Goal: Communication & Community: Answer question/provide support

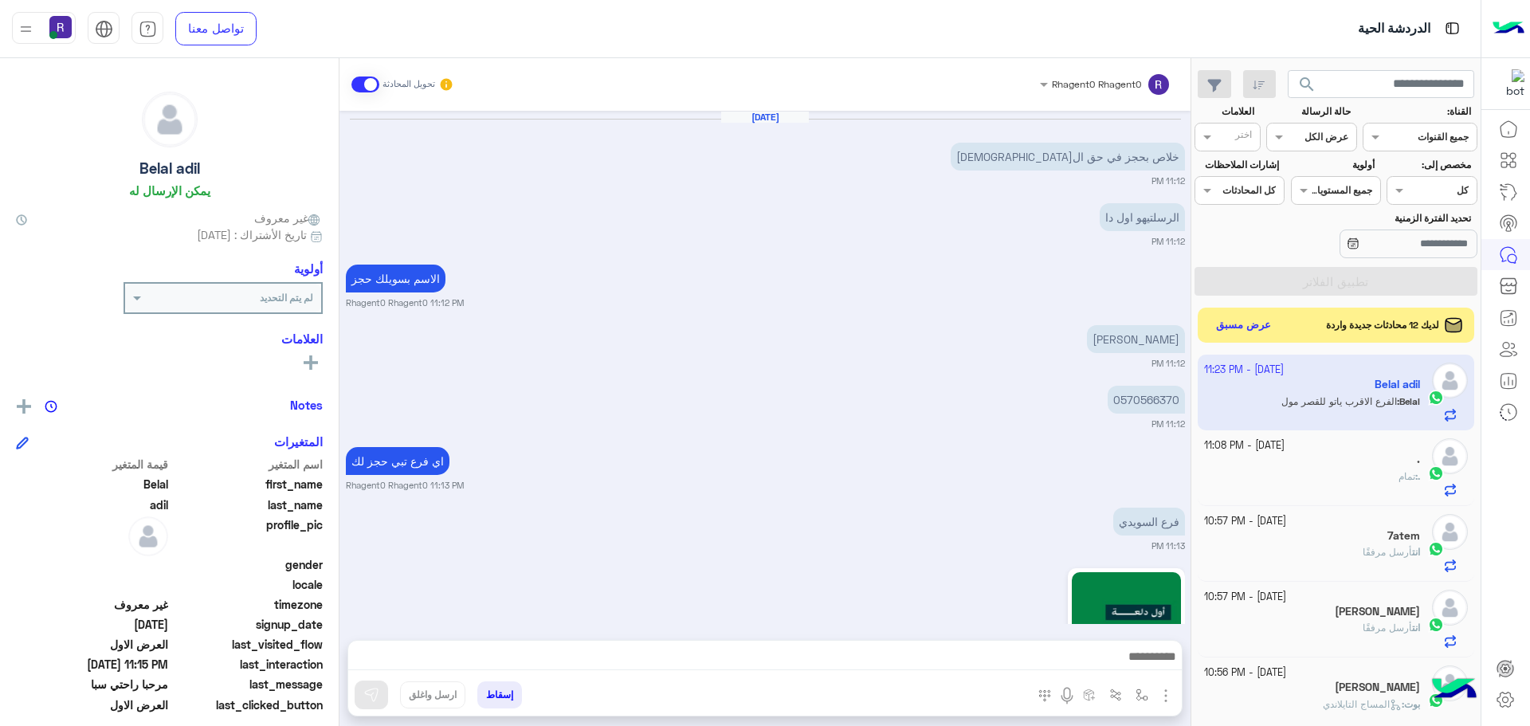
scroll to position [601, 0]
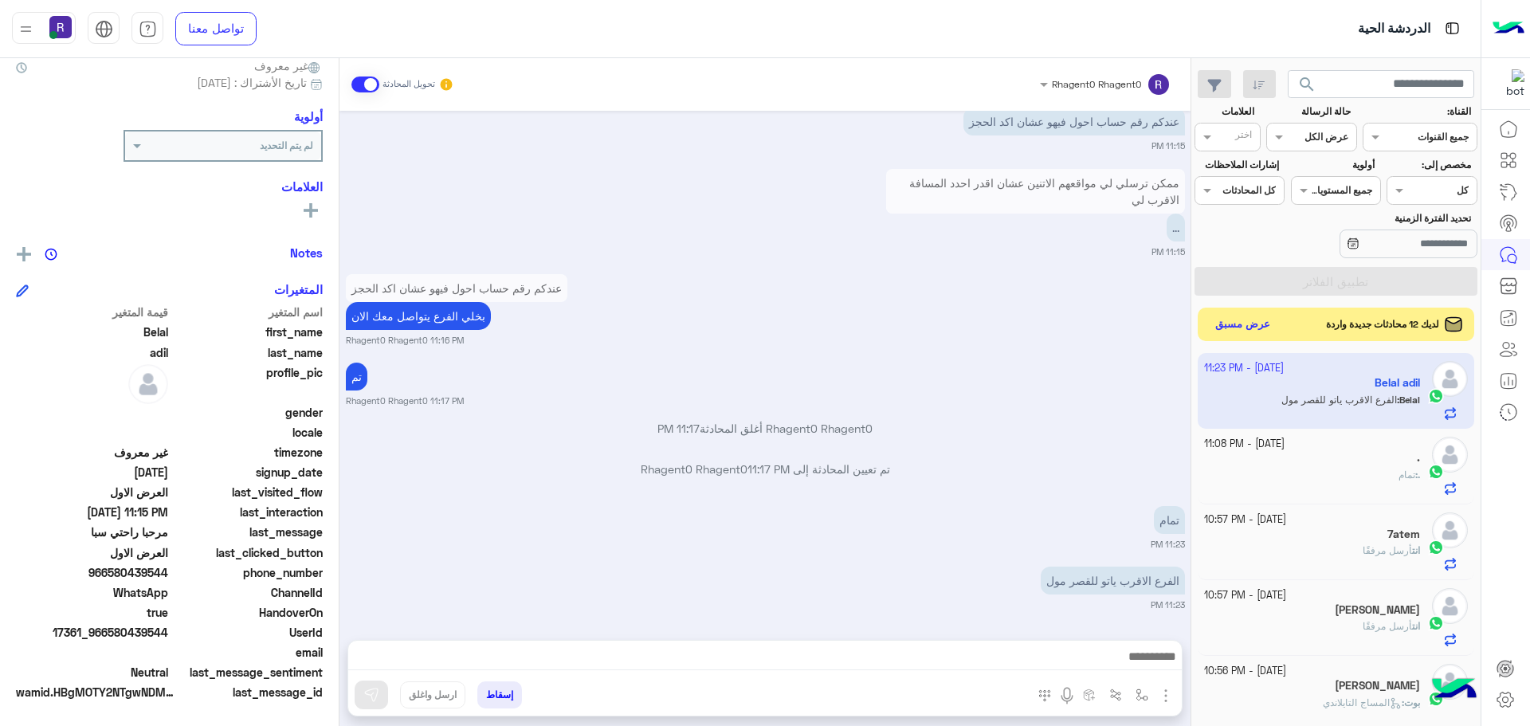
click at [1235, 330] on button "عرض مسبق" at bounding box center [1243, 325] width 67 height 22
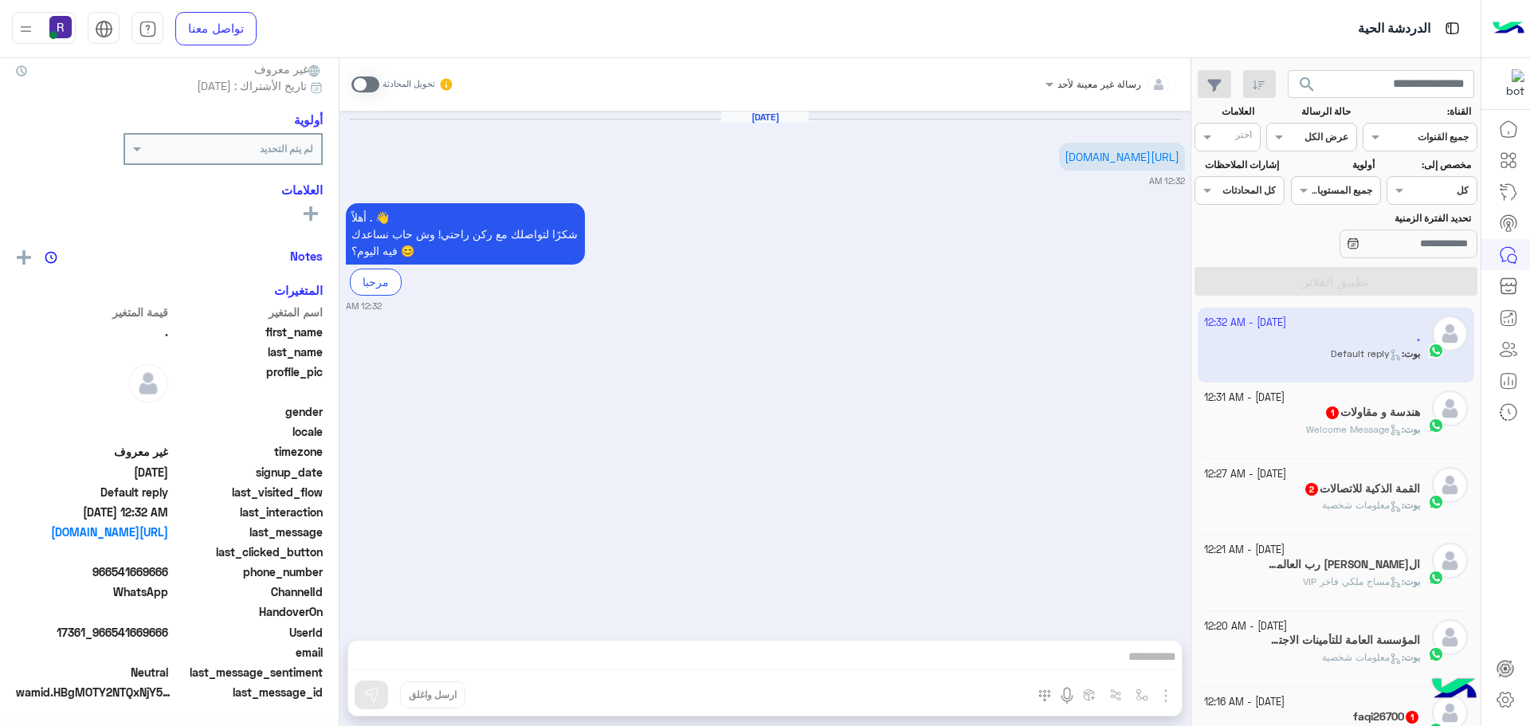
scroll to position [152, 0]
click at [352, 90] on span at bounding box center [366, 85] width 28 height 16
click at [383, 87] on small "تحويل المحادثة" at bounding box center [409, 84] width 53 height 13
click at [356, 86] on span at bounding box center [366, 85] width 28 height 16
click at [1360, 431] on span "Welcome Message" at bounding box center [1354, 429] width 96 height 12
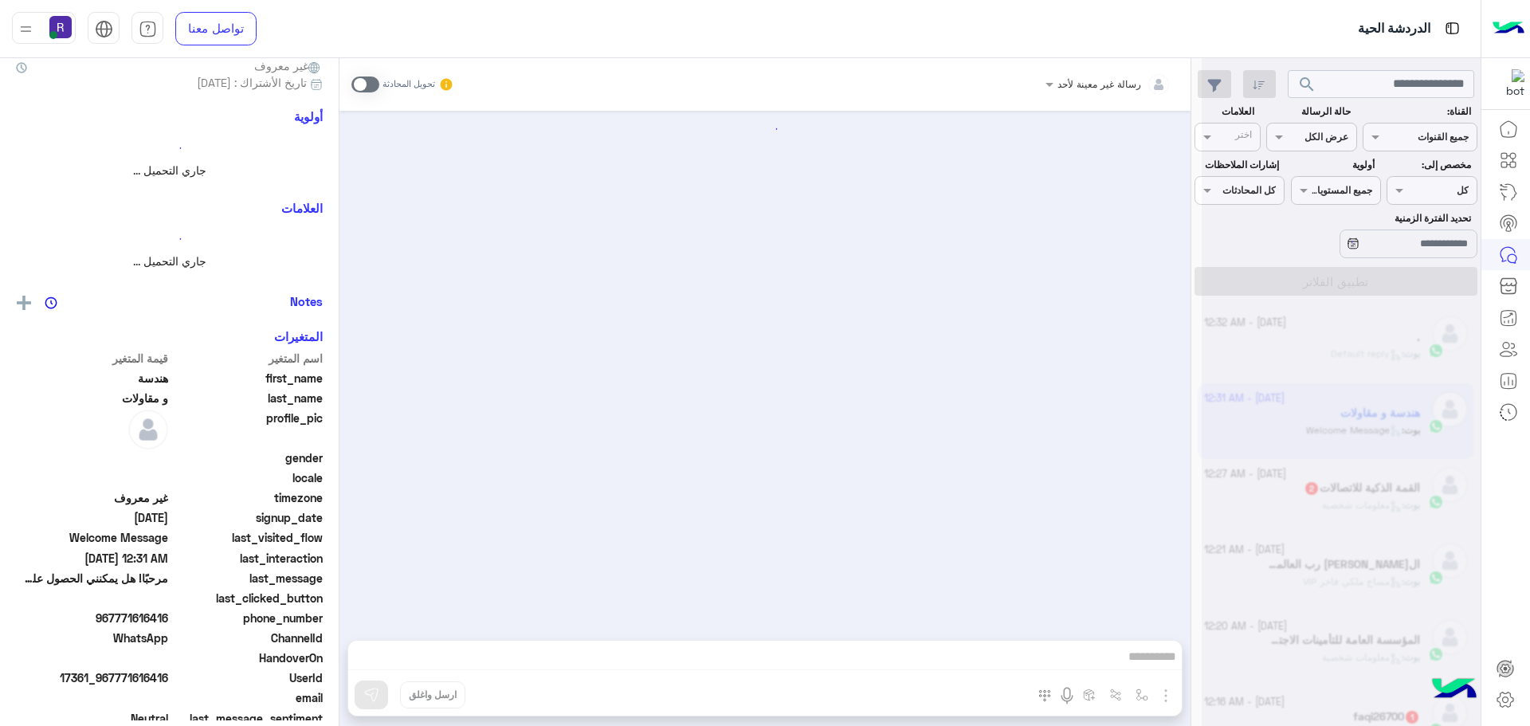
scroll to position [149, 0]
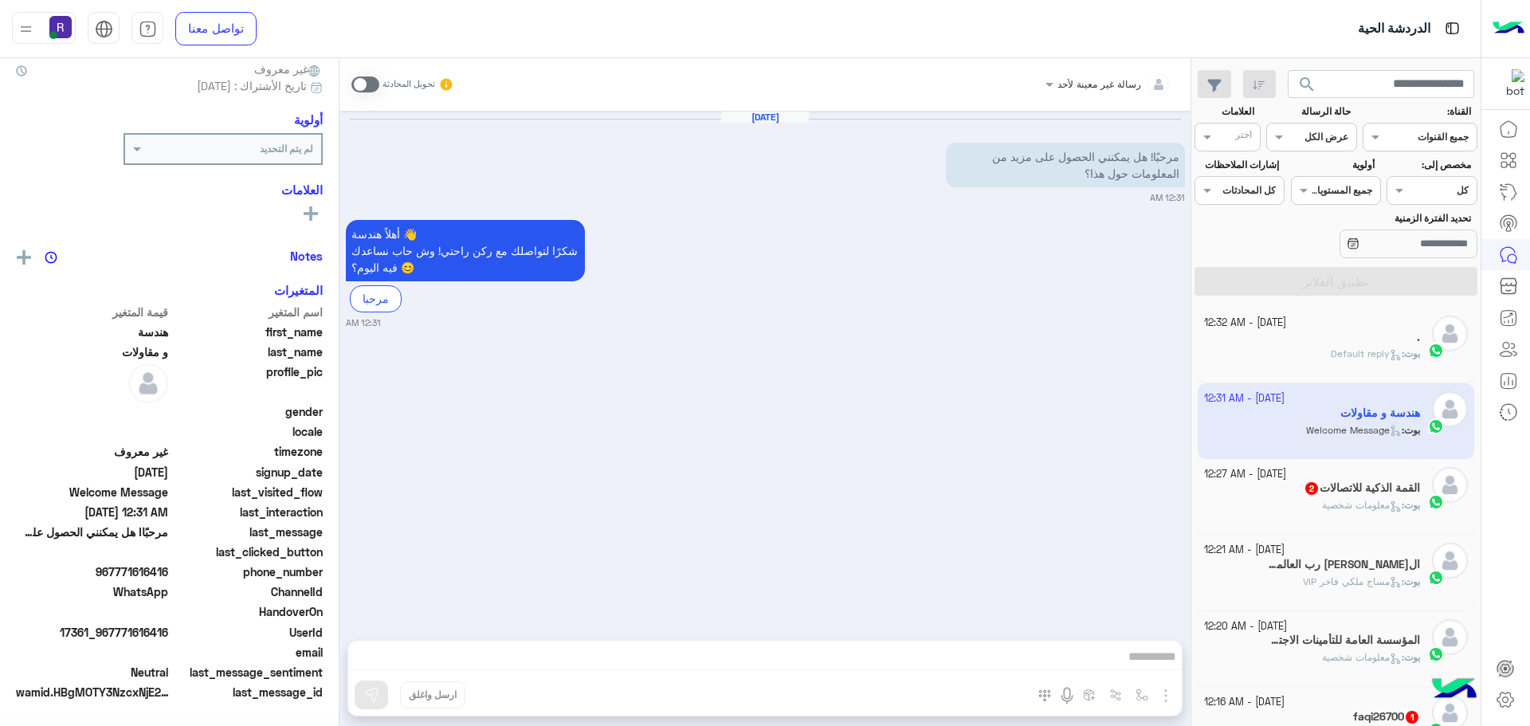
click at [352, 84] on span at bounding box center [366, 85] width 28 height 16
click at [1157, 693] on img "button" at bounding box center [1166, 695] width 19 height 19
click at [1123, 657] on span "الصور" at bounding box center [1135, 661] width 29 height 18
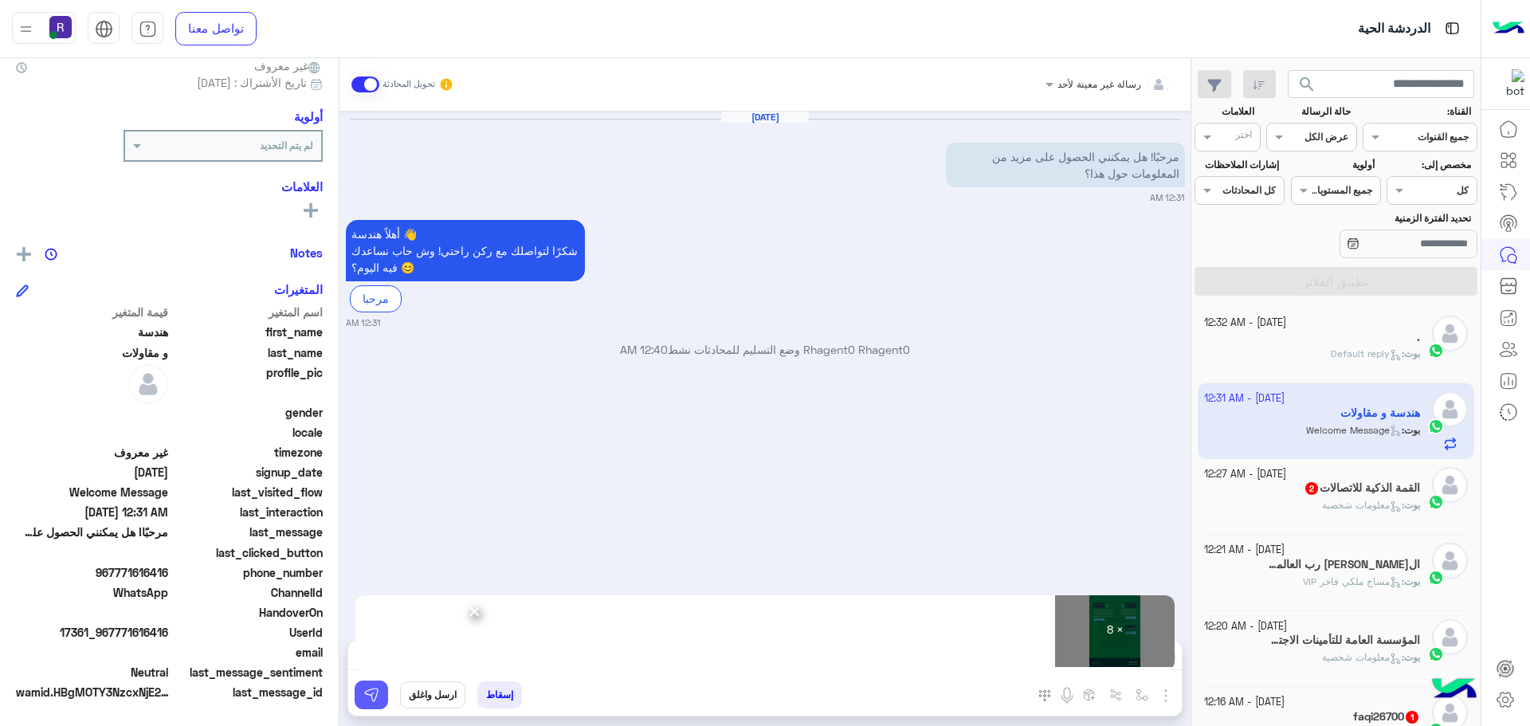
click at [355, 685] on button at bounding box center [371, 695] width 33 height 29
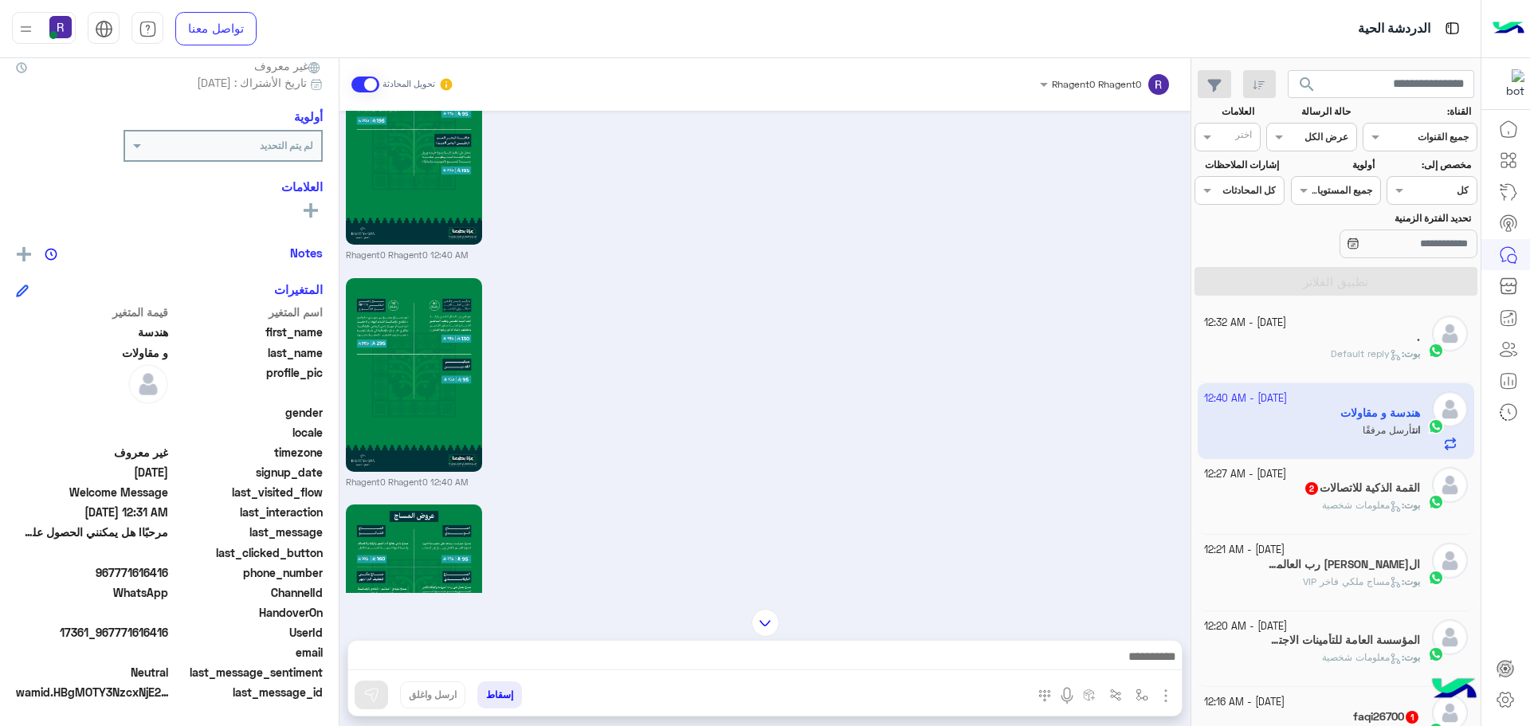
scroll to position [1695, 0]
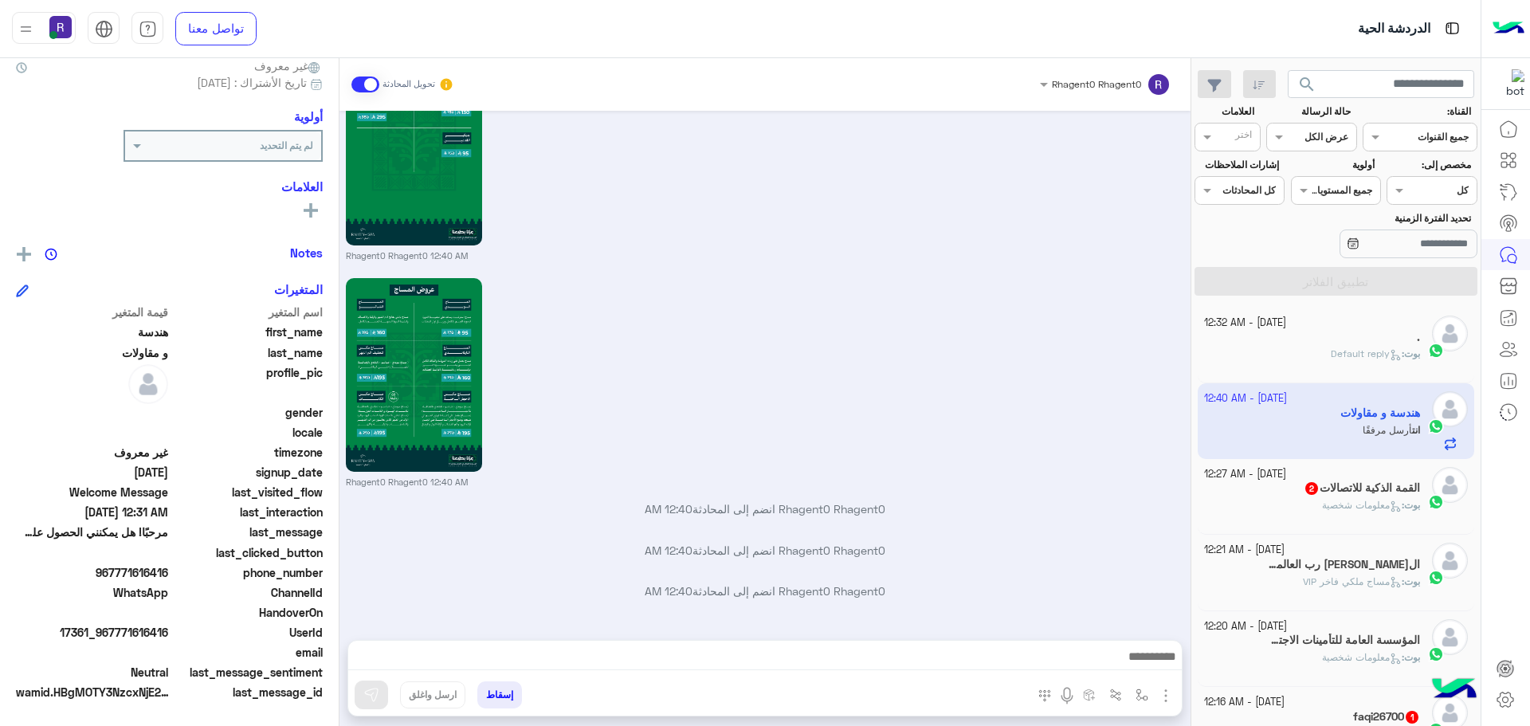
click at [1337, 499] on span "معلومات شخصية" at bounding box center [1362, 505] width 80 height 12
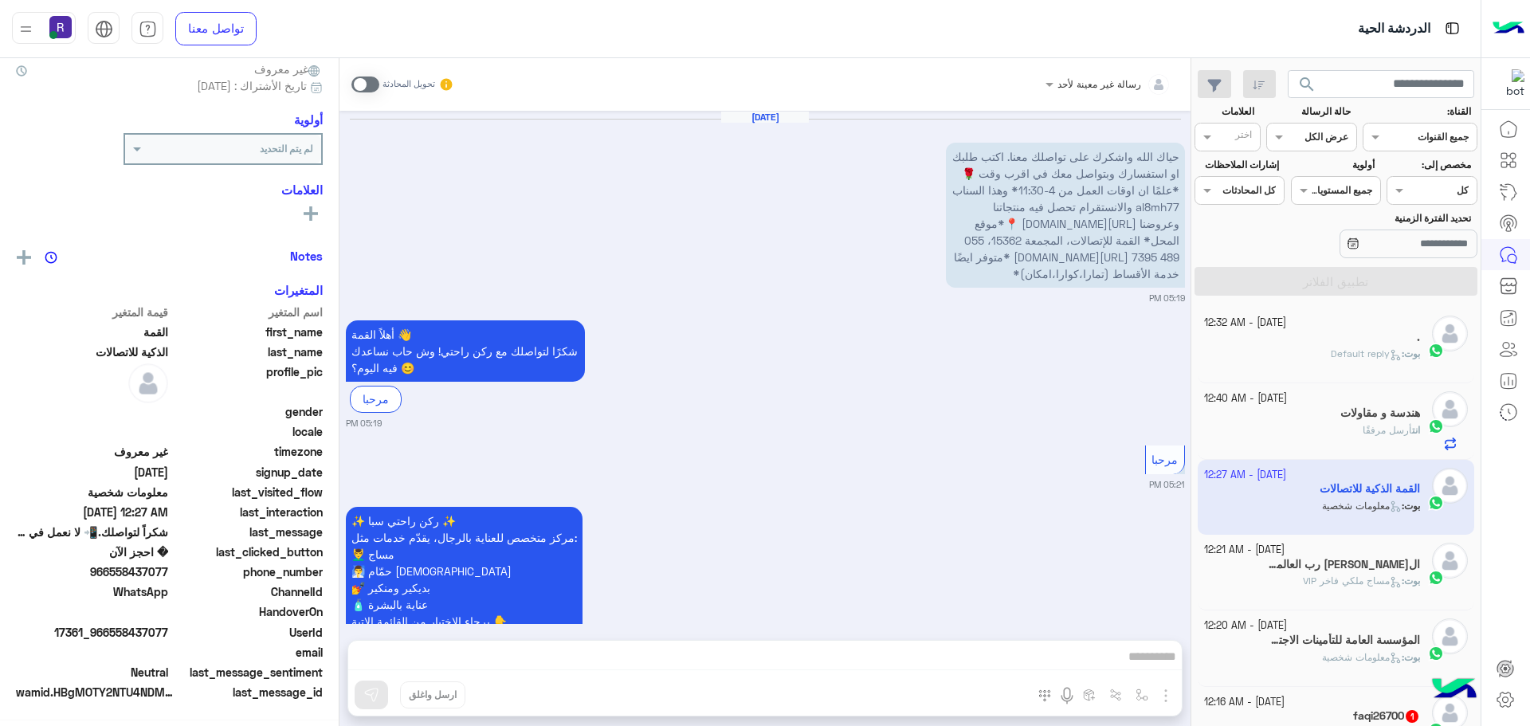
scroll to position [149, 0]
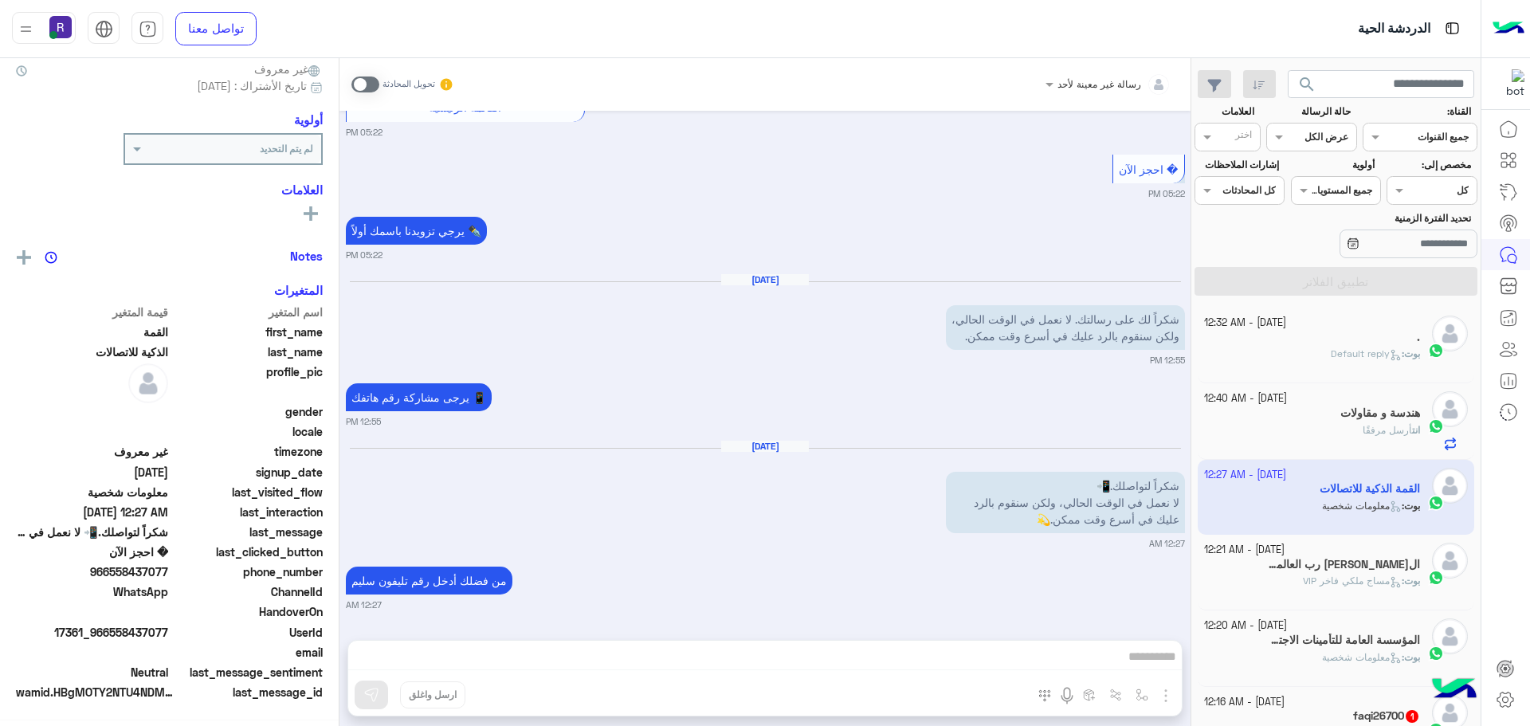
click at [352, 73] on div "تحويل المحادثة" at bounding box center [403, 84] width 103 height 29
click at [352, 77] on span at bounding box center [366, 85] width 28 height 16
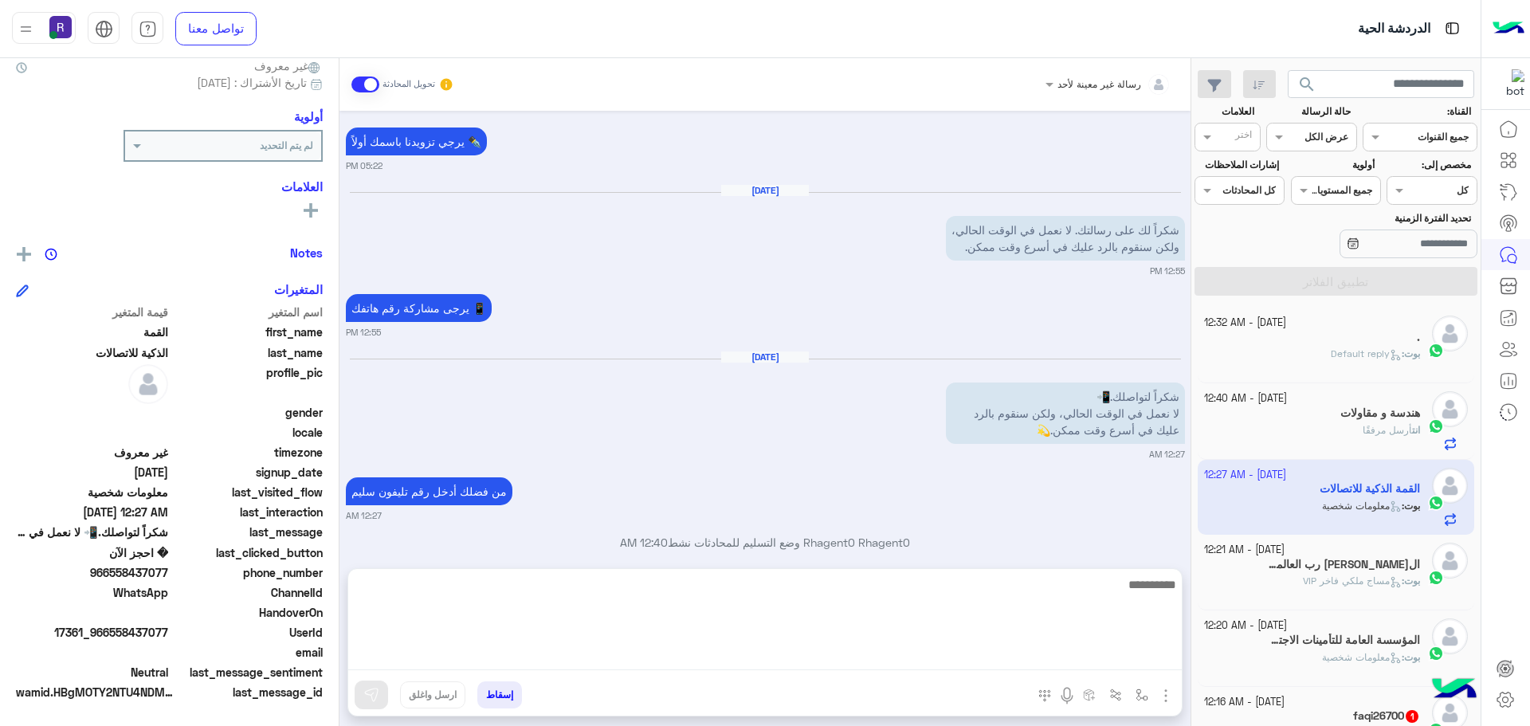
click at [1038, 654] on textarea at bounding box center [765, 623] width 834 height 96
paste textarea "**********"
type textarea "**********"
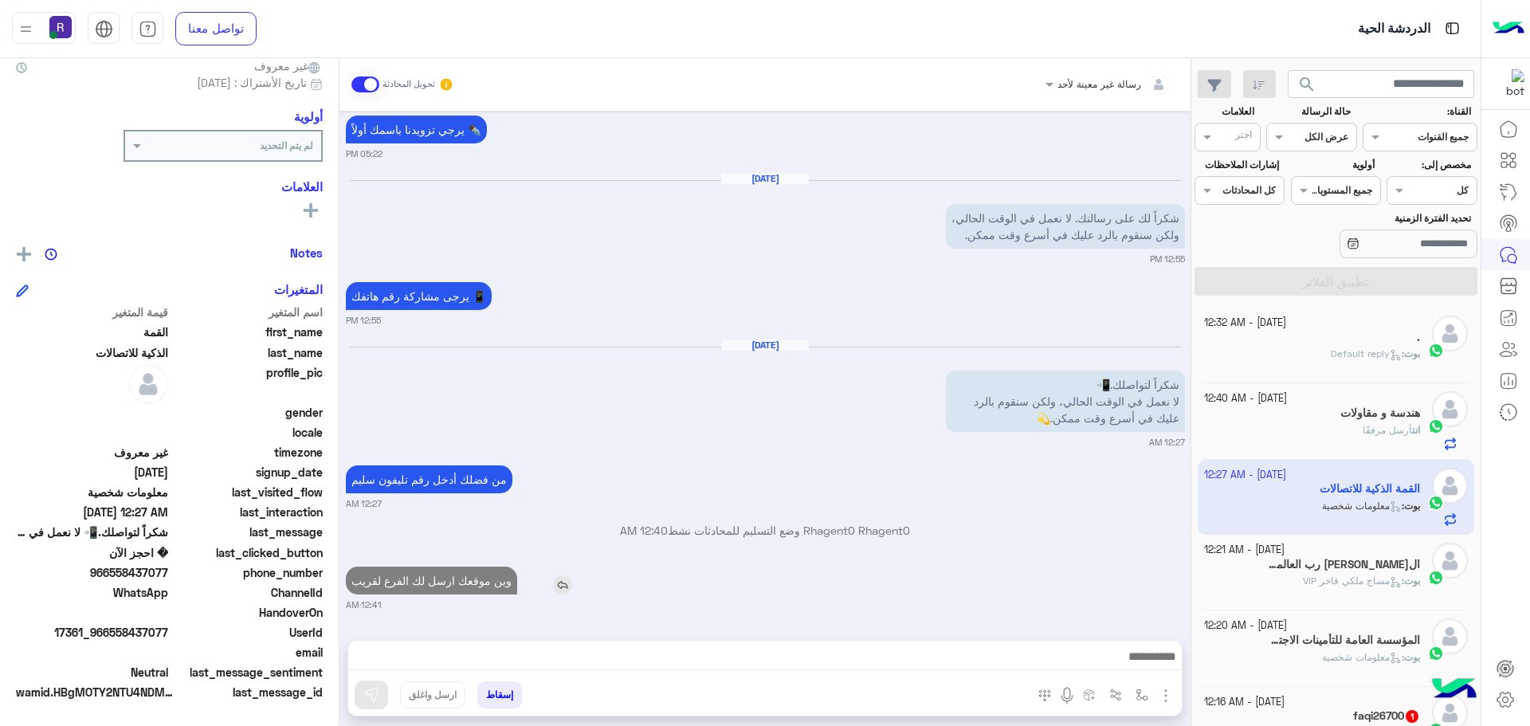
click at [387, 567] on p "وين موقعك ارسل لك الفرع لقريب" at bounding box center [431, 581] width 171 height 28
click at [387, 513] on div "[DATE] حياك [DEMOGRAPHIC_DATA] واشكرك على تواصلك معنا. اكتب طلبك او استفسارك وب…" at bounding box center [765, 367] width 851 height 513
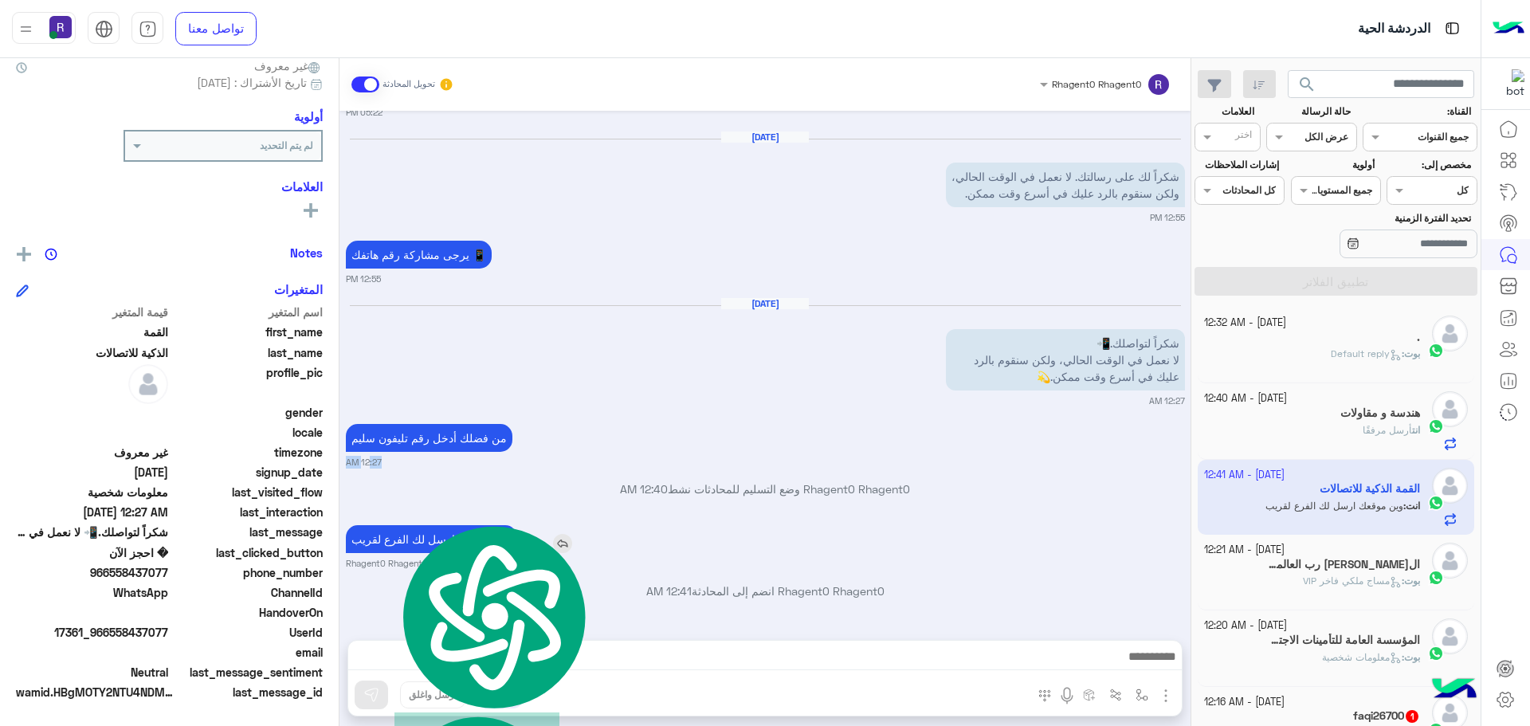
scroll to position [1330, 0]
click at [416, 596] on p "Rhagent0 Rhagent0 انضم إلى المحادثة 12:41 AM" at bounding box center [765, 591] width 839 height 17
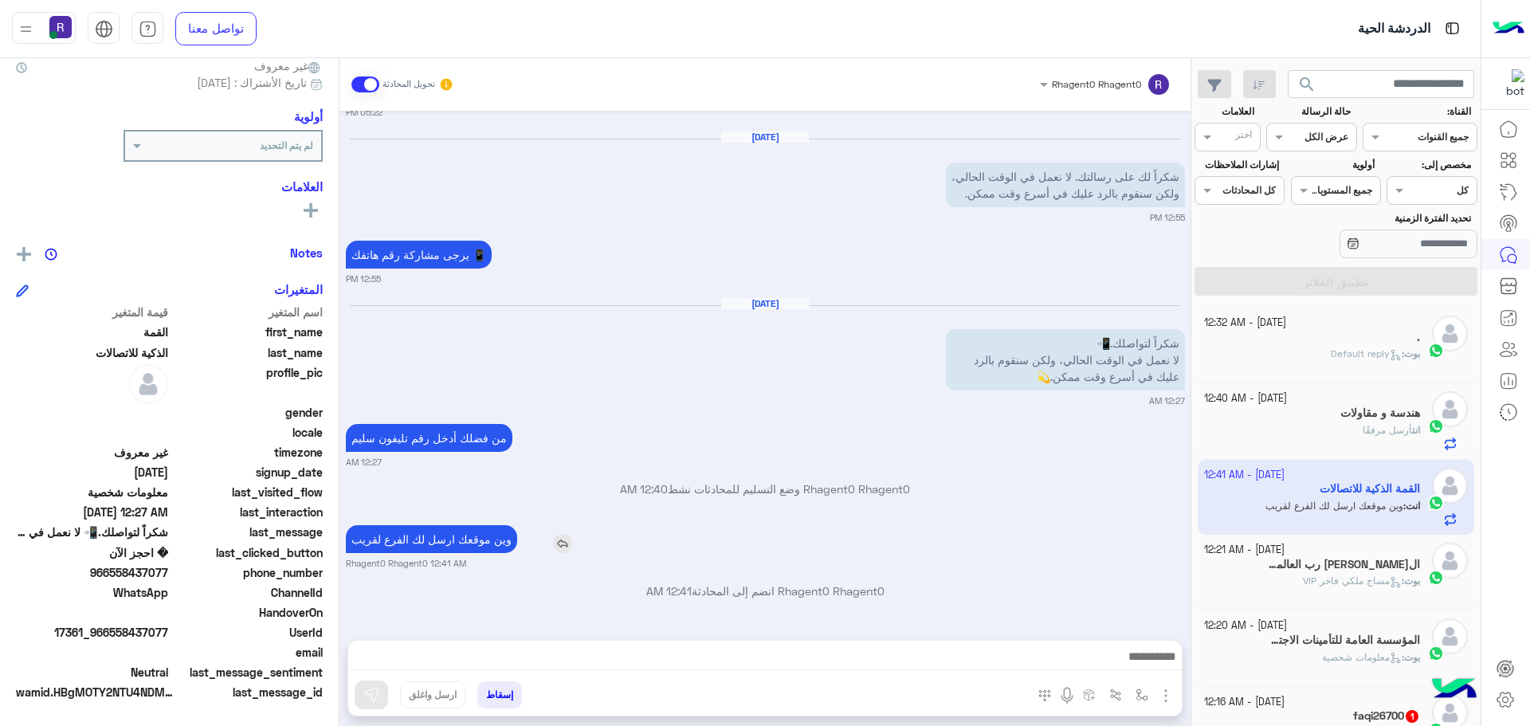
click at [400, 548] on p "وين موقعك ارسل لك الفرع لقريب" at bounding box center [431, 539] width 171 height 28
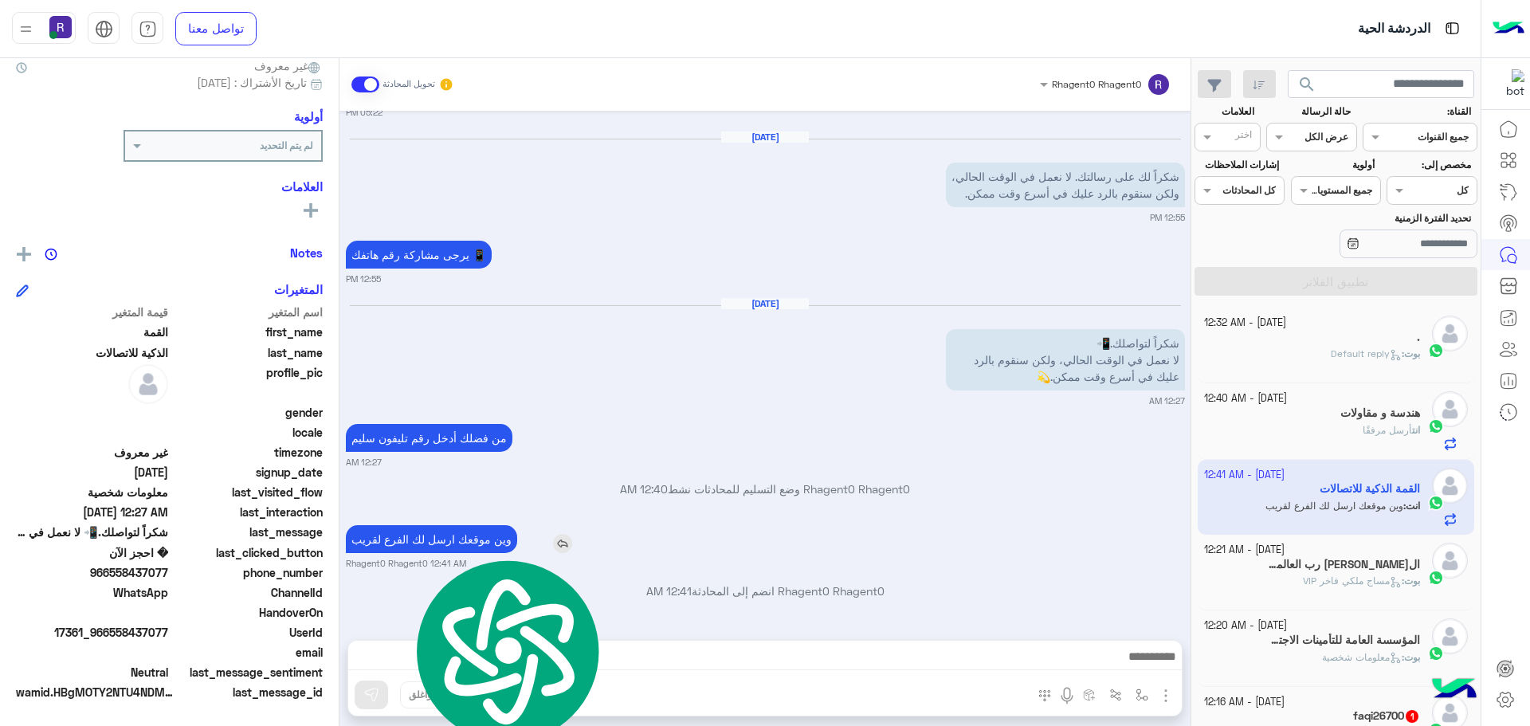
click at [400, 548] on p "وين موقعك ارسل لك الفرع لقريب" at bounding box center [431, 539] width 171 height 28
copy app-msgs-text
click at [1218, 588] on div "بوت : مساج ملكي فاخر VIP" at bounding box center [1312, 588] width 217 height 28
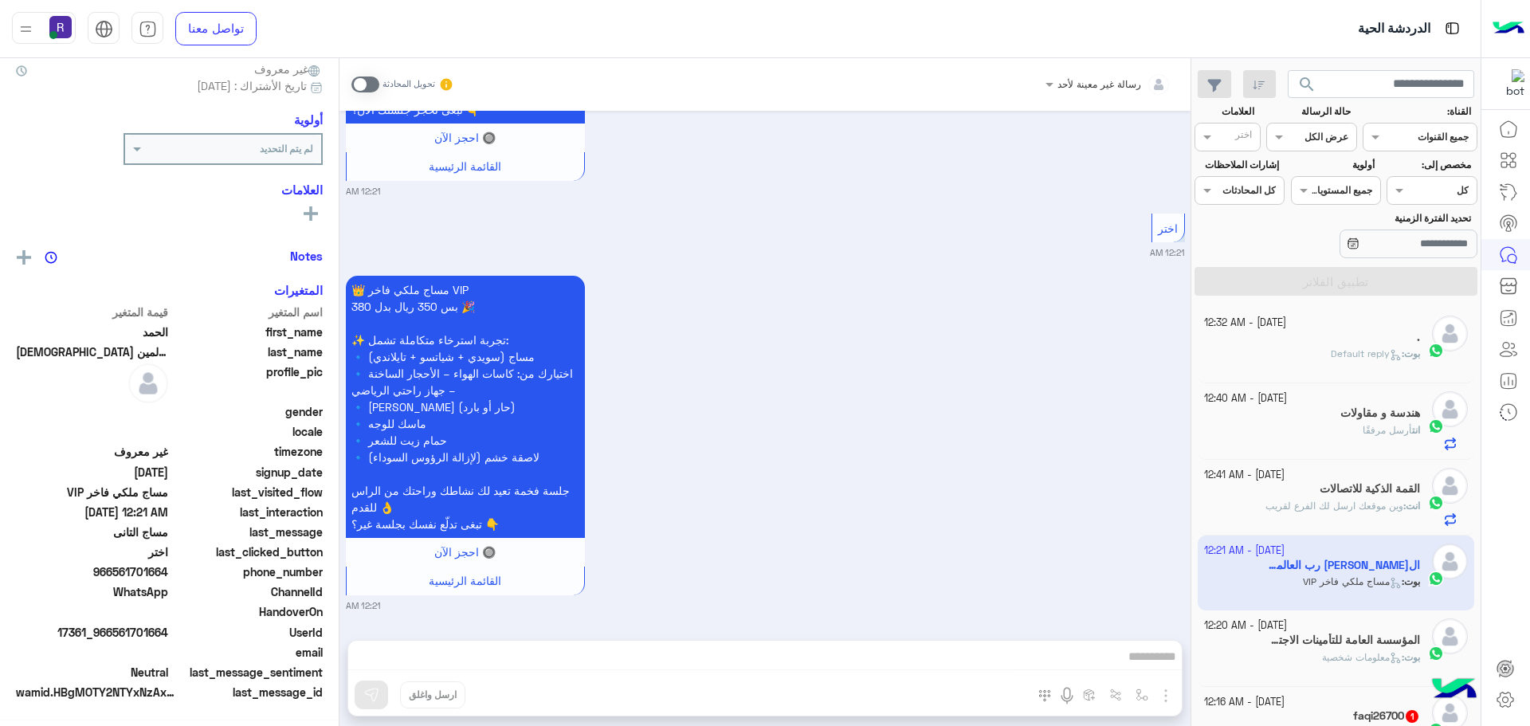
scroll to position [152, 0]
click at [352, 88] on span at bounding box center [366, 85] width 28 height 16
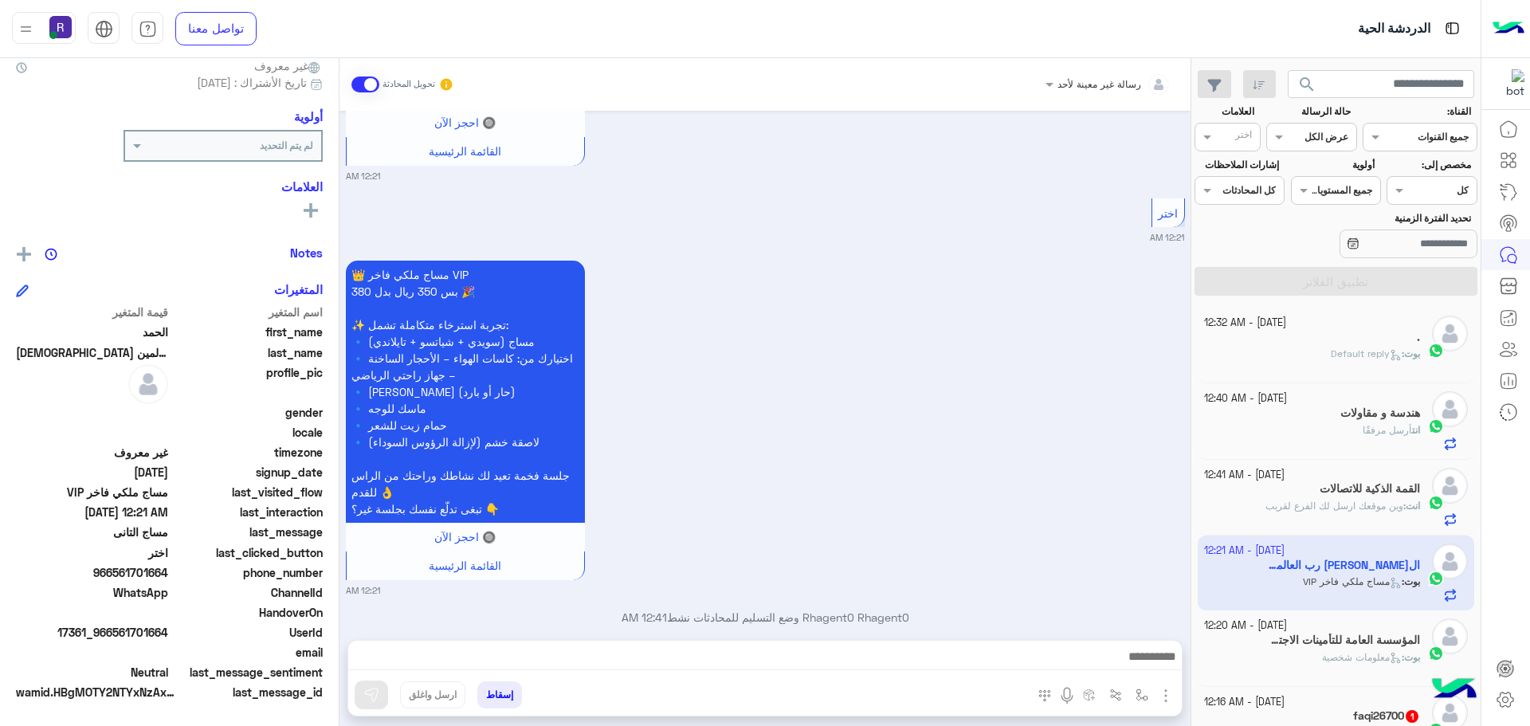
scroll to position [2681, 0]
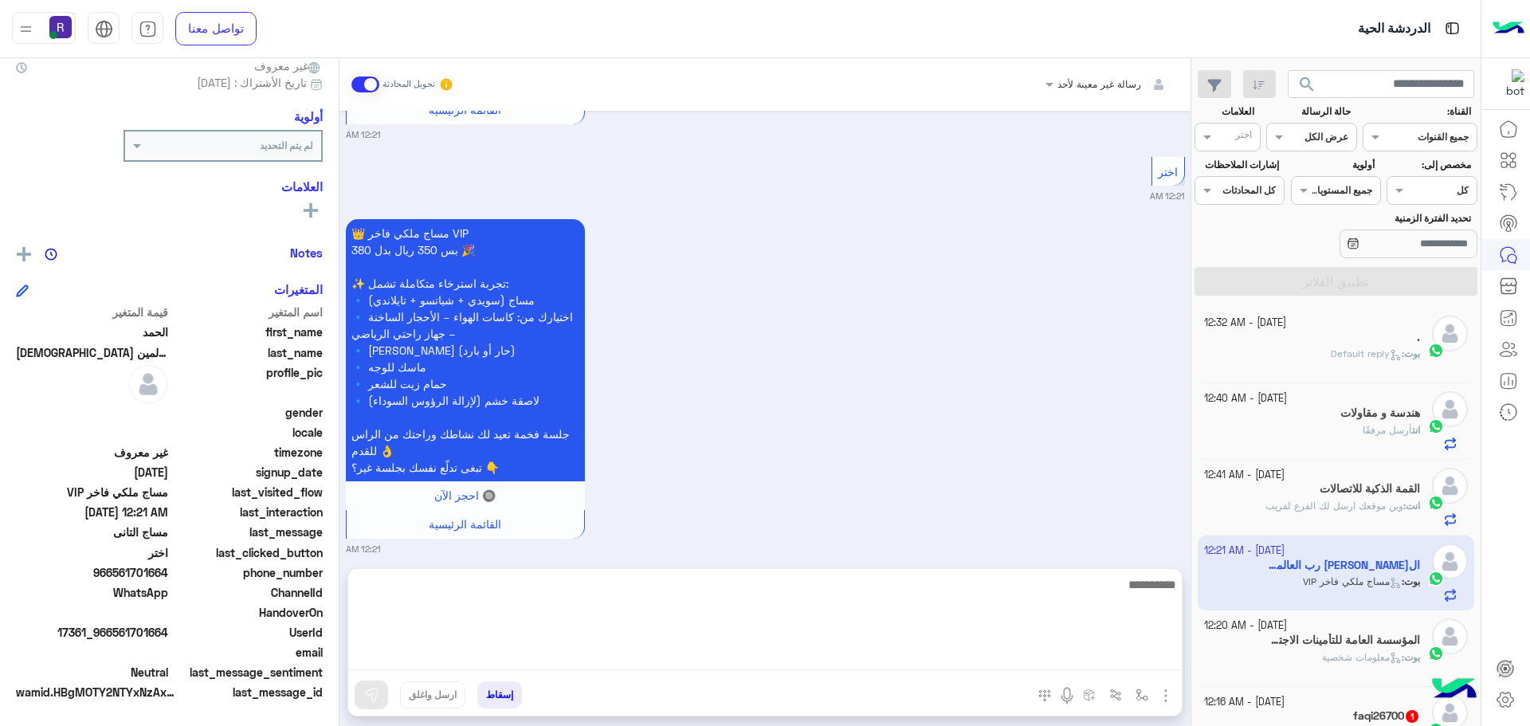
click at [1118, 653] on textarea at bounding box center [765, 623] width 834 height 96
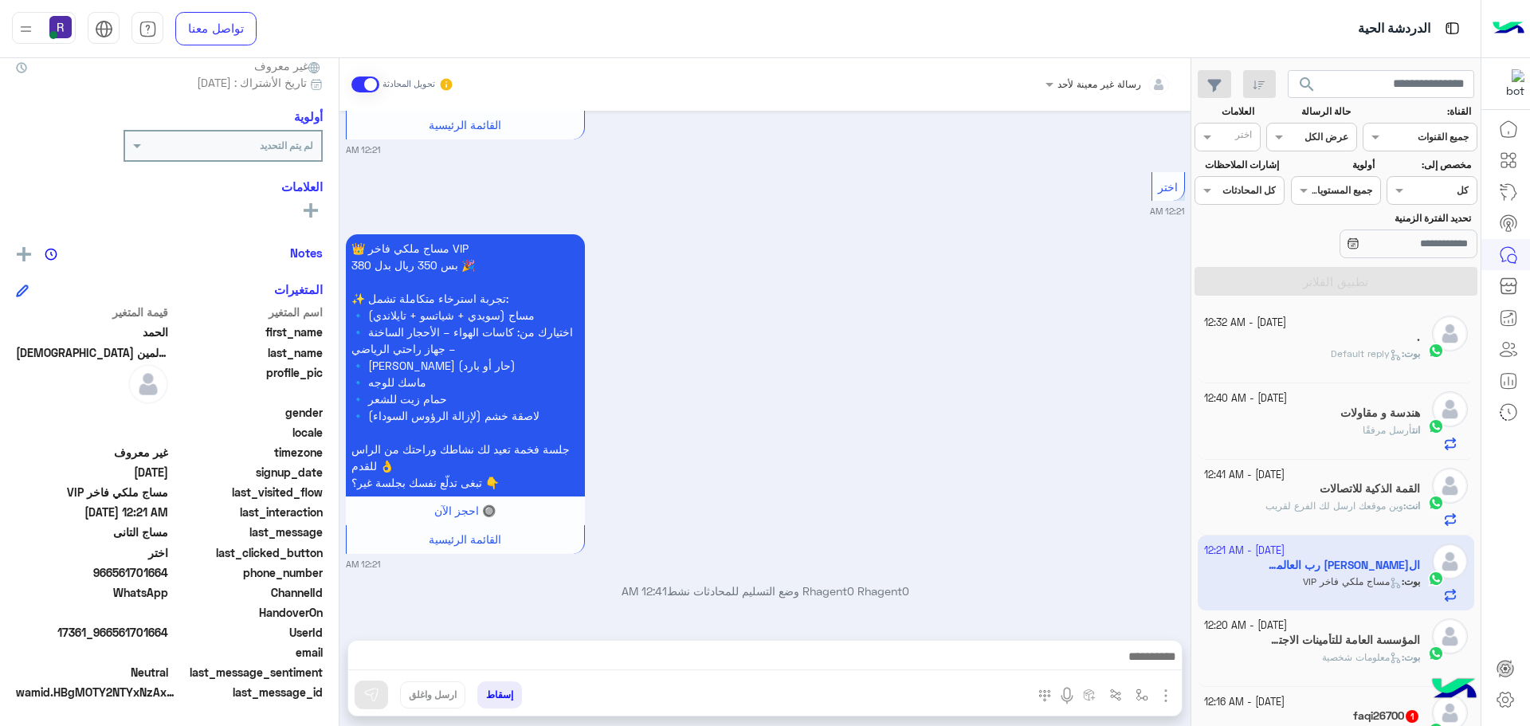
click at [1157, 697] on img "button" at bounding box center [1166, 695] width 19 height 19
click at [1129, 662] on span "الصور" at bounding box center [1135, 661] width 29 height 18
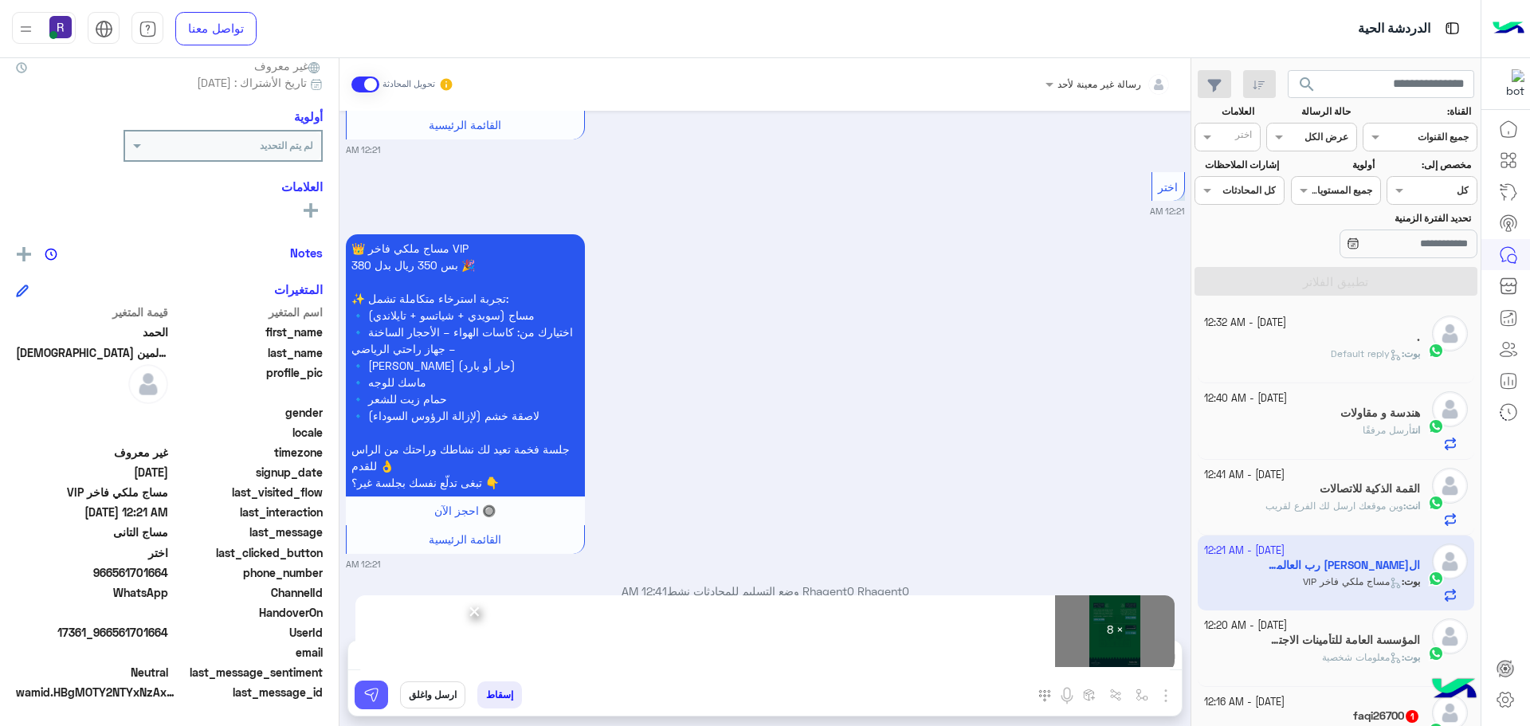
click at [363, 693] on img at bounding box center [371, 695] width 16 height 16
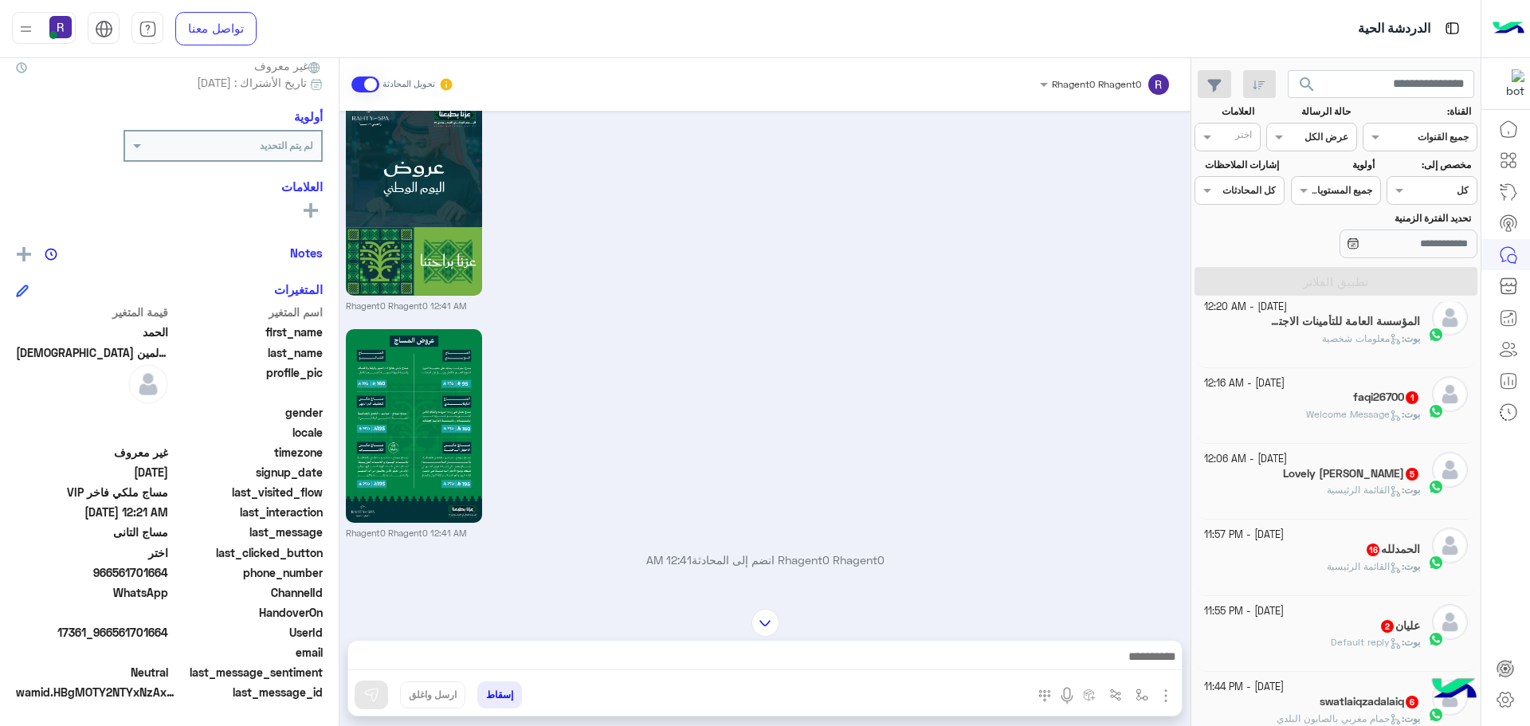
scroll to position [4534, 0]
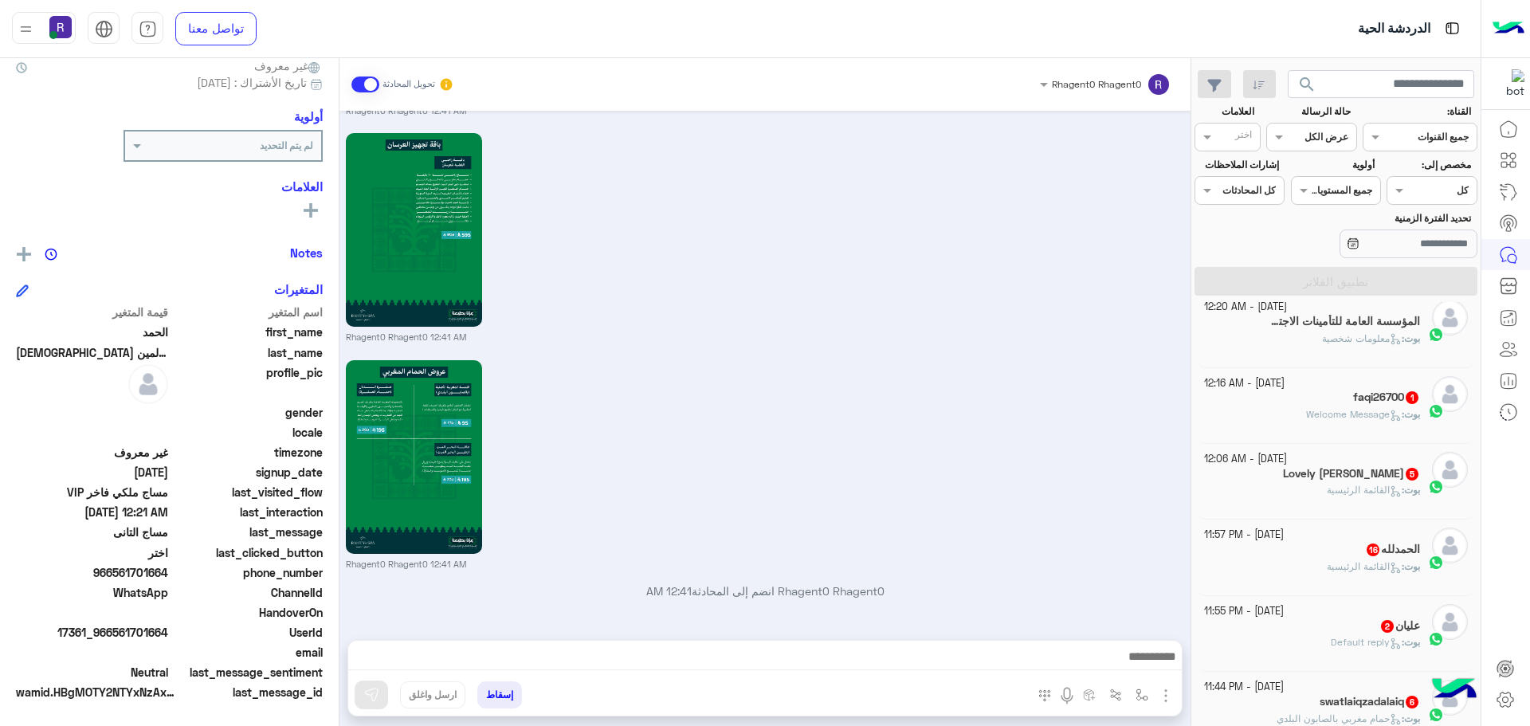
click at [1356, 405] on div "faqi26700 1" at bounding box center [1312, 399] width 217 height 17
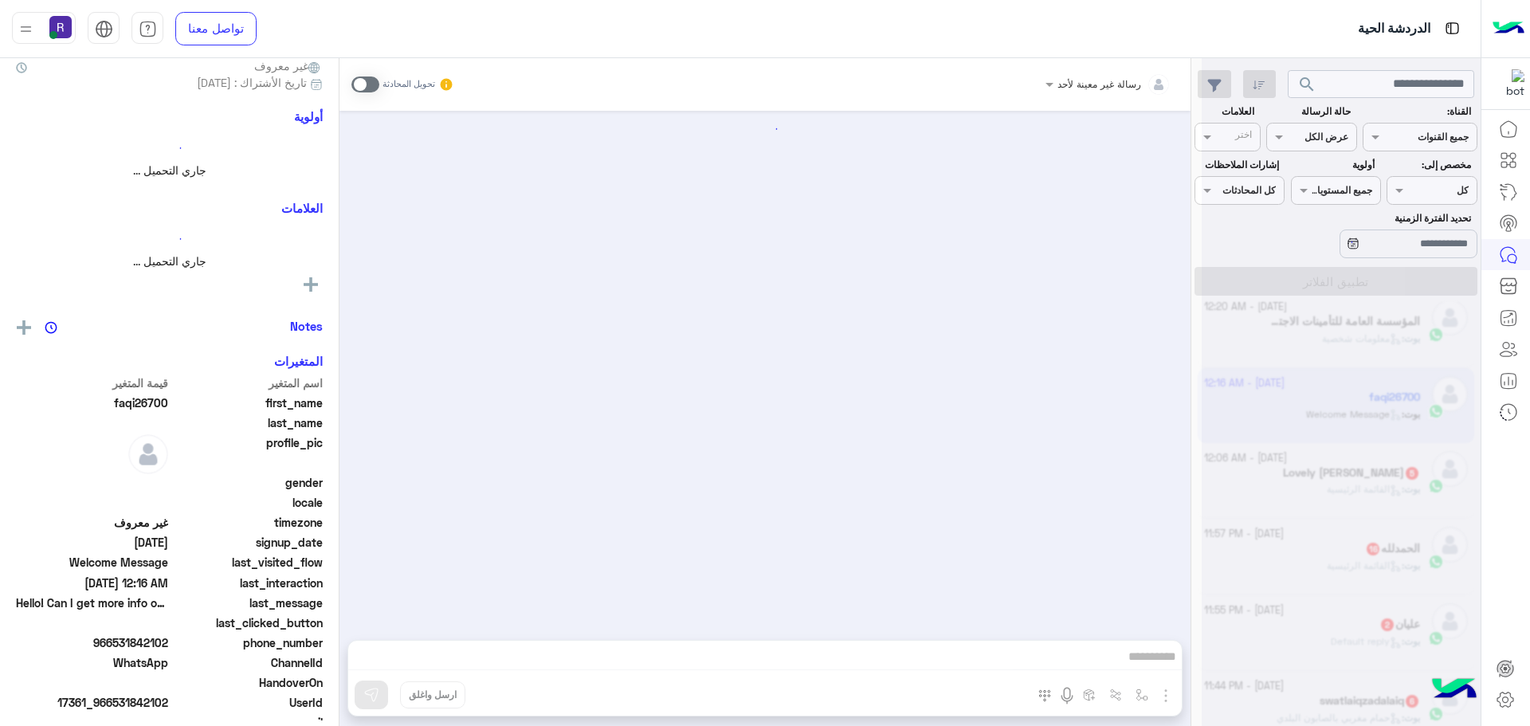
scroll to position [149, 0]
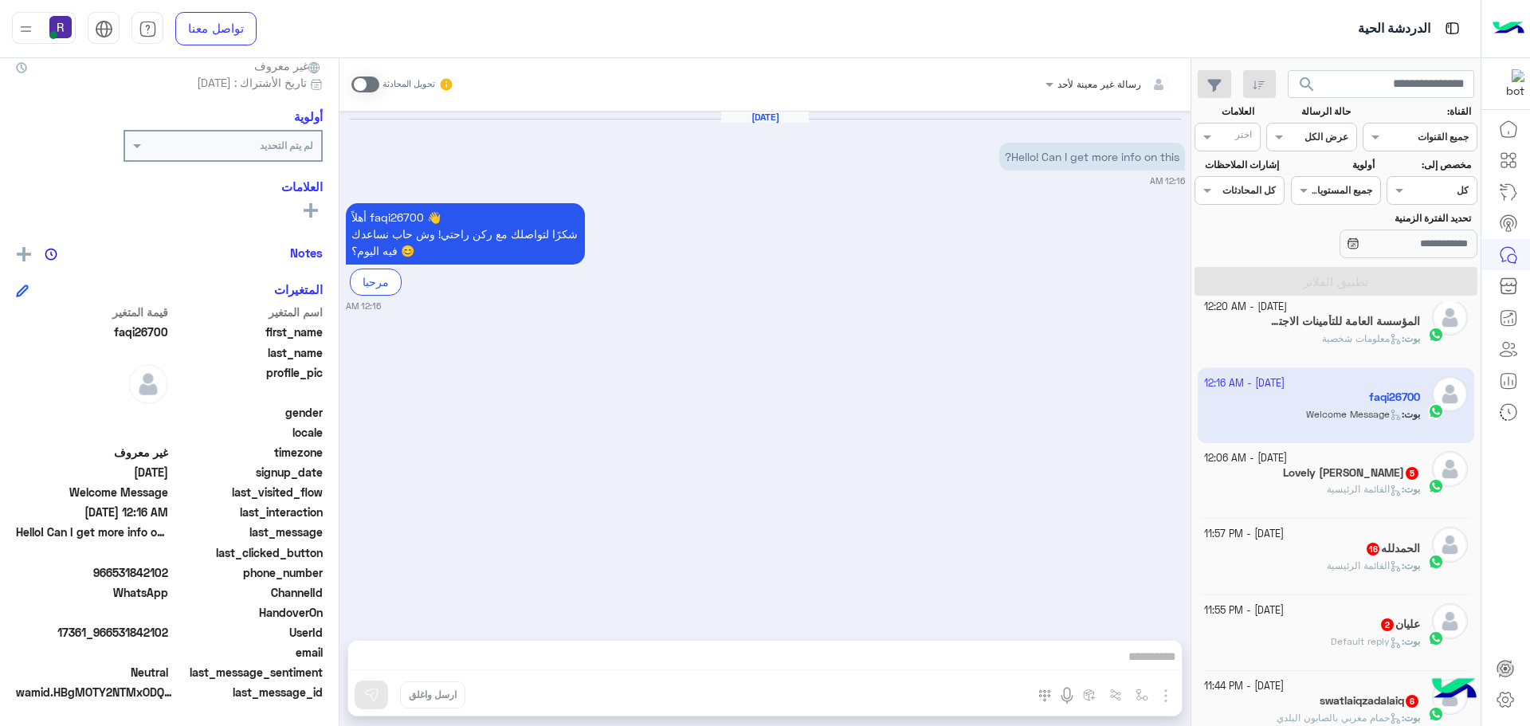
click at [1373, 501] on div "بوت : القائمة الرئيسية" at bounding box center [1312, 496] width 217 height 28
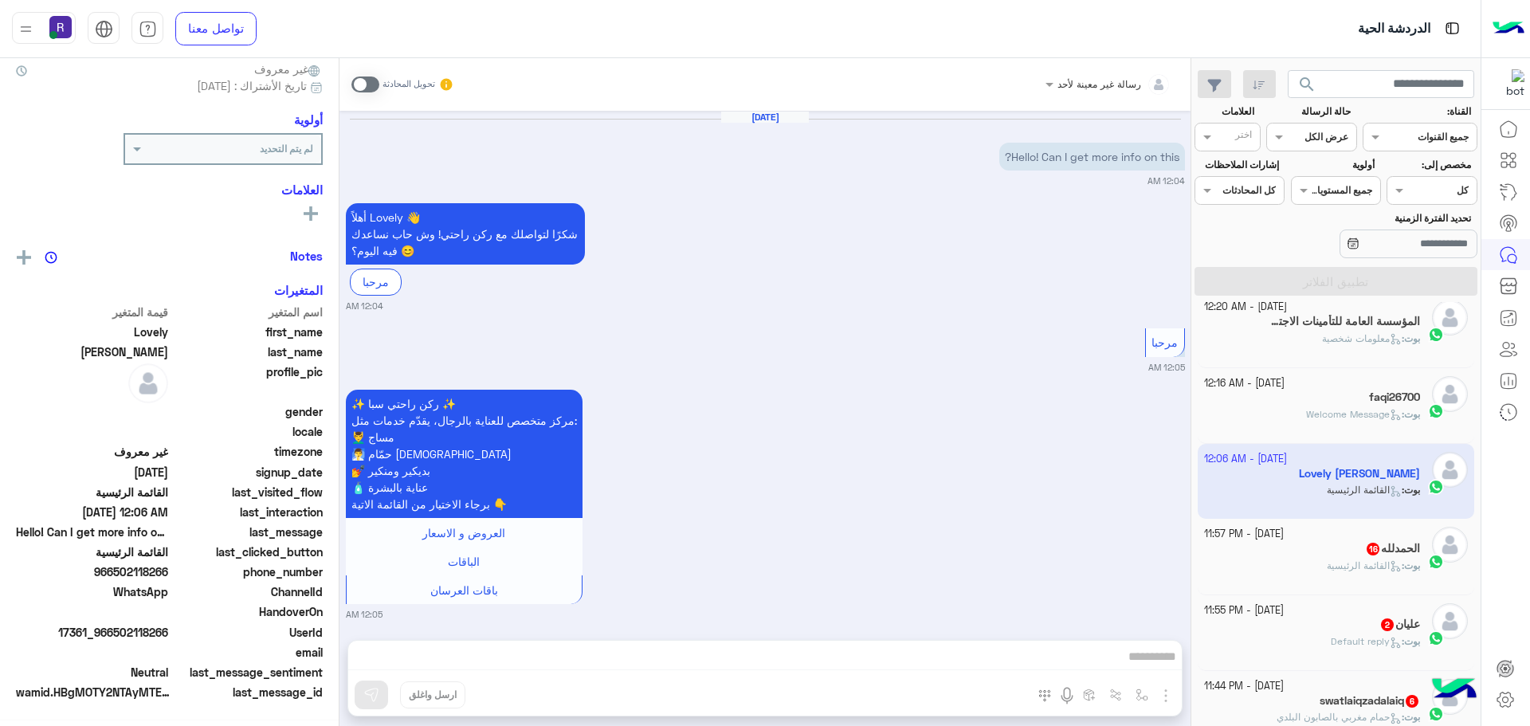
scroll to position [872, 0]
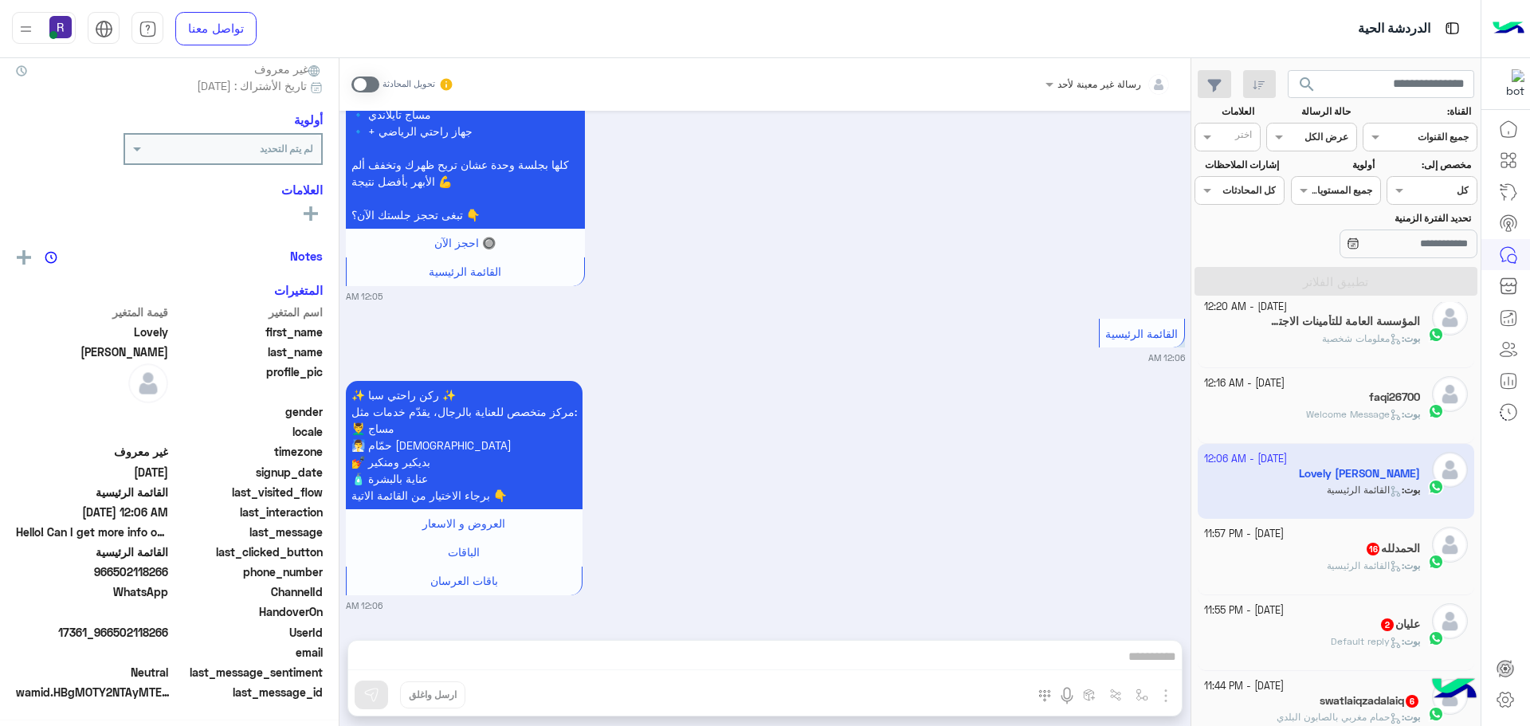
click at [352, 89] on span at bounding box center [366, 85] width 28 height 16
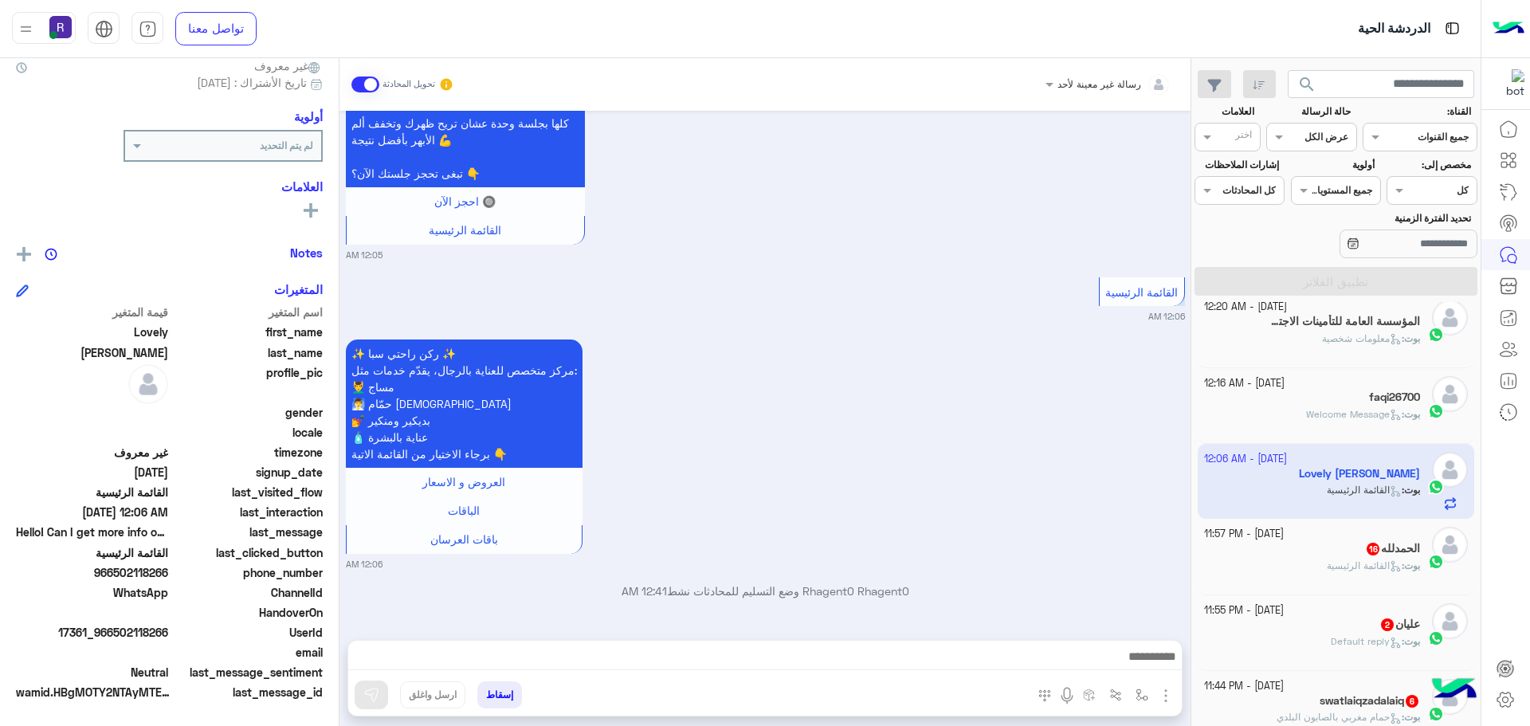
click at [1157, 690] on img "button" at bounding box center [1166, 695] width 19 height 19
click at [1121, 658] on span "الصور" at bounding box center [1135, 661] width 29 height 18
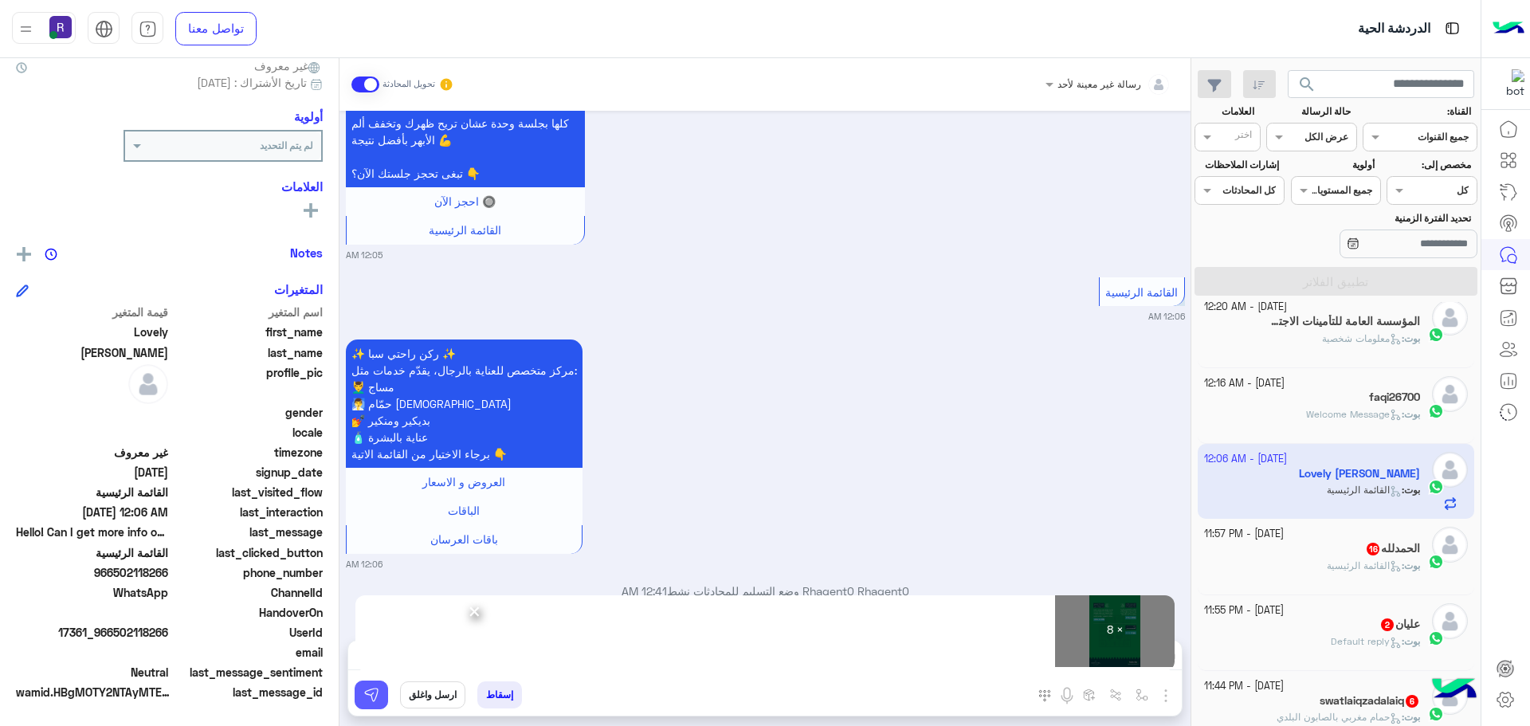
click at [363, 701] on img at bounding box center [371, 695] width 16 height 16
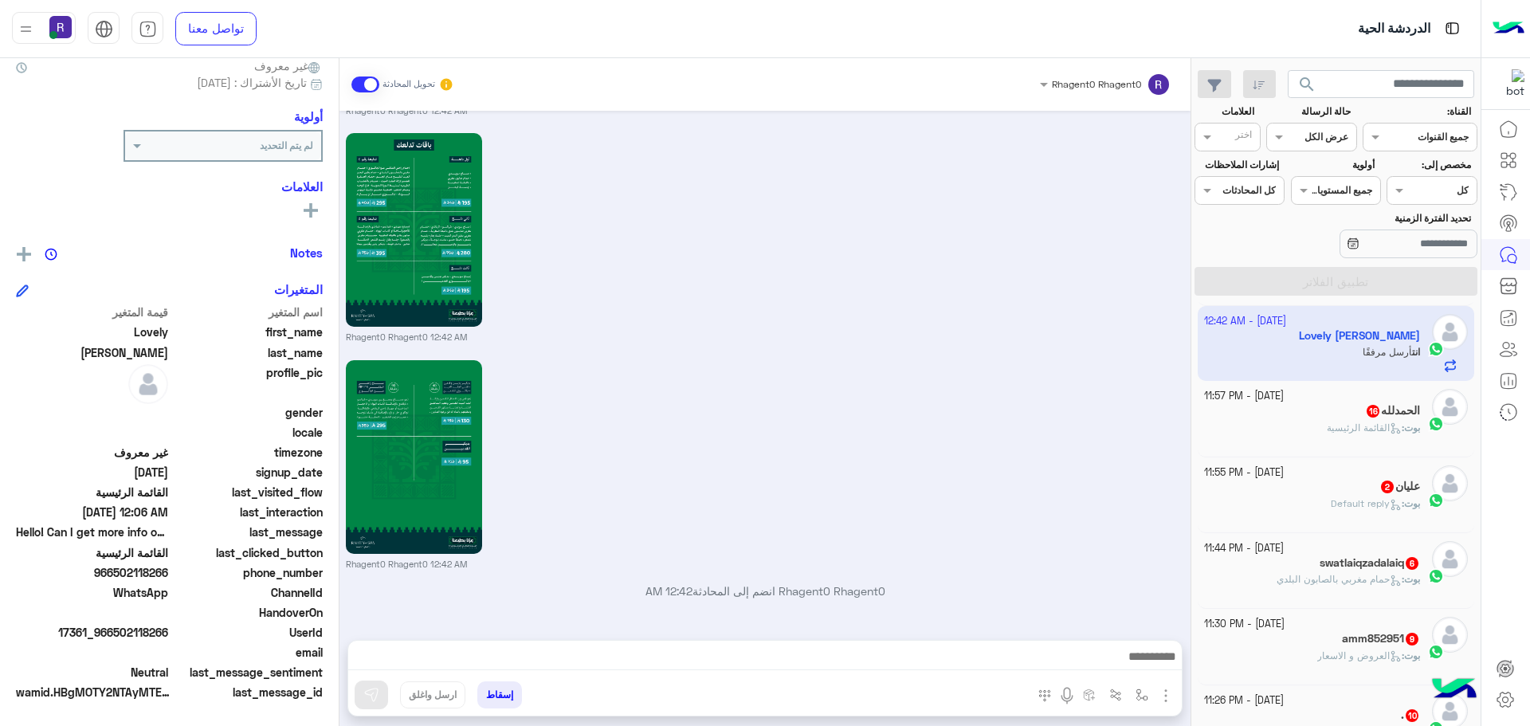
scroll to position [479, 0]
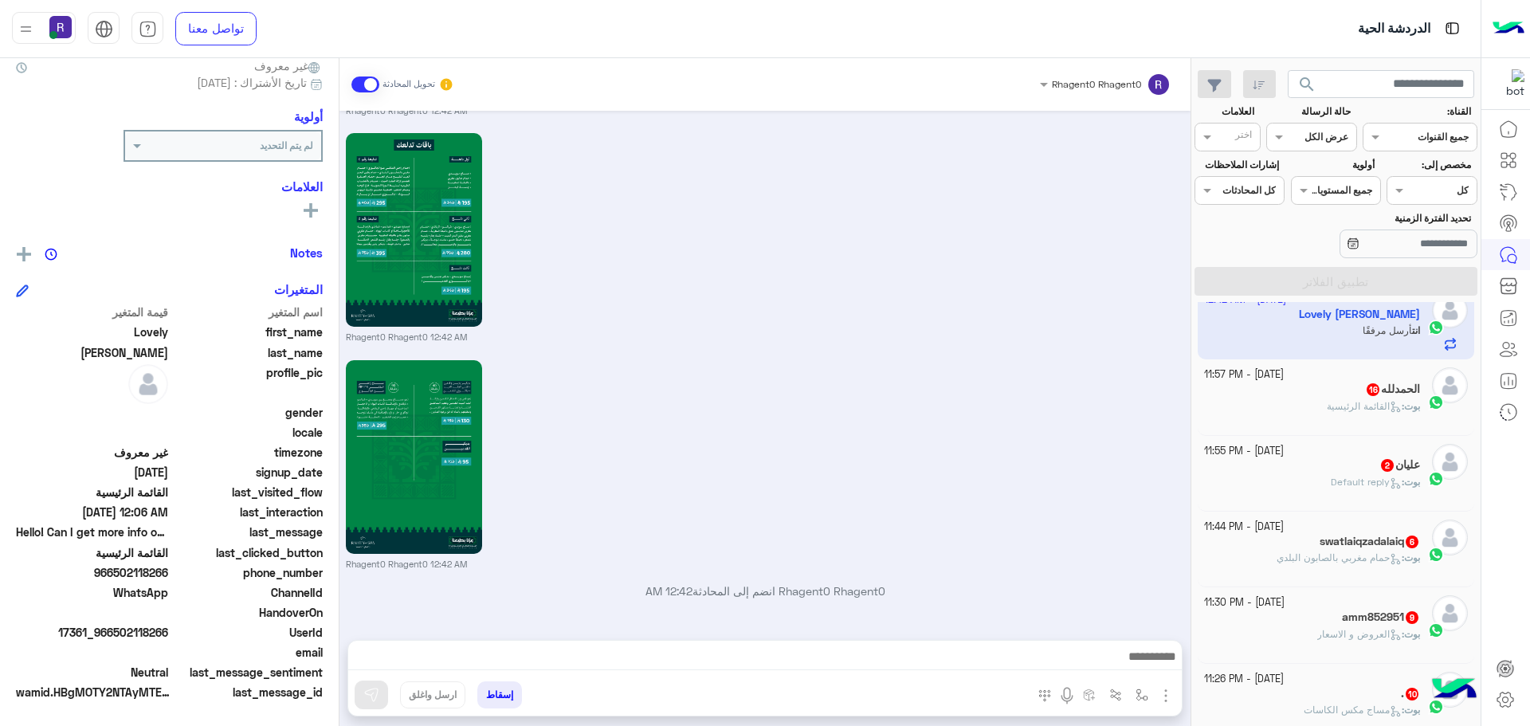
click at [1323, 391] on div "ال[PERSON_NAME] 16" at bounding box center [1312, 391] width 217 height 17
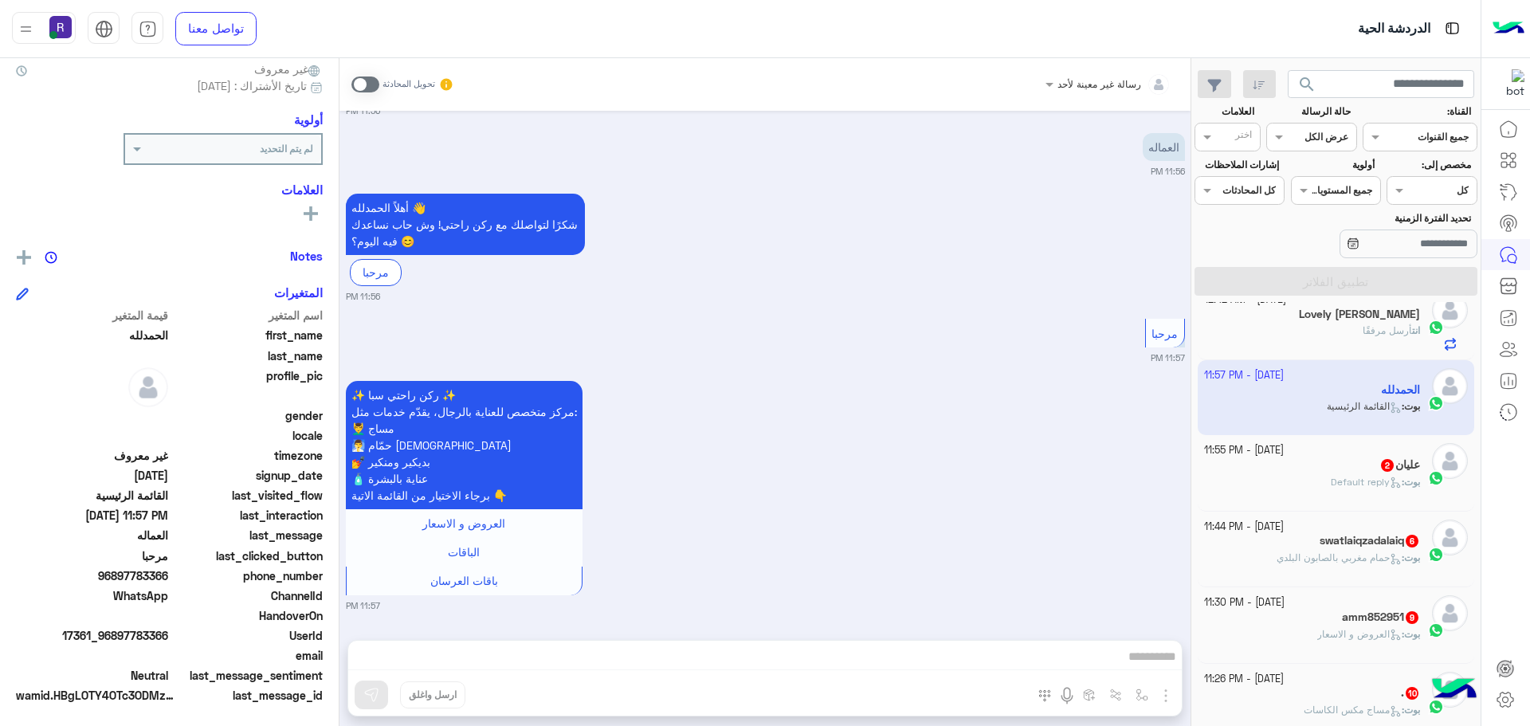
scroll to position [152, 0]
click at [352, 84] on span at bounding box center [366, 85] width 28 height 16
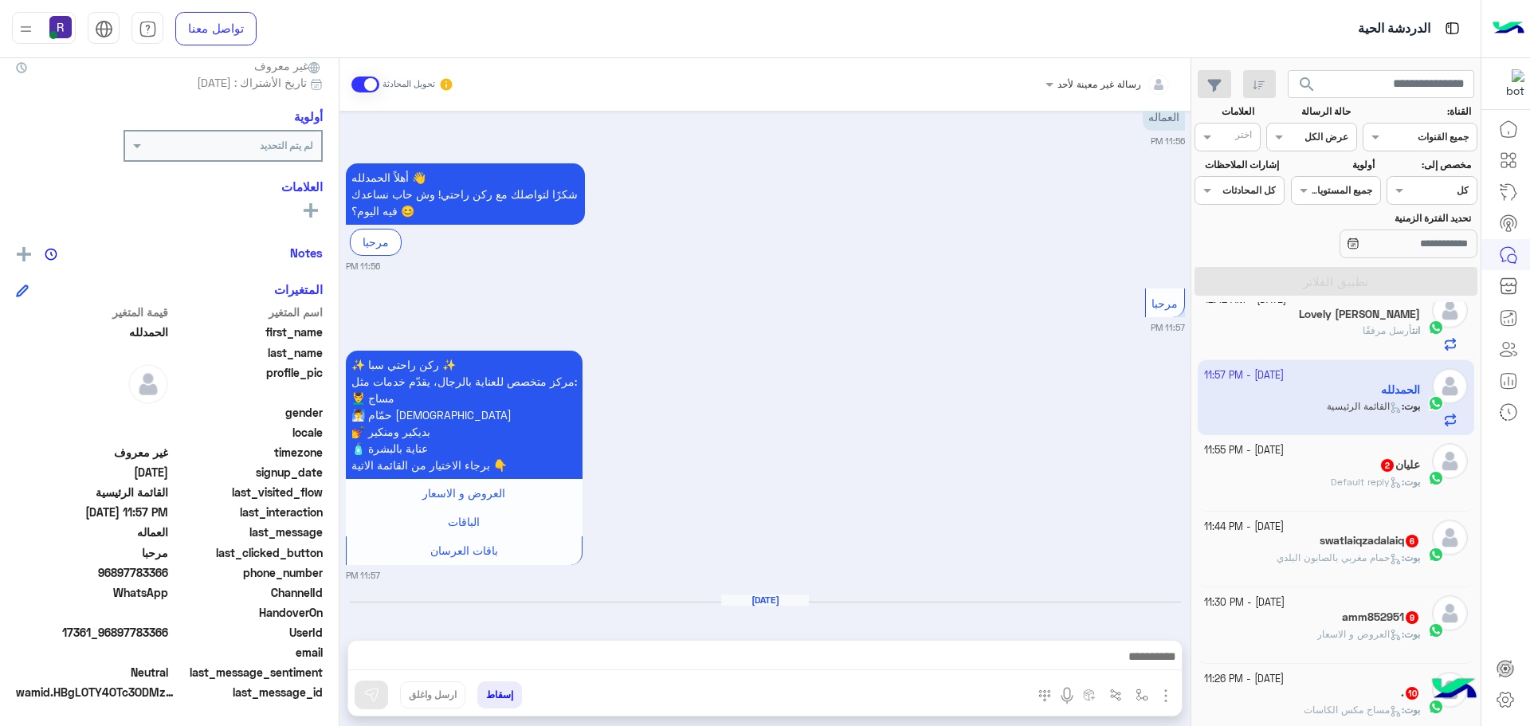
scroll to position [2410, 0]
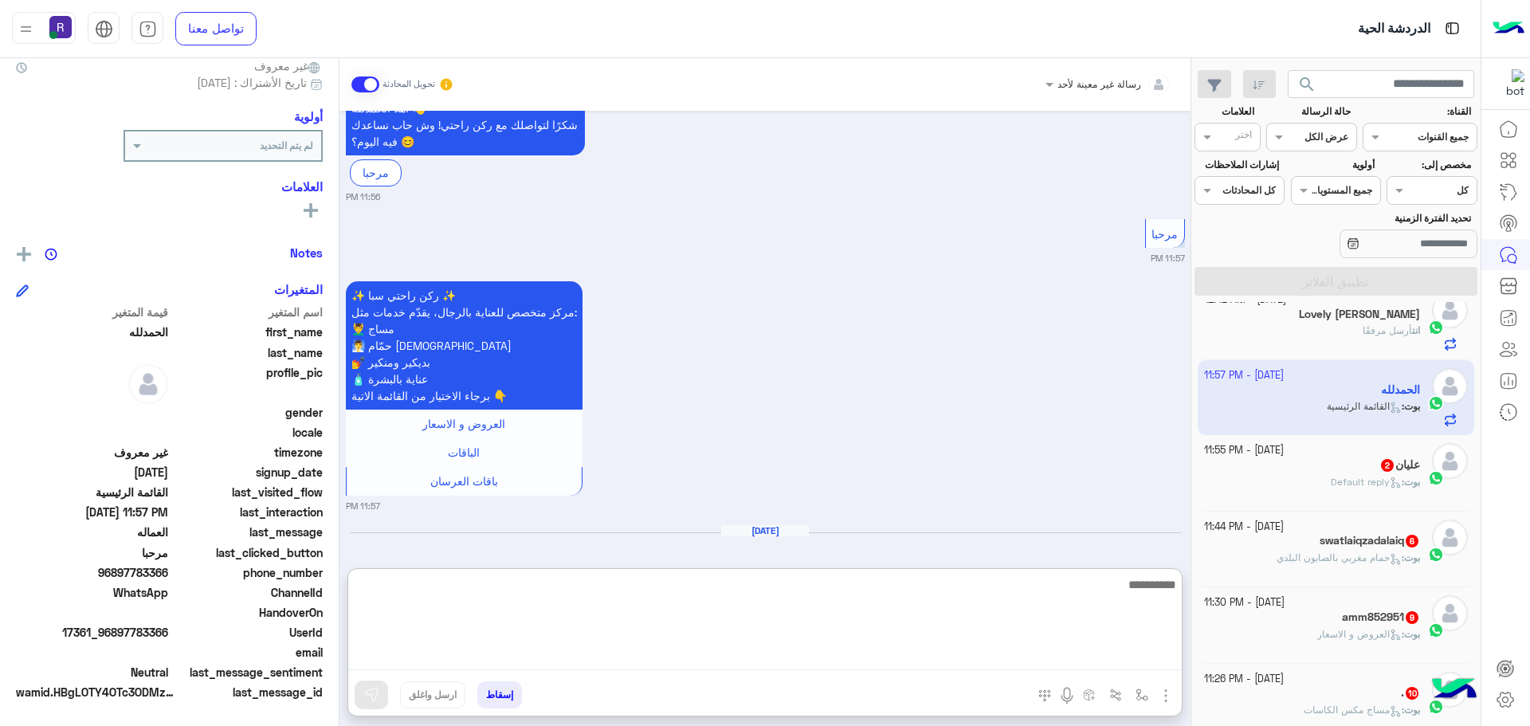
click at [1073, 650] on textarea at bounding box center [765, 623] width 834 height 96
paste textarea "**********"
type textarea "**********"
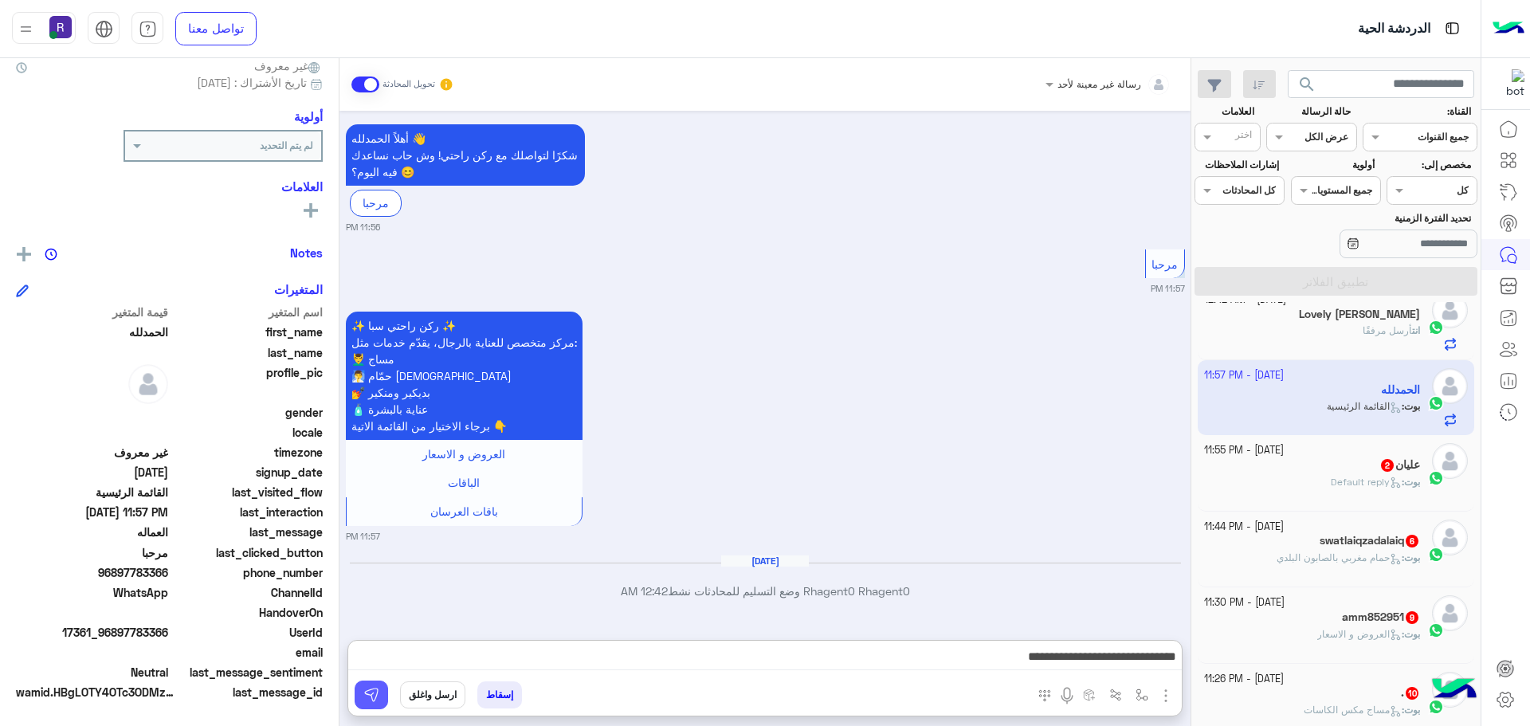
click at [363, 697] on img at bounding box center [371, 695] width 16 height 16
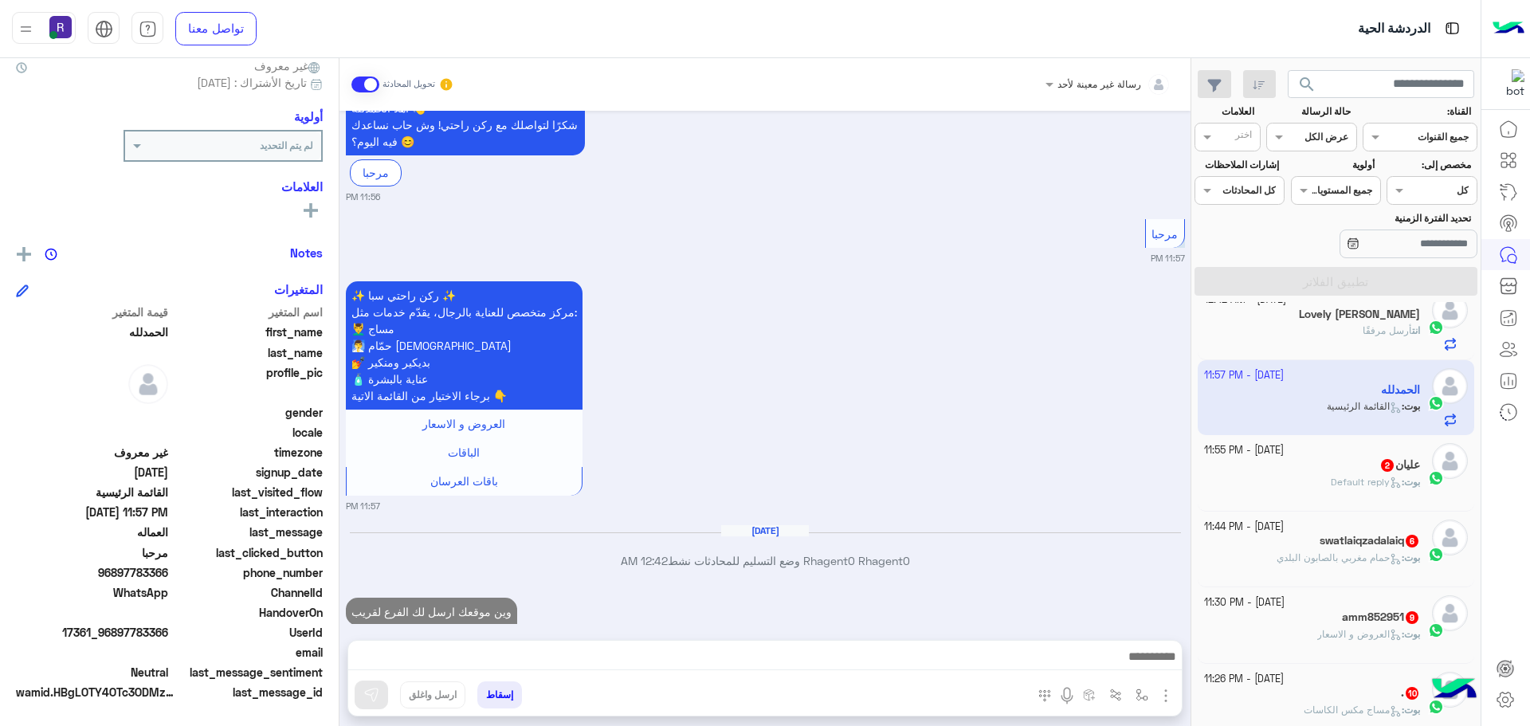
scroll to position [2471, 0]
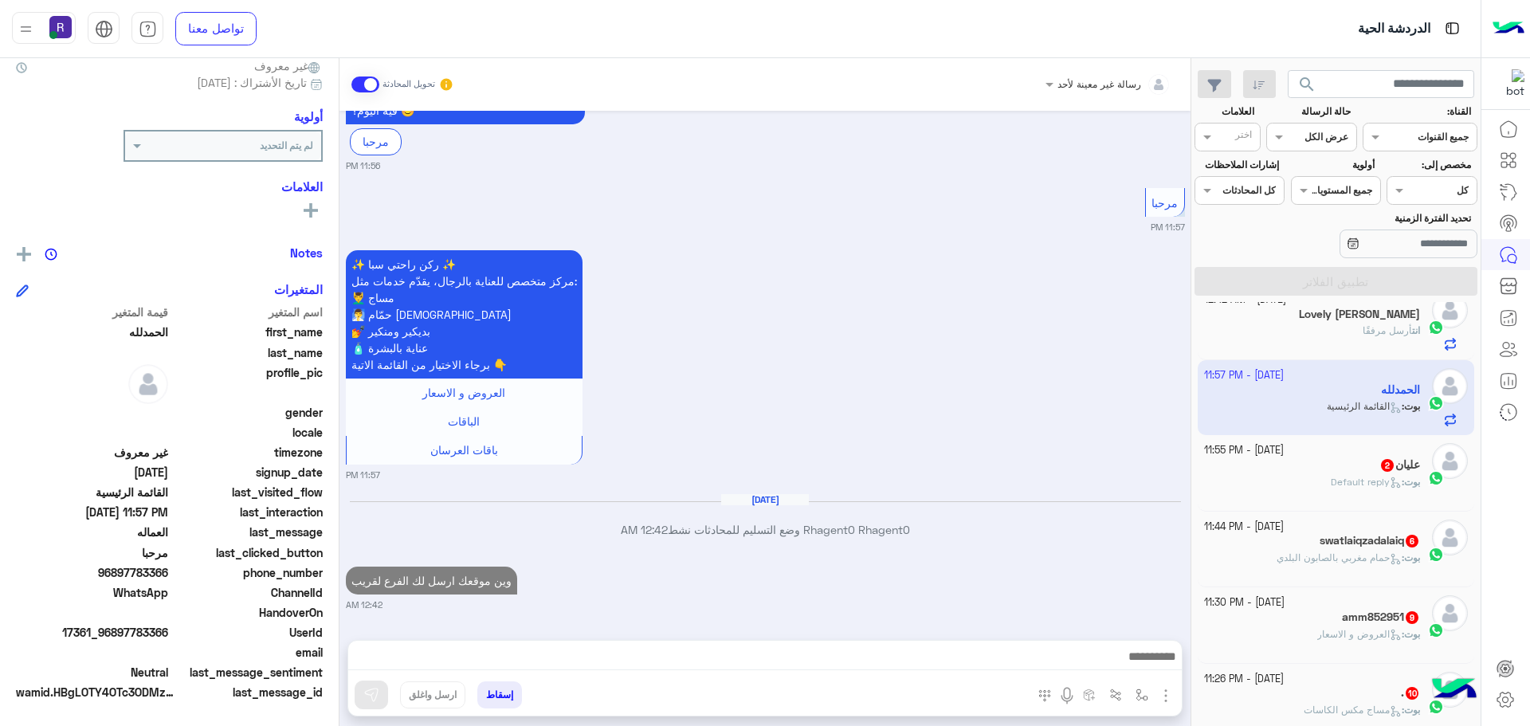
click at [1157, 694] on img "button" at bounding box center [1166, 695] width 19 height 19
click at [1124, 667] on span "الصور" at bounding box center [1135, 661] width 29 height 18
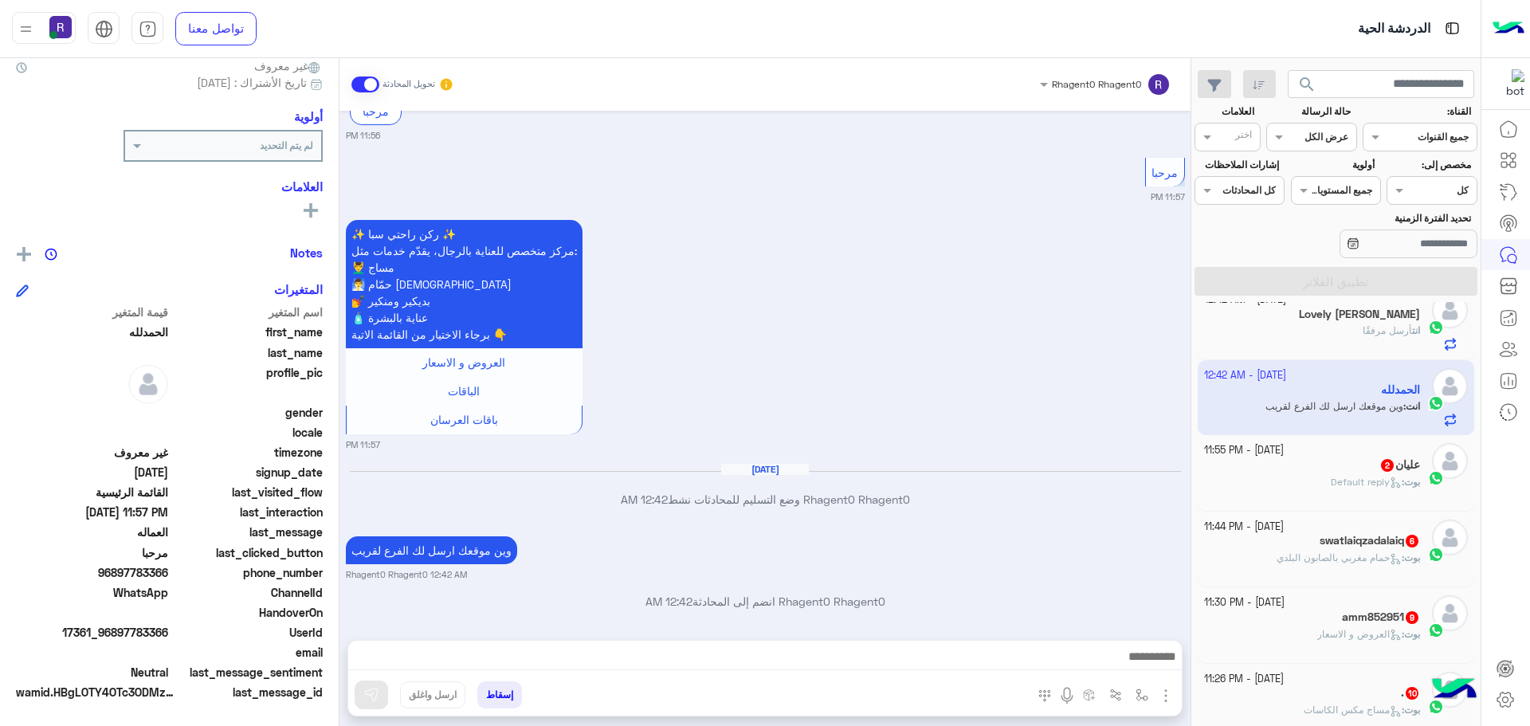
scroll to position [2512, 0]
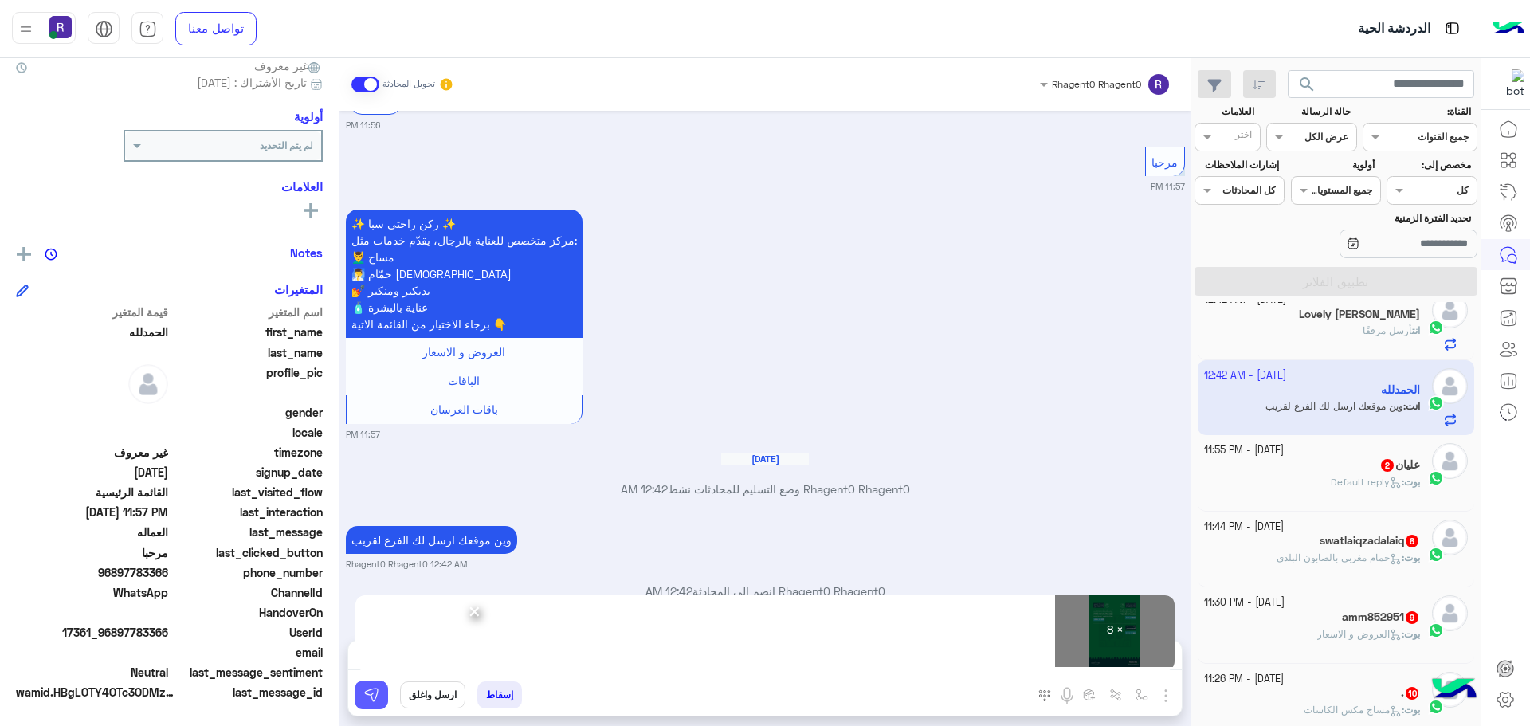
click at [363, 698] on img at bounding box center [371, 695] width 16 height 16
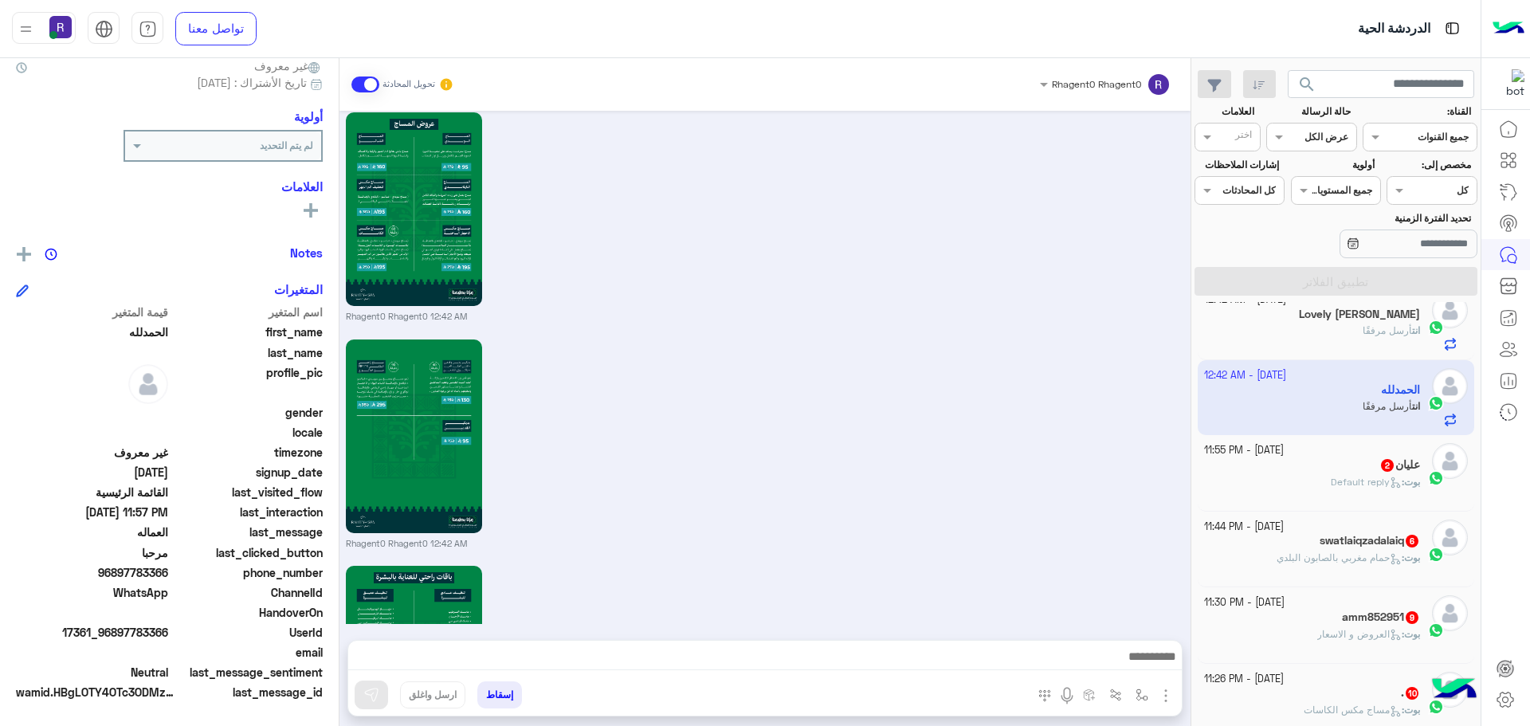
scroll to position [4325, 0]
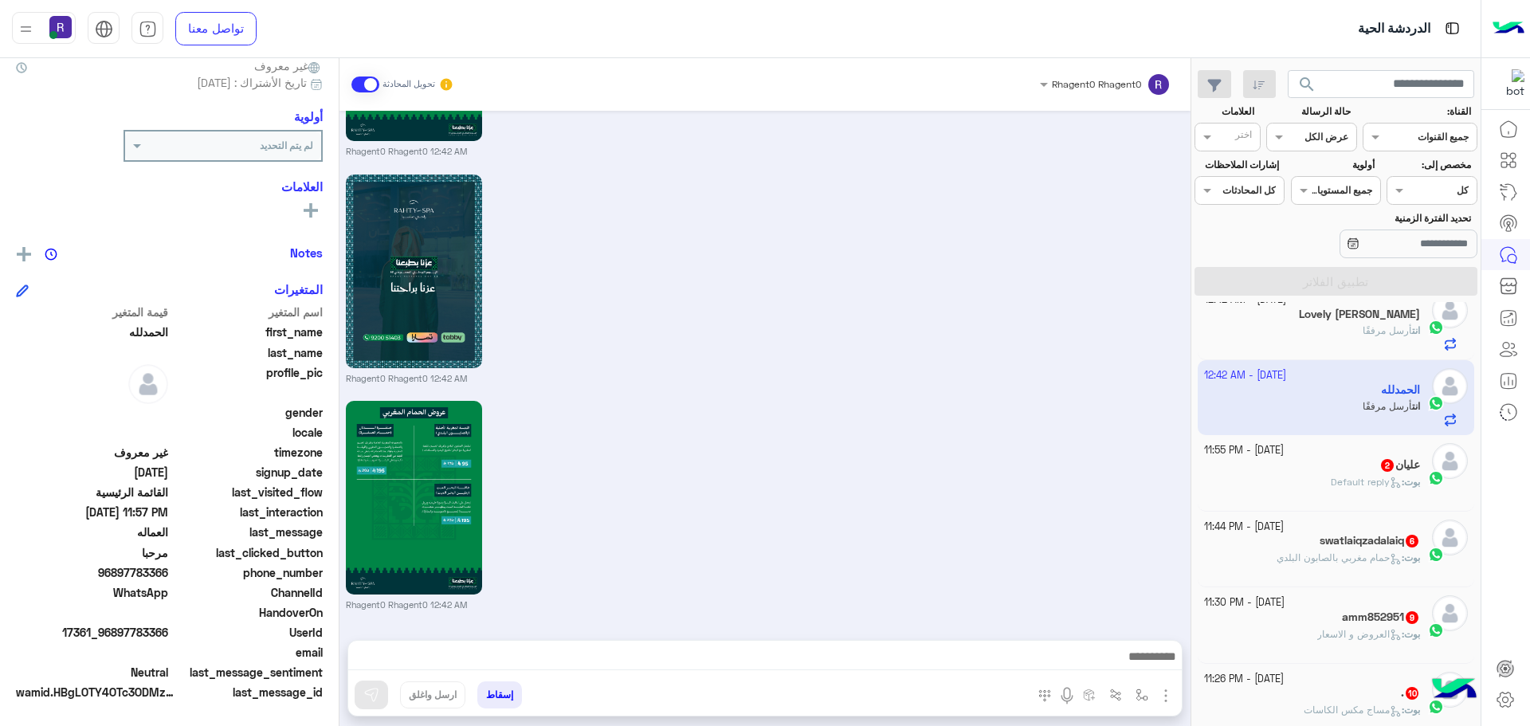
click at [1356, 460] on div "عليان 2" at bounding box center [1312, 466] width 217 height 17
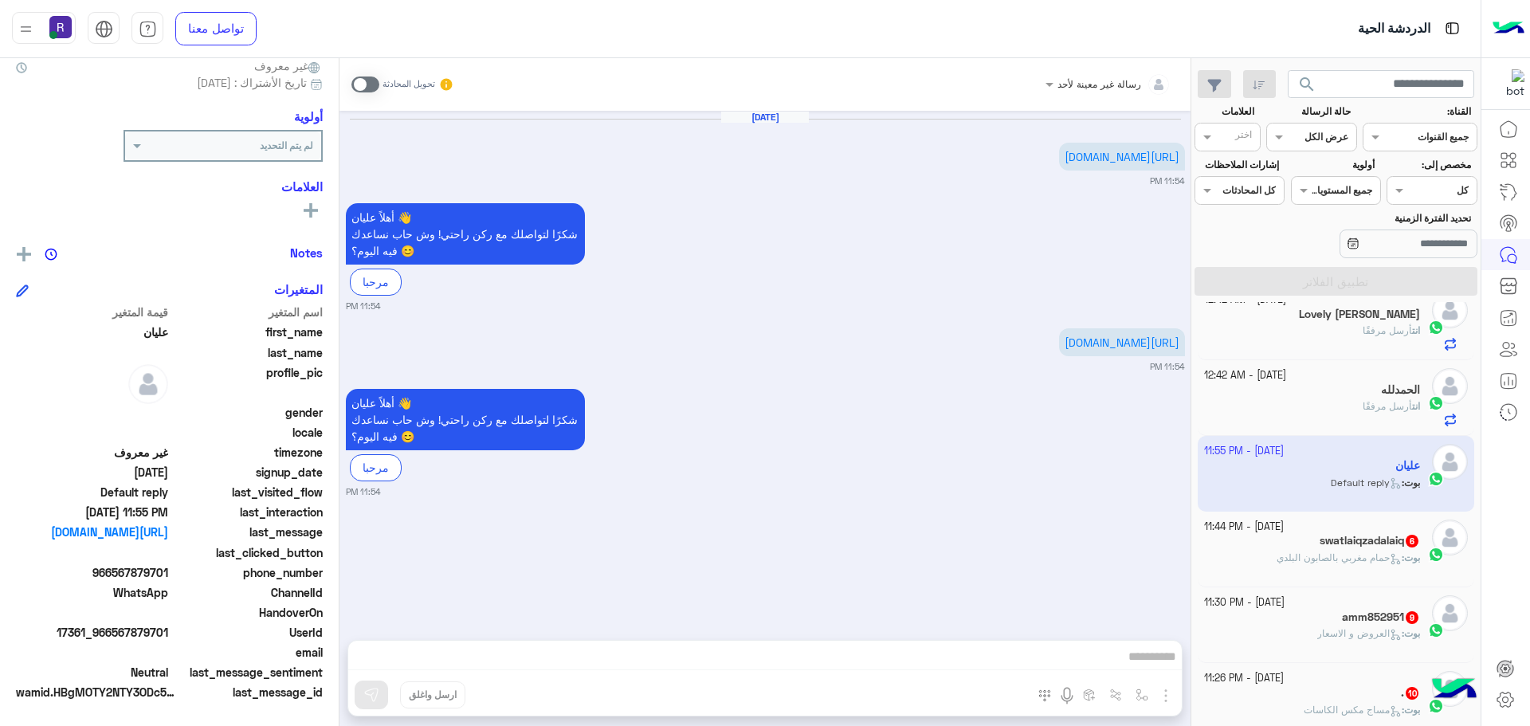
click at [1332, 570] on div "بوت : حمام مغربي بالصابون البلدي" at bounding box center [1312, 565] width 217 height 28
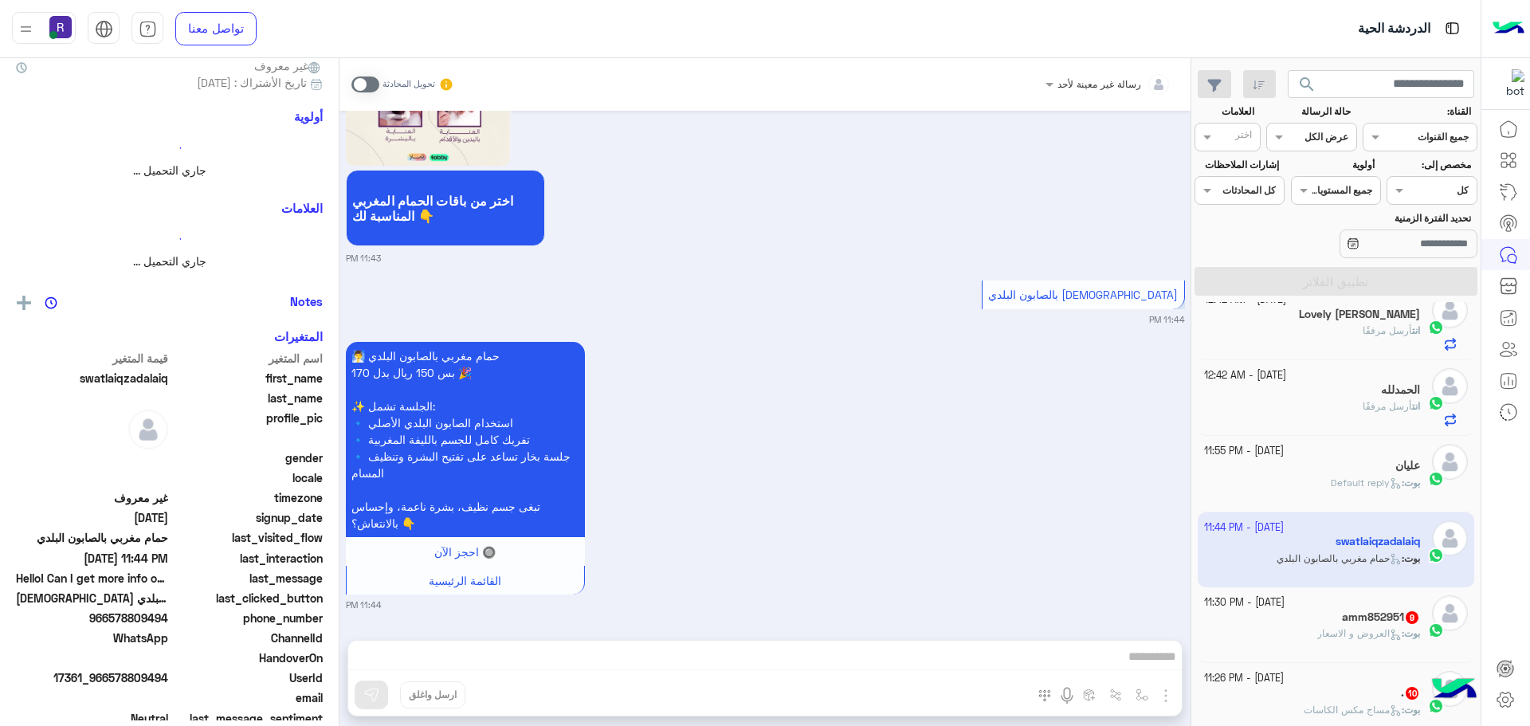
scroll to position [149, 0]
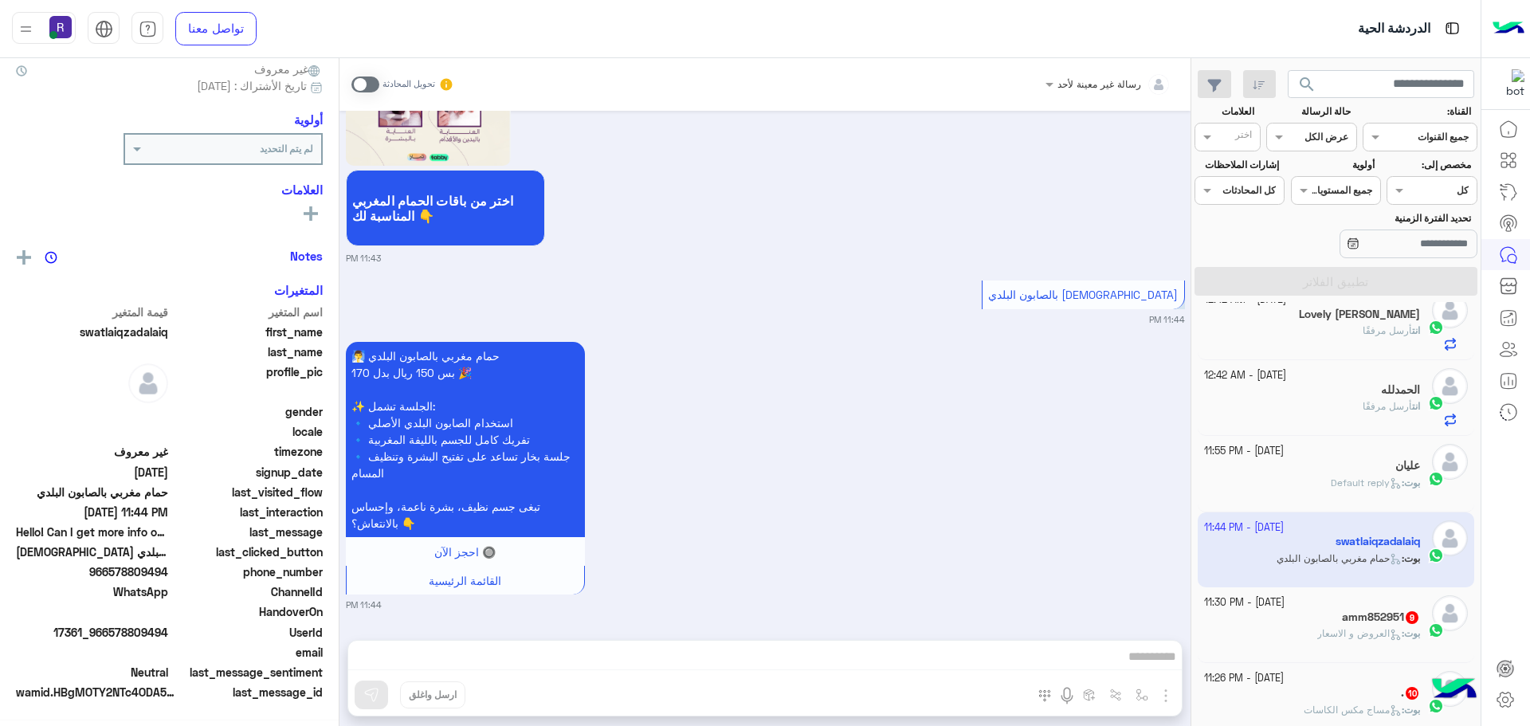
click at [352, 88] on span at bounding box center [366, 85] width 28 height 16
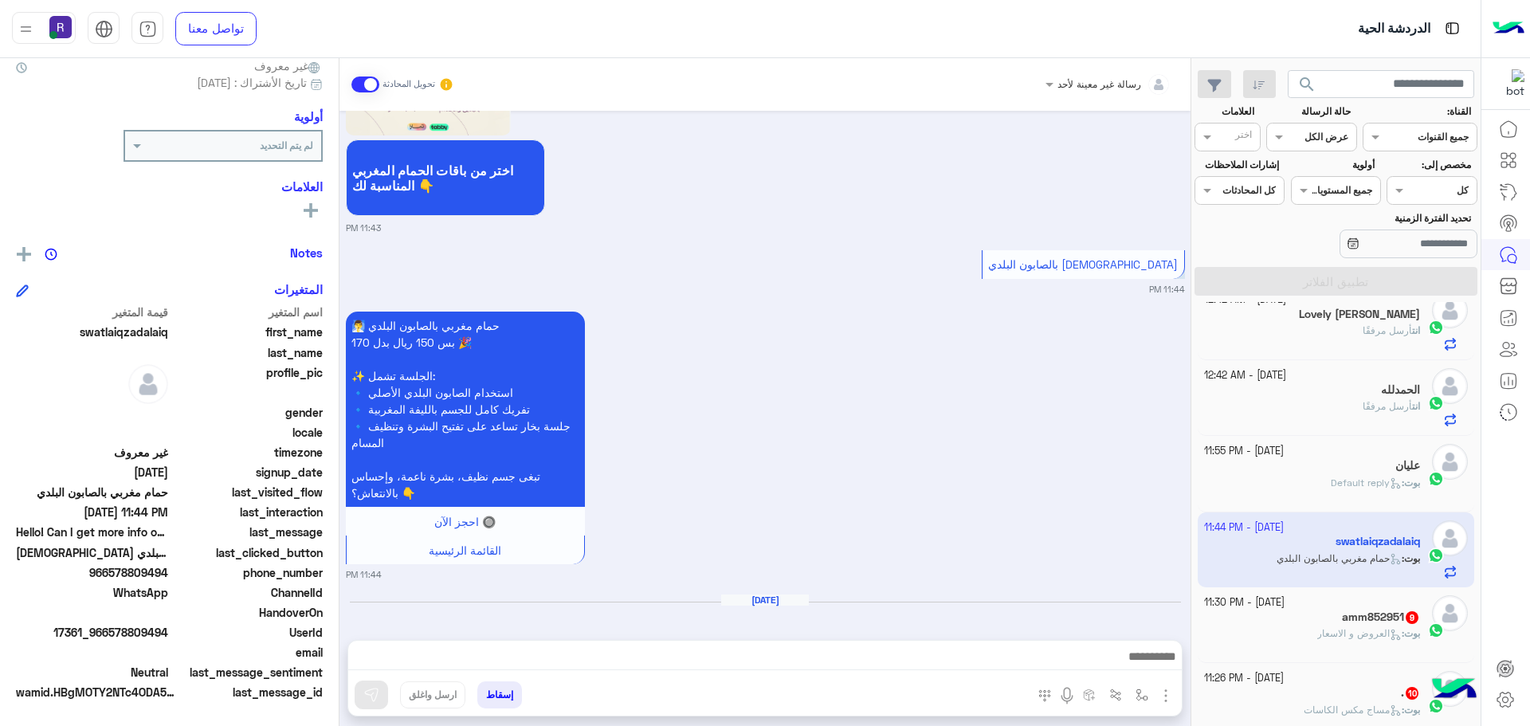
scroll to position [1340, 0]
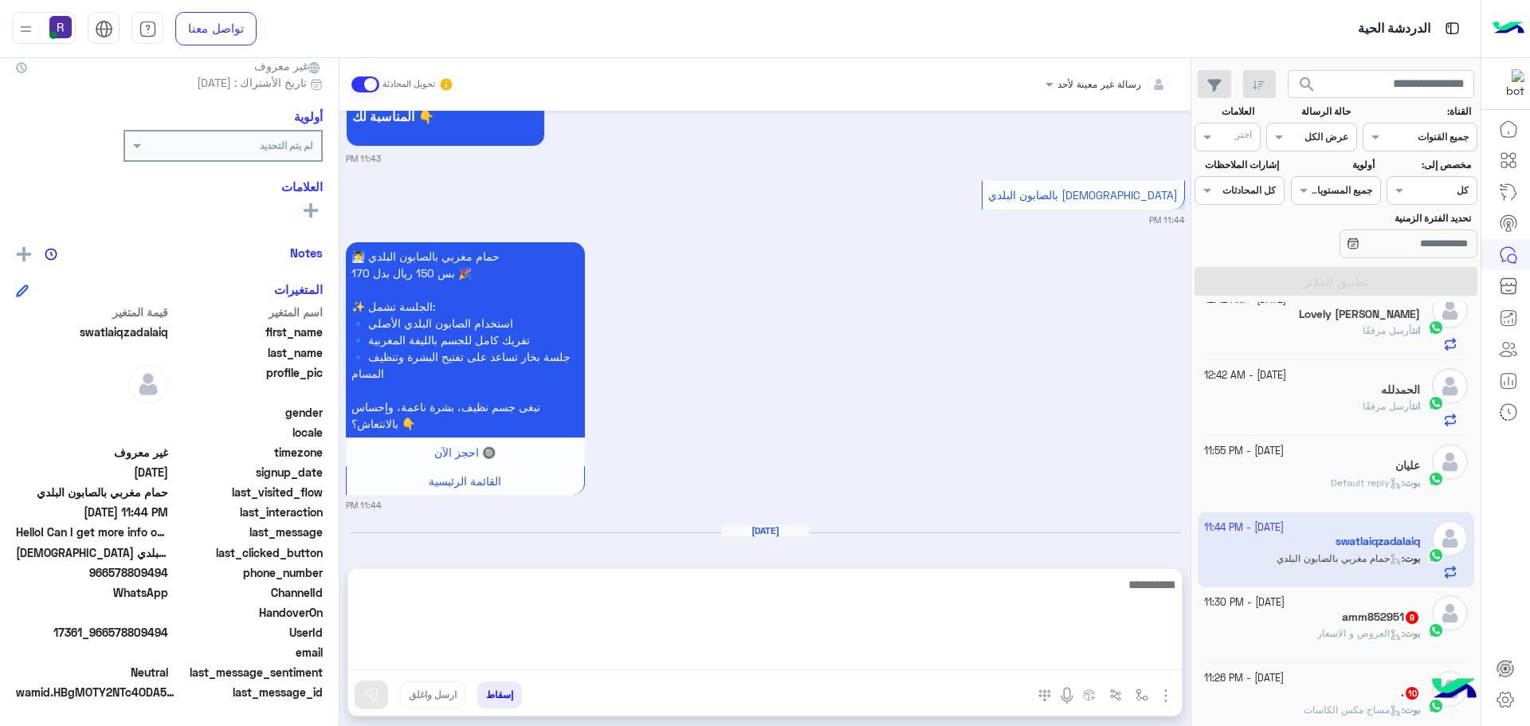
click at [1022, 664] on textarea at bounding box center [765, 623] width 834 height 96
paste textarea "**********"
type textarea "**********"
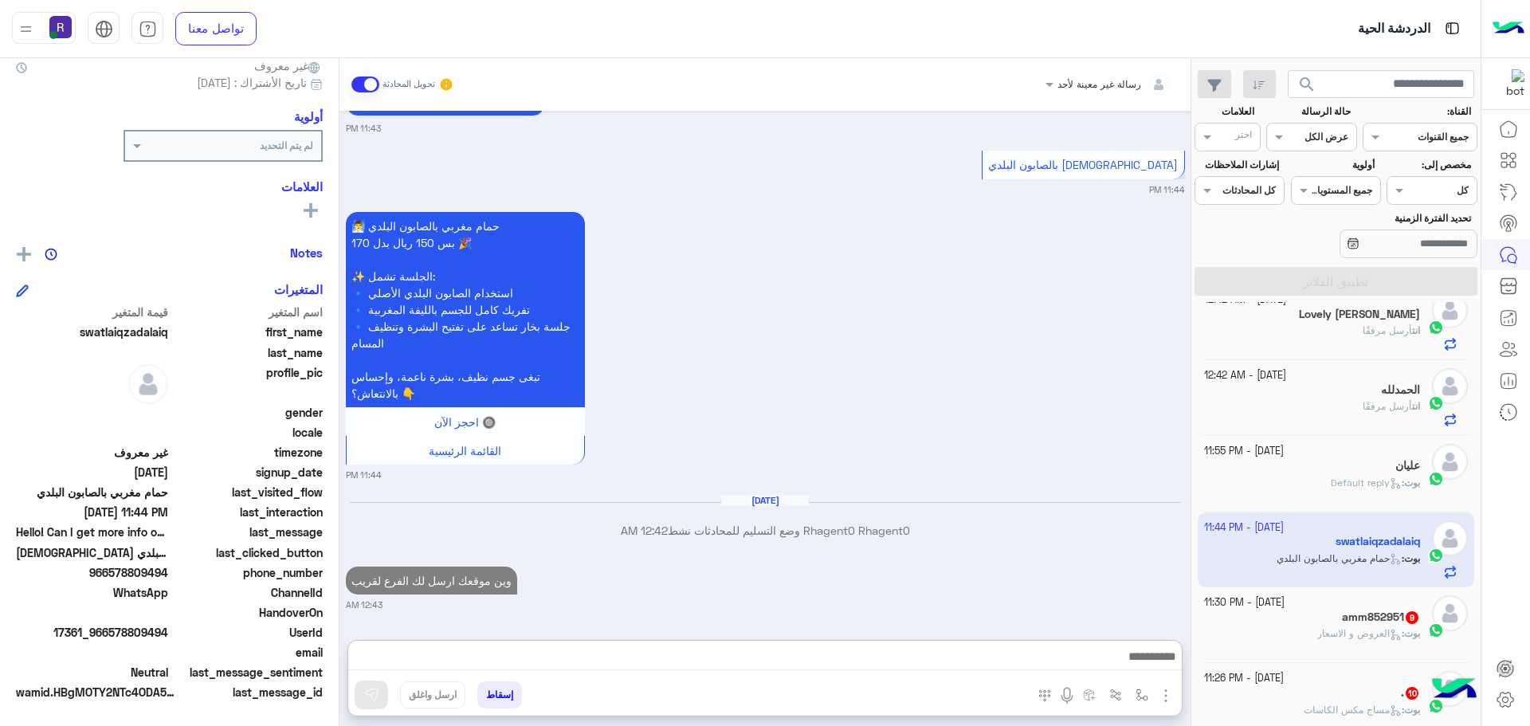
click at [1157, 702] on img "button" at bounding box center [1166, 695] width 19 height 19
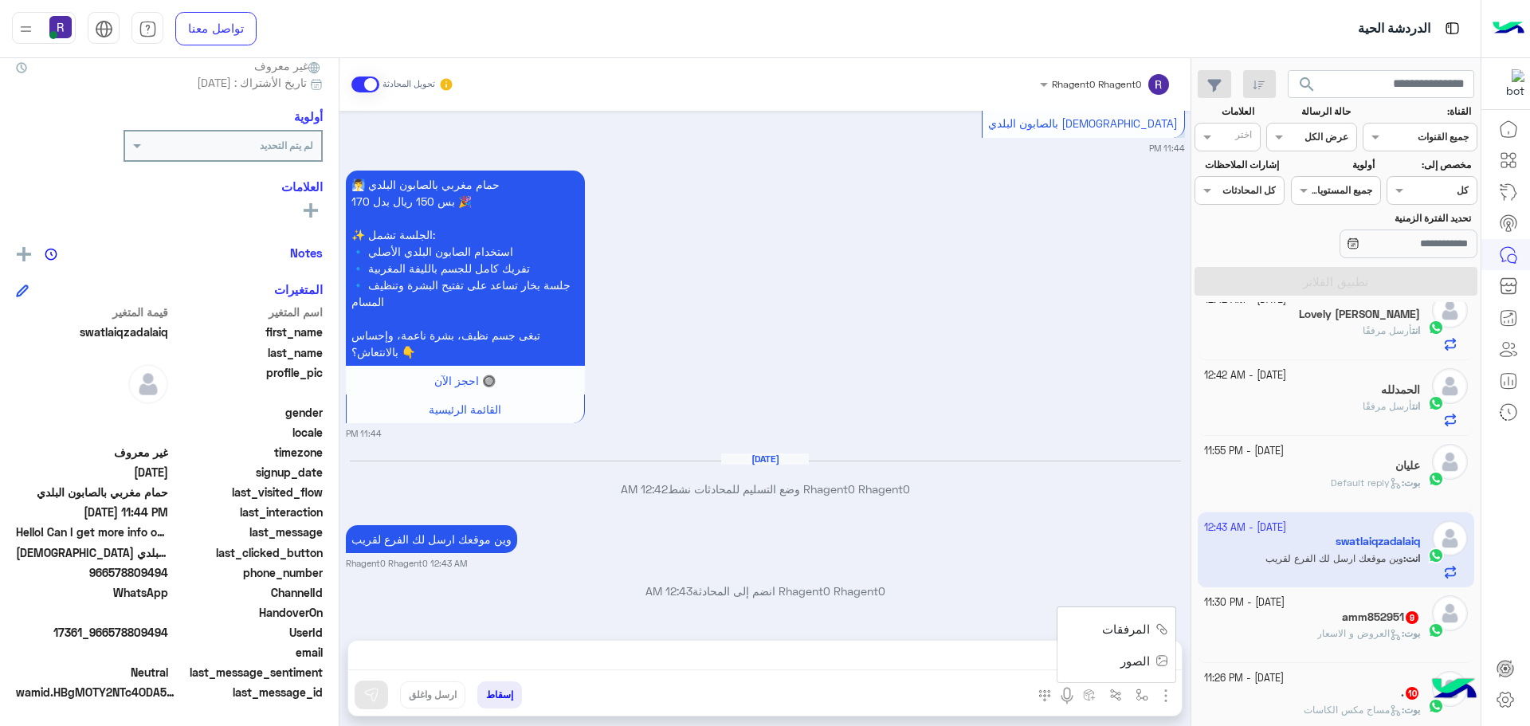
click at [1121, 666] on span "الصور" at bounding box center [1135, 661] width 29 height 18
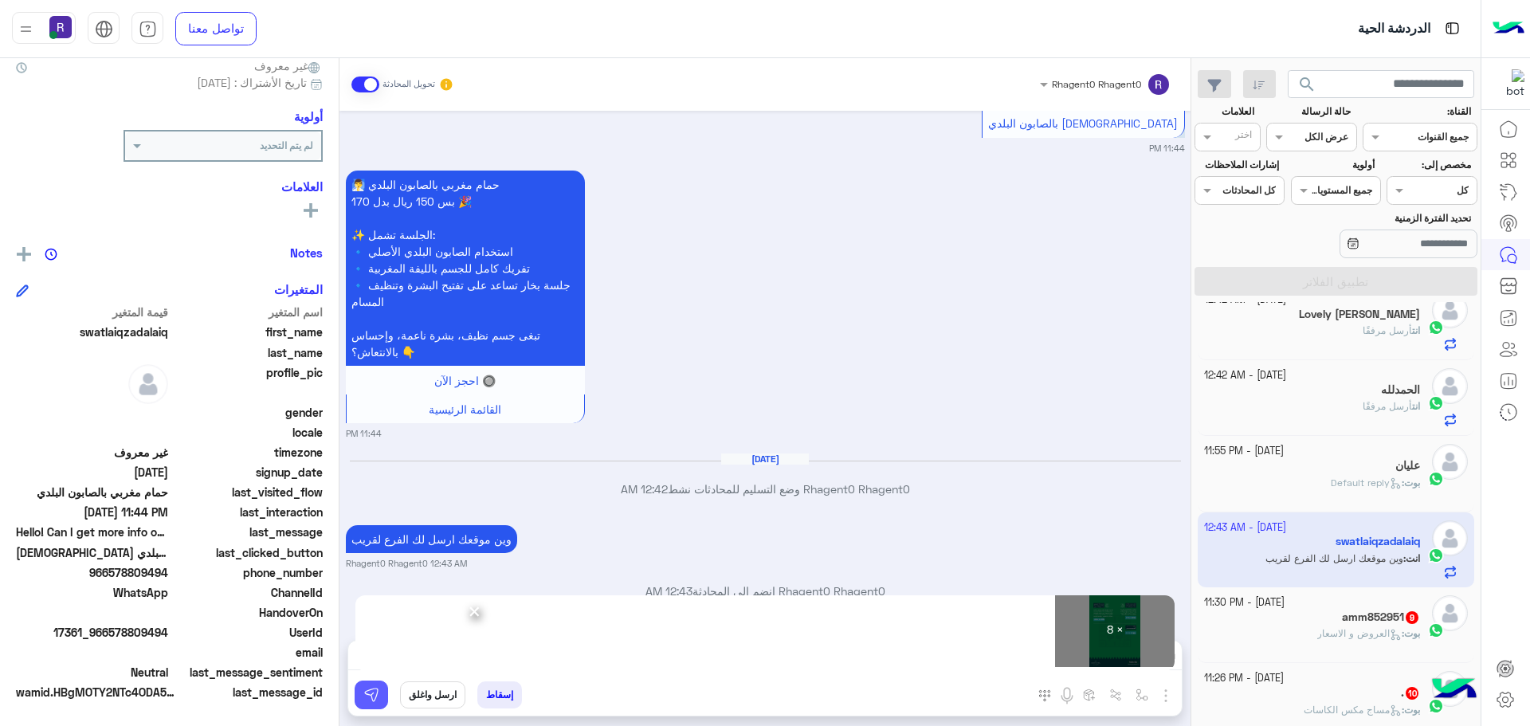
click at [363, 701] on img at bounding box center [371, 695] width 16 height 16
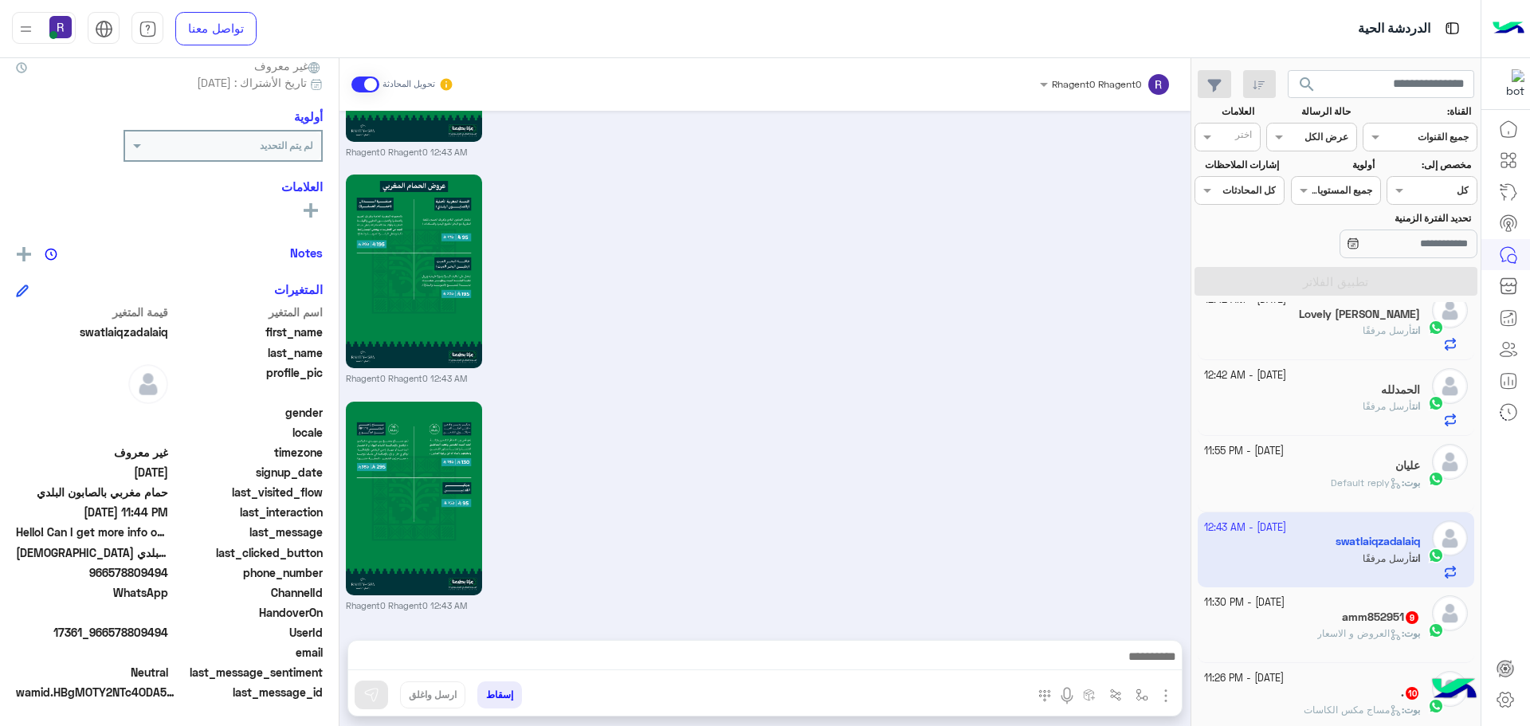
scroll to position [638, 0]
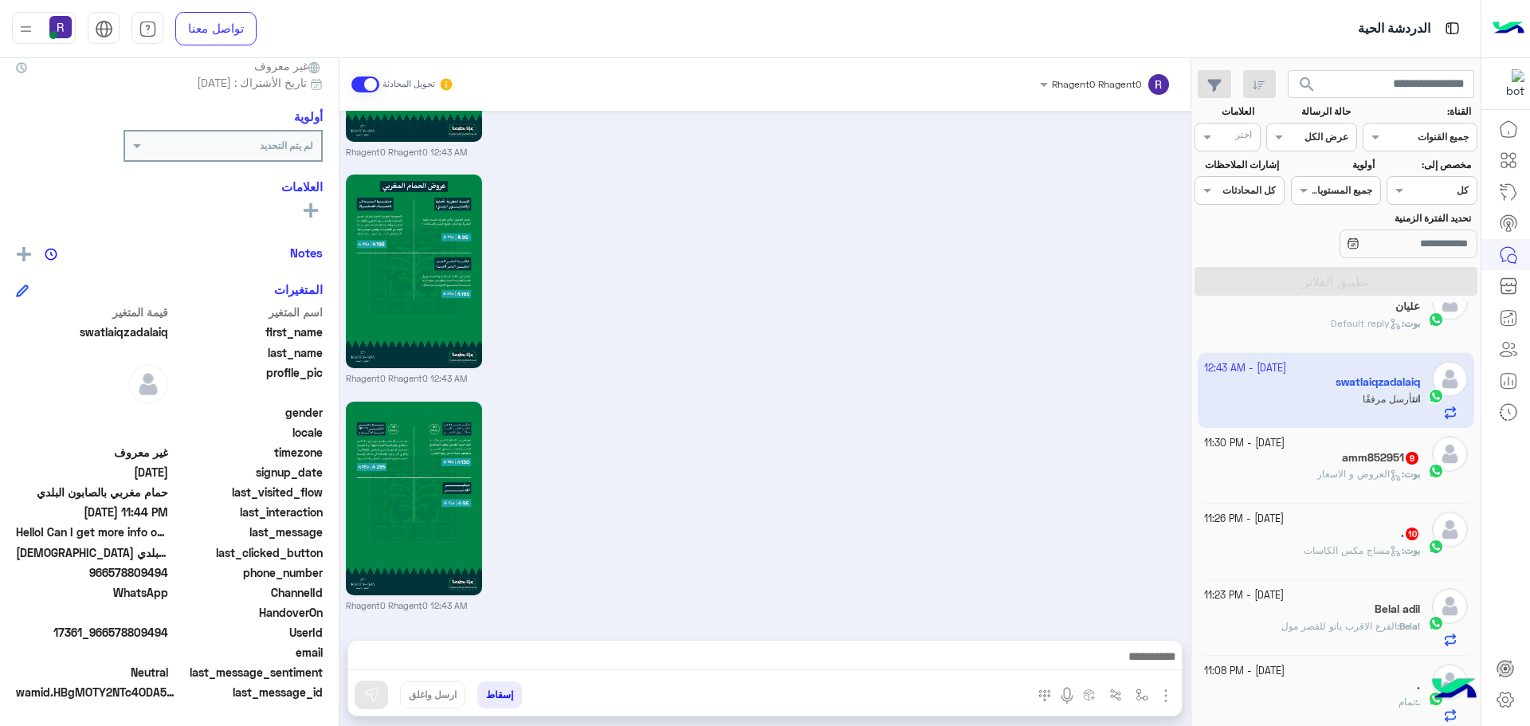
click at [1349, 464] on h5 "amm852951 9" at bounding box center [1381, 458] width 78 height 14
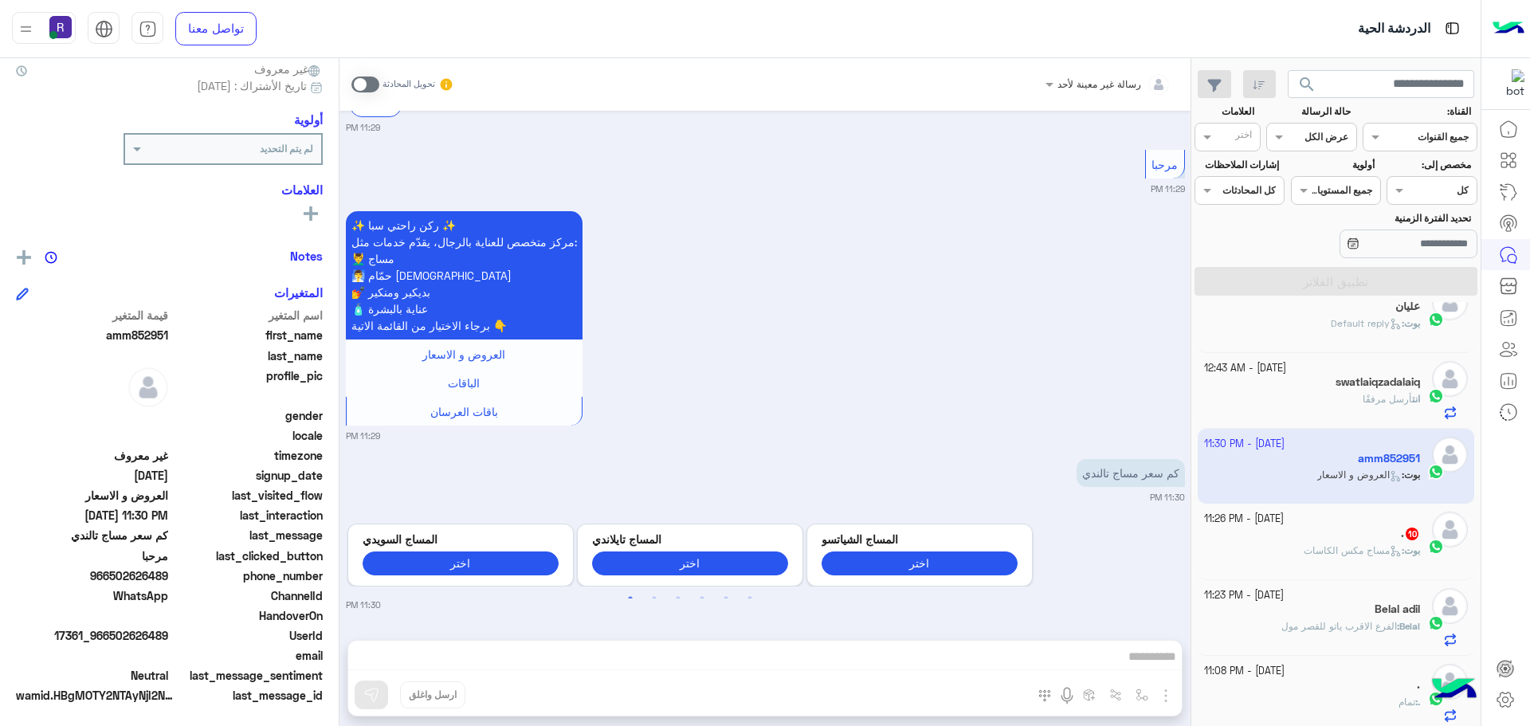
scroll to position [152, 0]
click at [352, 88] on span at bounding box center [366, 85] width 28 height 16
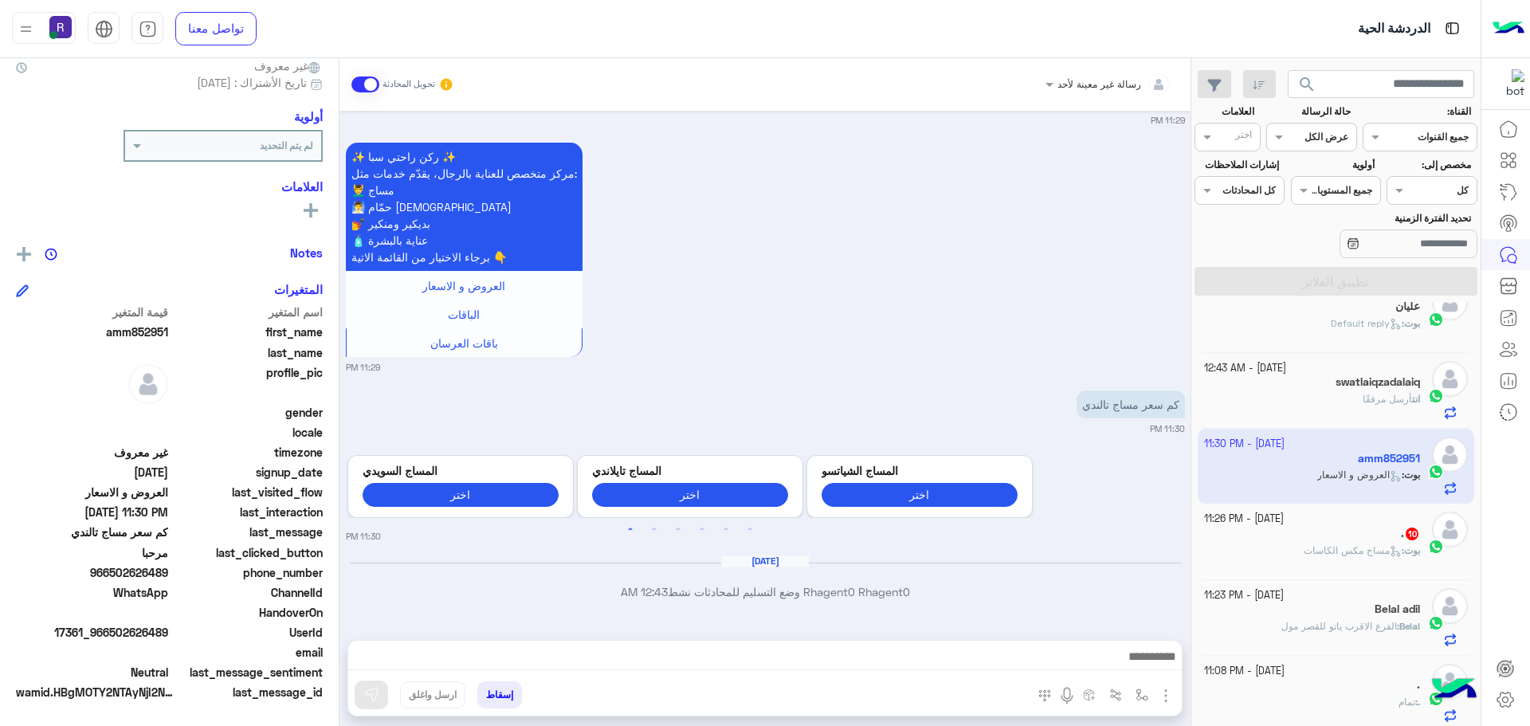
click at [1157, 699] on img "button" at bounding box center [1166, 695] width 19 height 19
click at [1131, 660] on button "الصور" at bounding box center [1142, 661] width 68 height 32
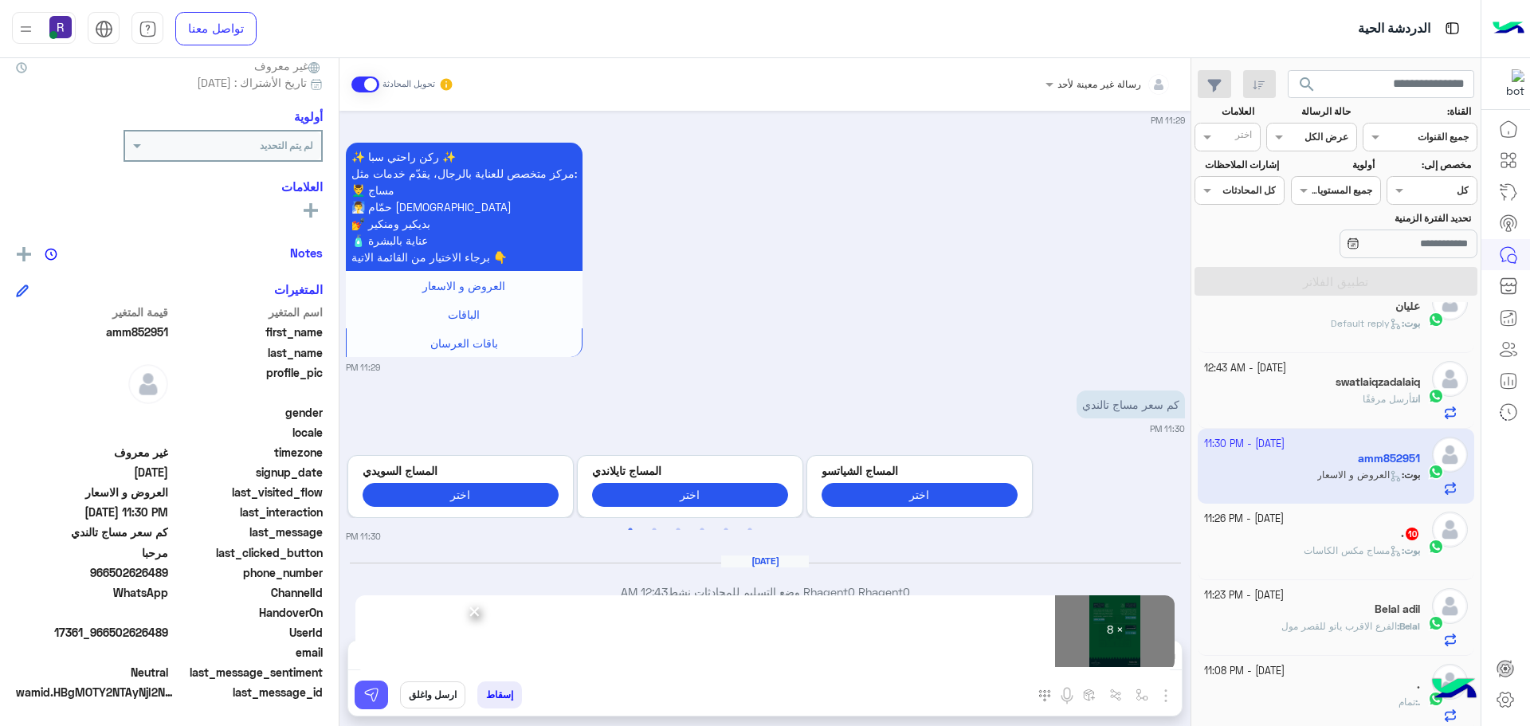
drag, startPoint x: 359, startPoint y: 697, endPoint x: 503, endPoint y: 705, distance: 144.5
click at [360, 697] on button at bounding box center [371, 695] width 33 height 29
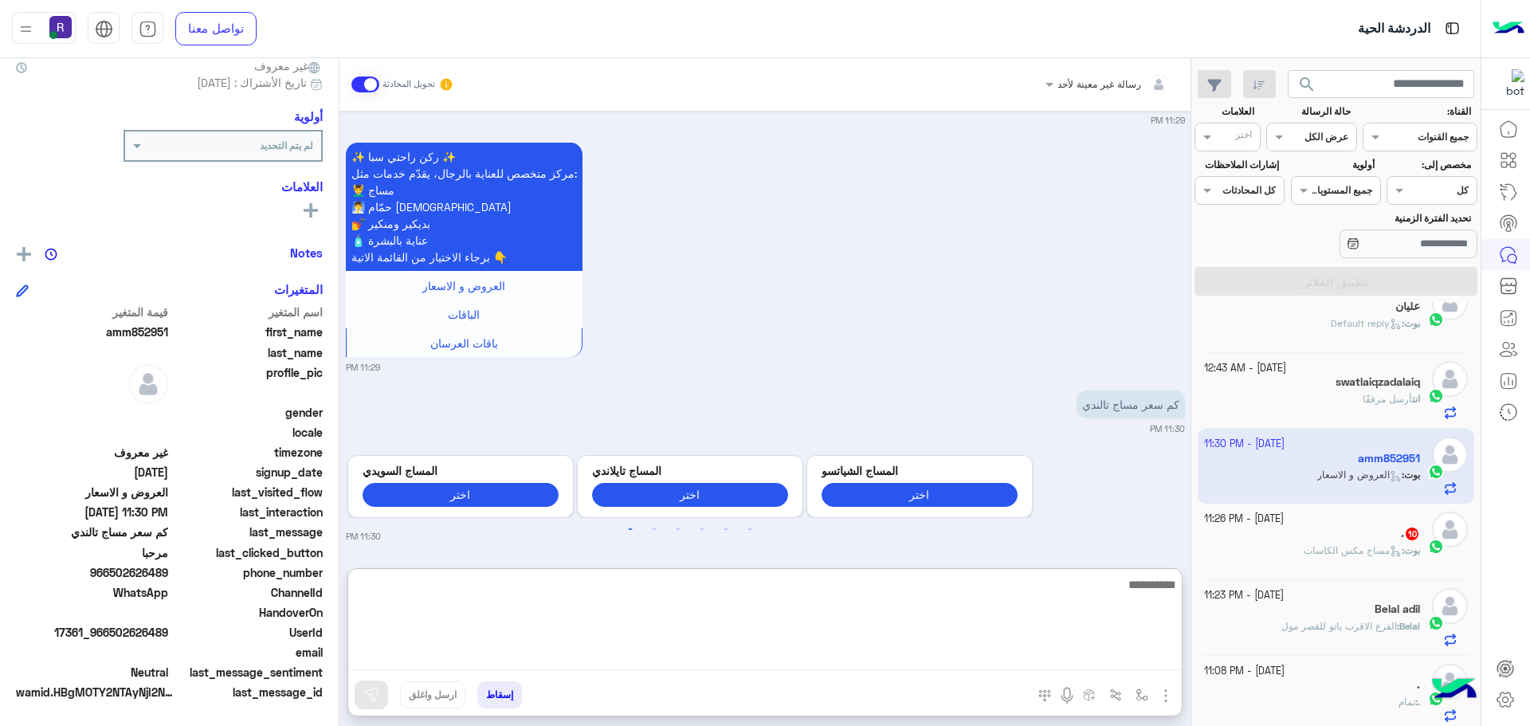
click at [734, 666] on textarea at bounding box center [765, 623] width 834 height 96
paste textarea "**********"
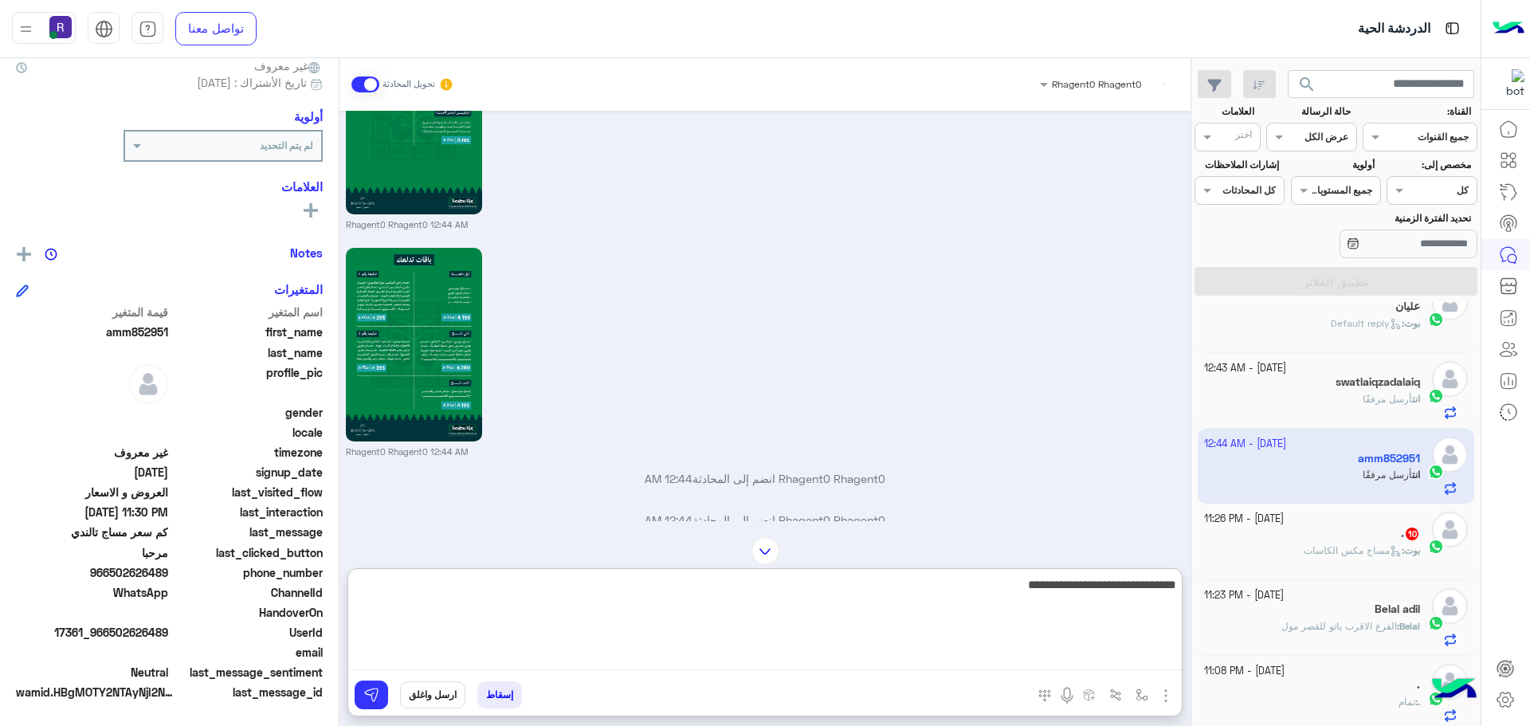
scroll to position [3423, 0]
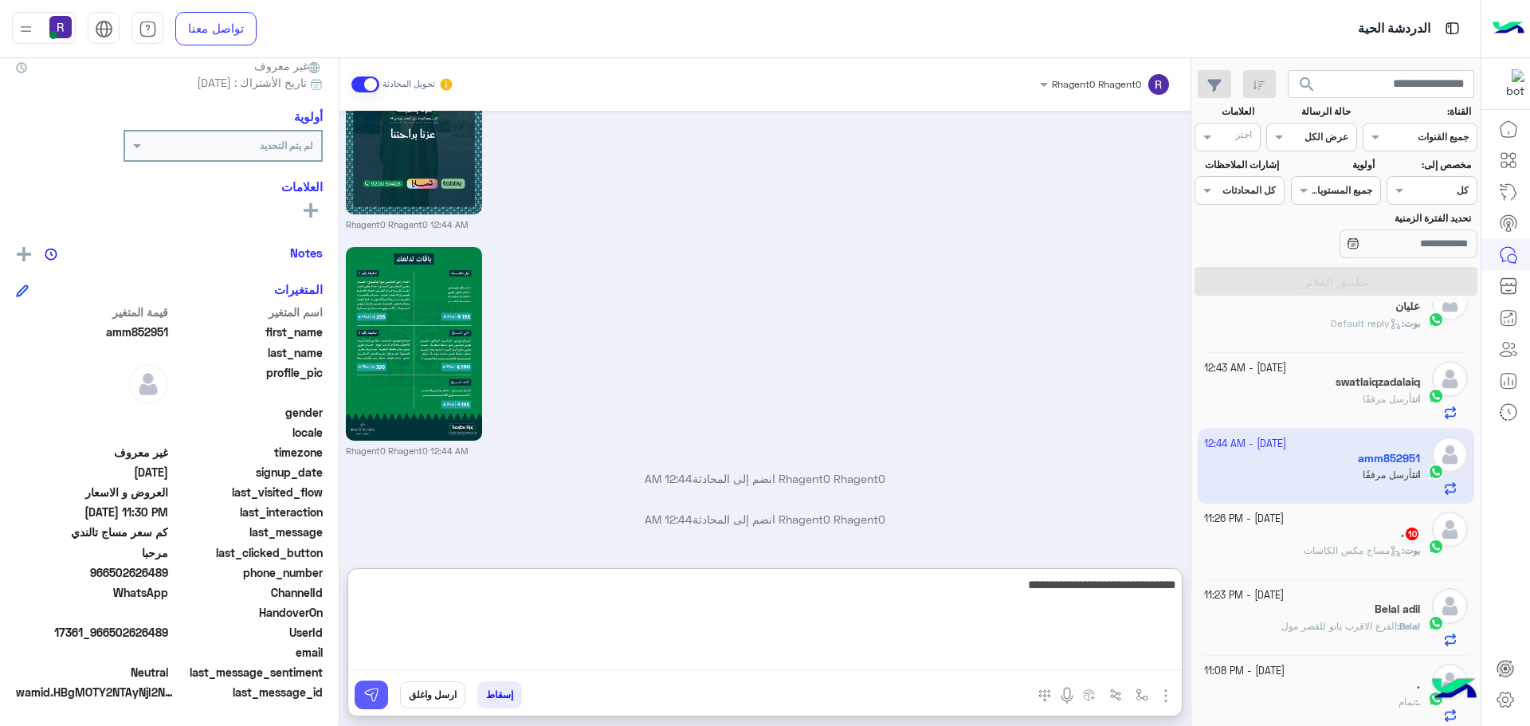
type textarea "**********"
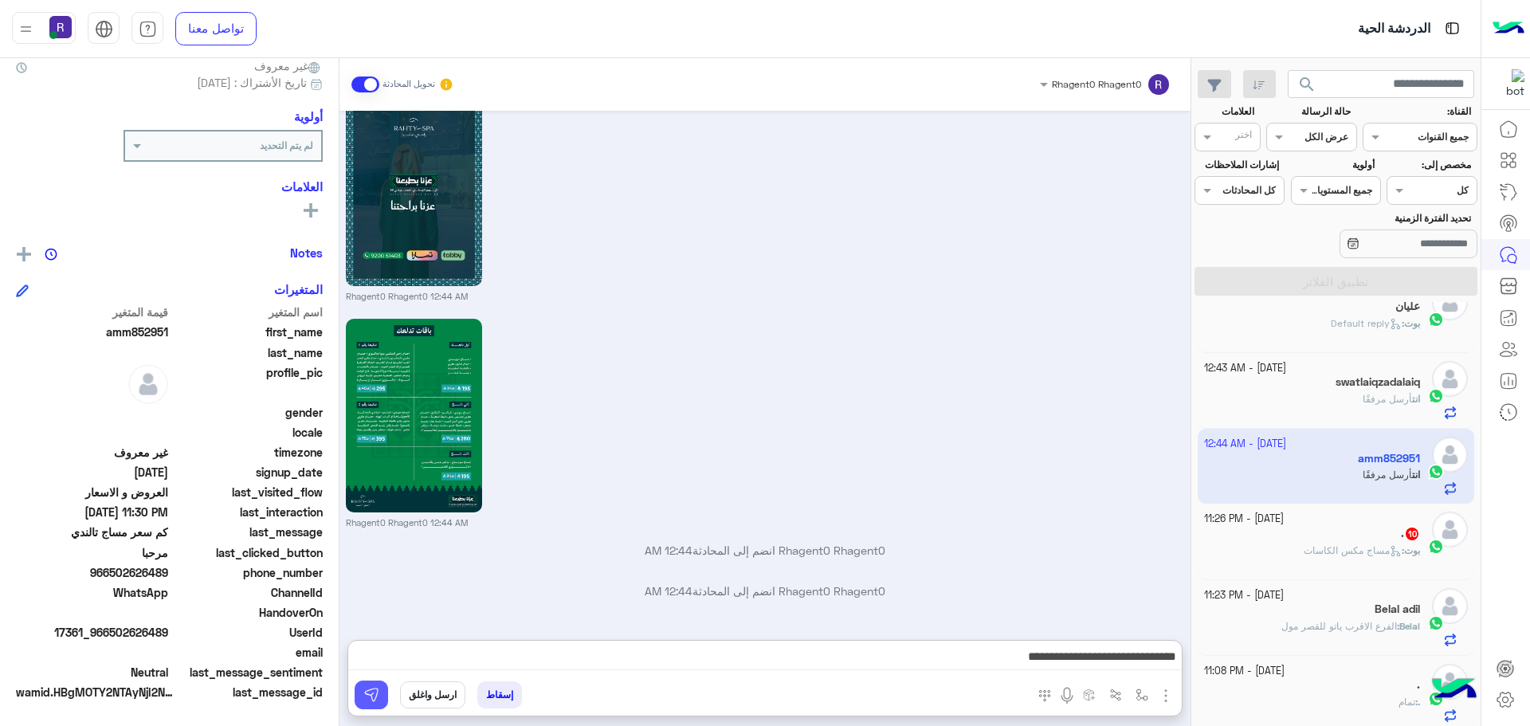
click at [363, 692] on img at bounding box center [371, 695] width 16 height 16
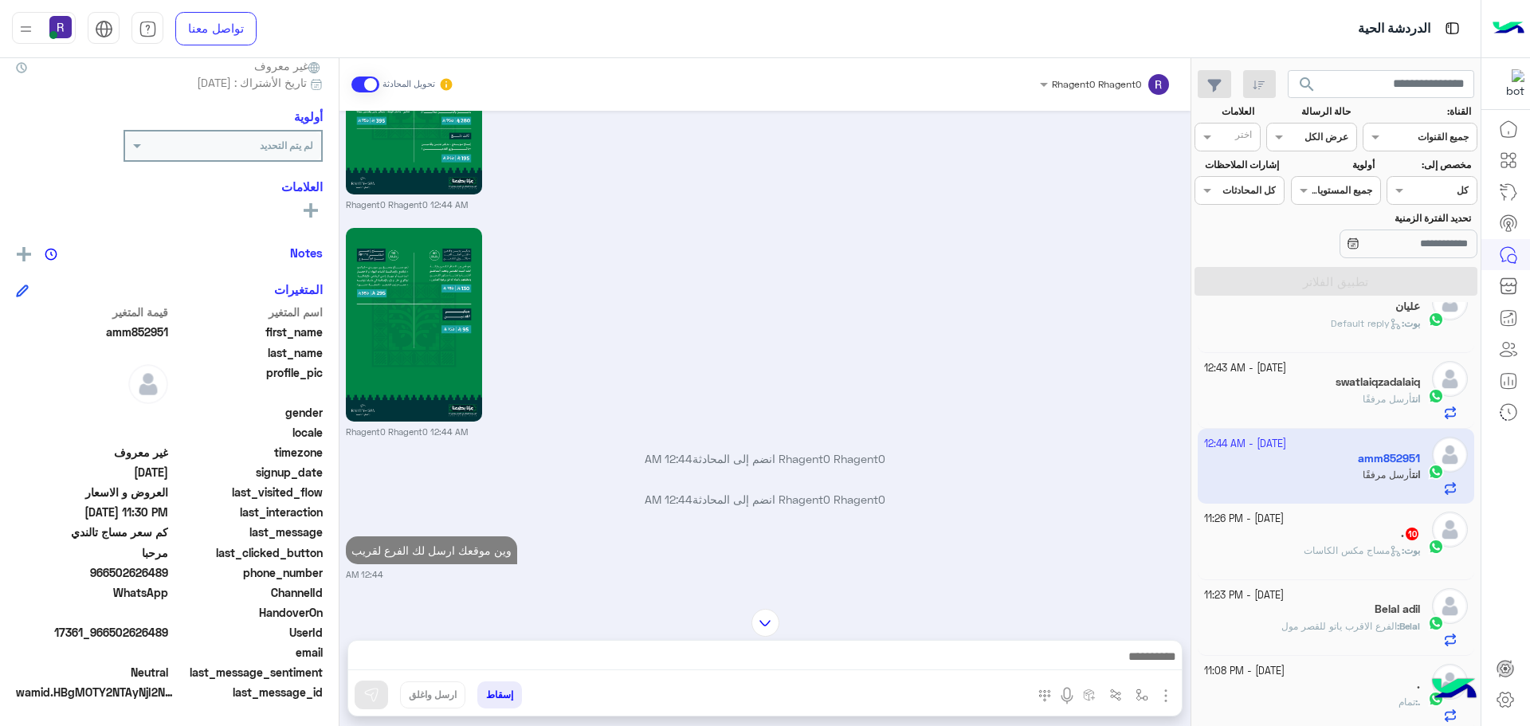
scroll to position [3638, 0]
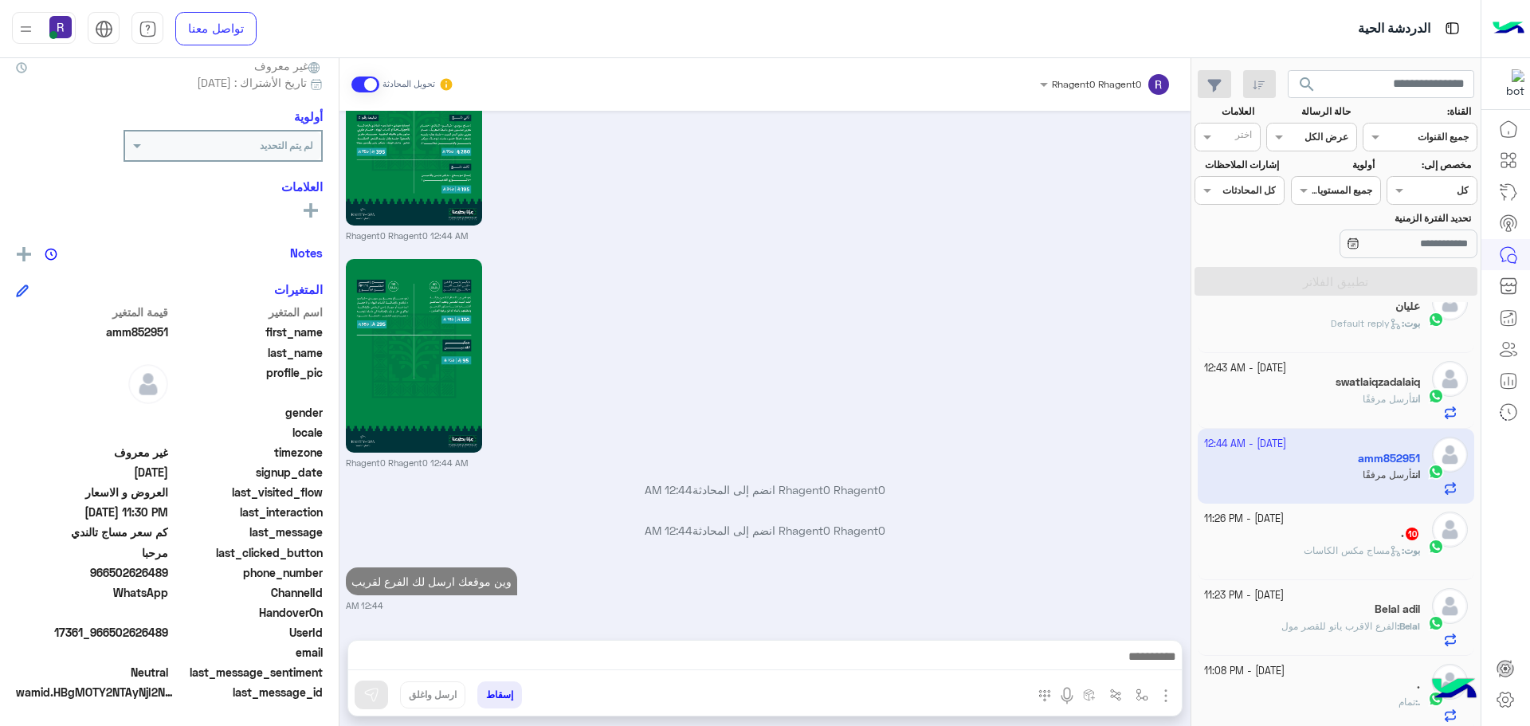
click at [1357, 530] on div ". 10" at bounding box center [1312, 535] width 217 height 17
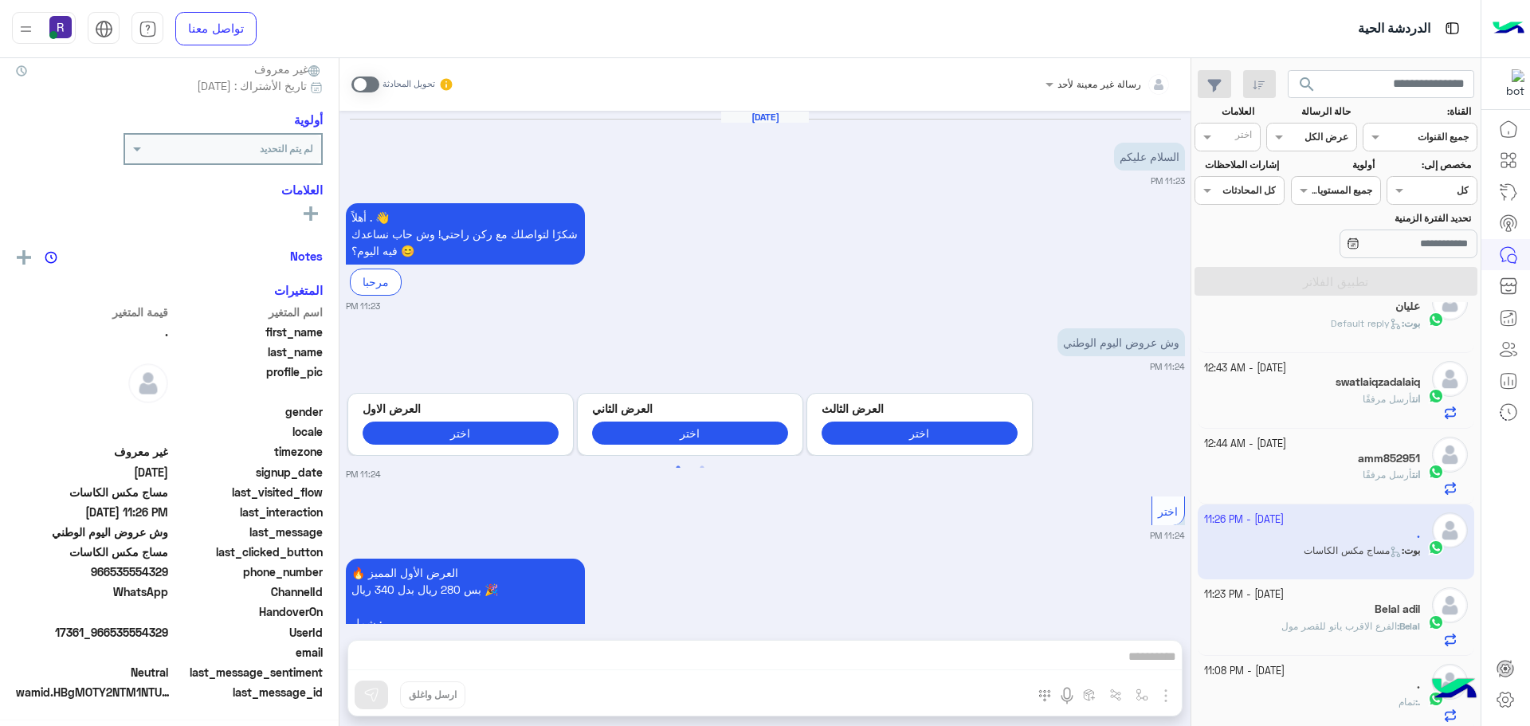
scroll to position [2870, 0]
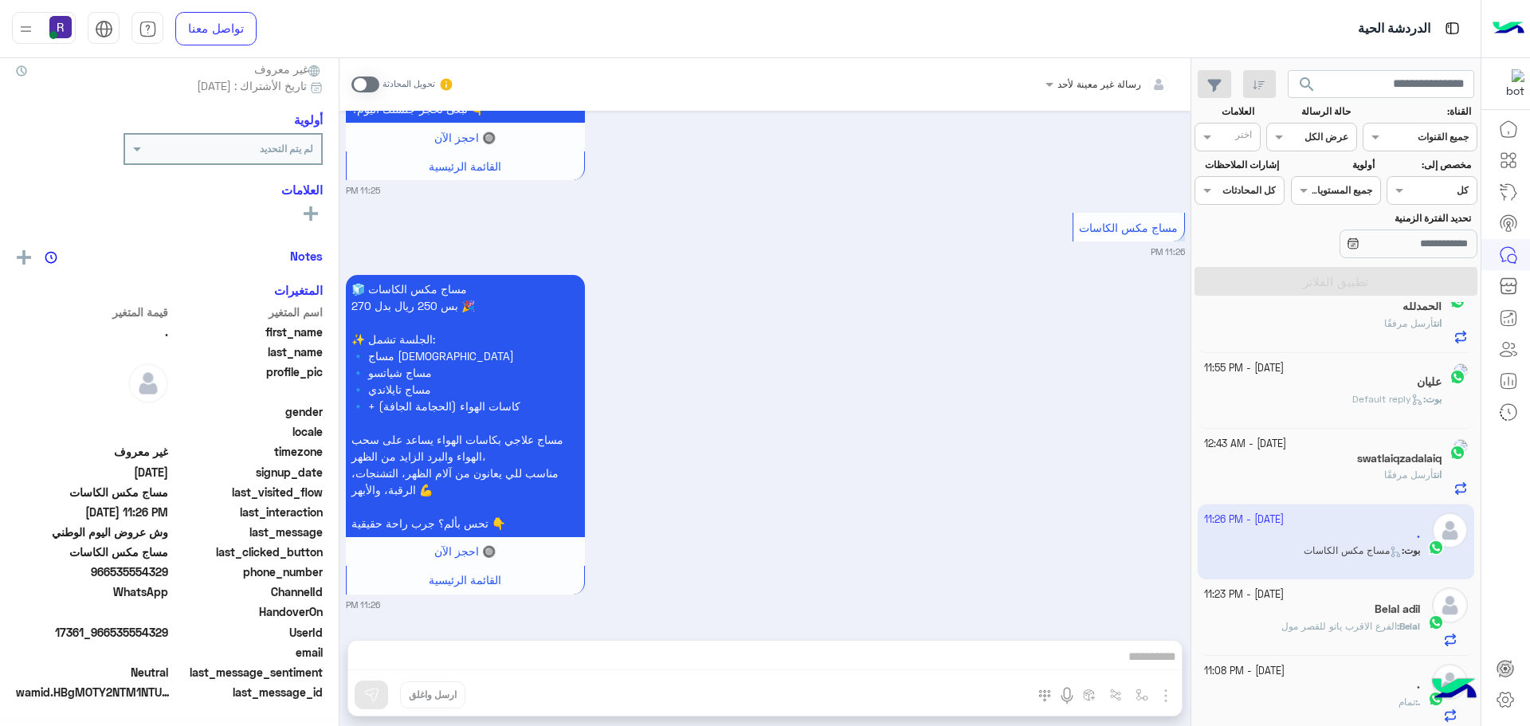
click at [352, 84] on span at bounding box center [366, 85] width 28 height 16
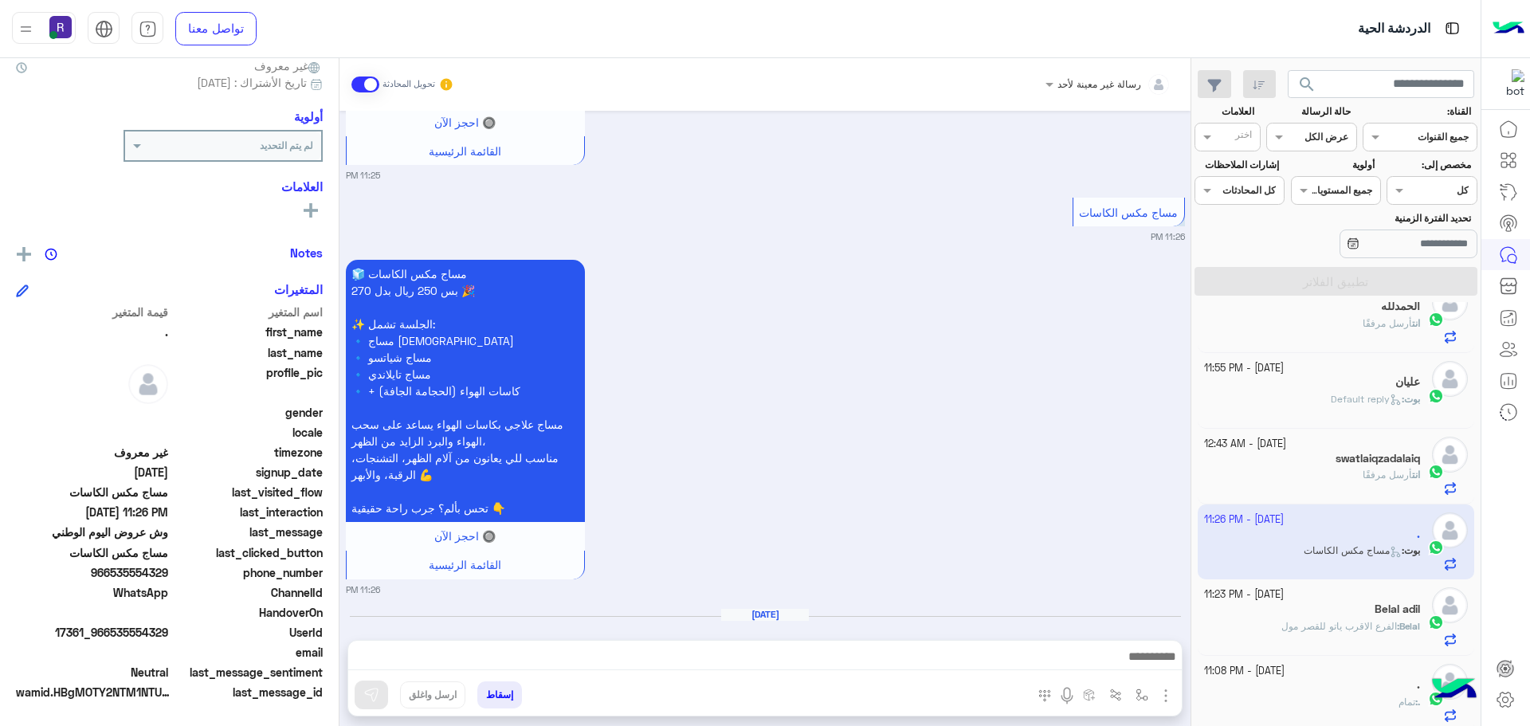
scroll to position [2939, 0]
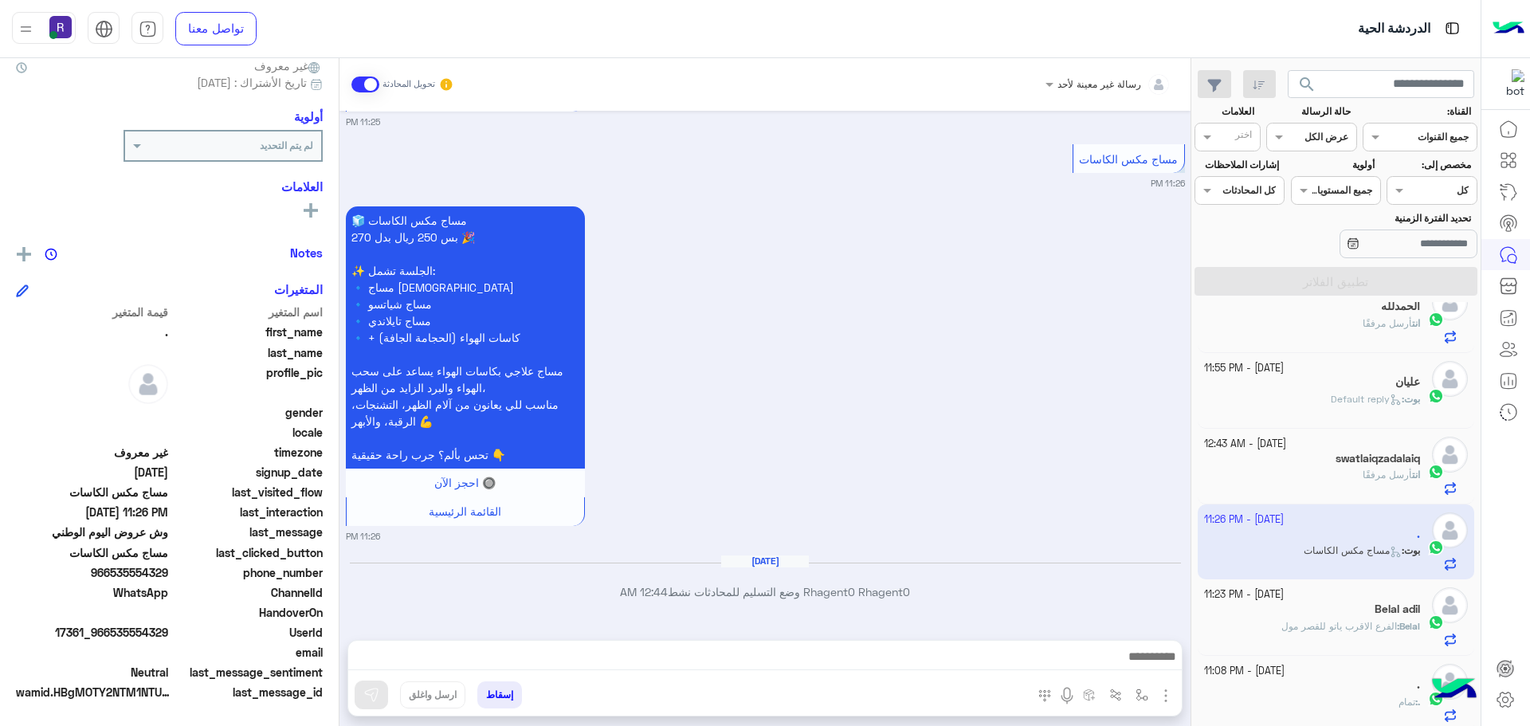
click at [1157, 686] on img "button" at bounding box center [1166, 695] width 19 height 19
click at [1108, 655] on button "الصور" at bounding box center [1142, 661] width 68 height 32
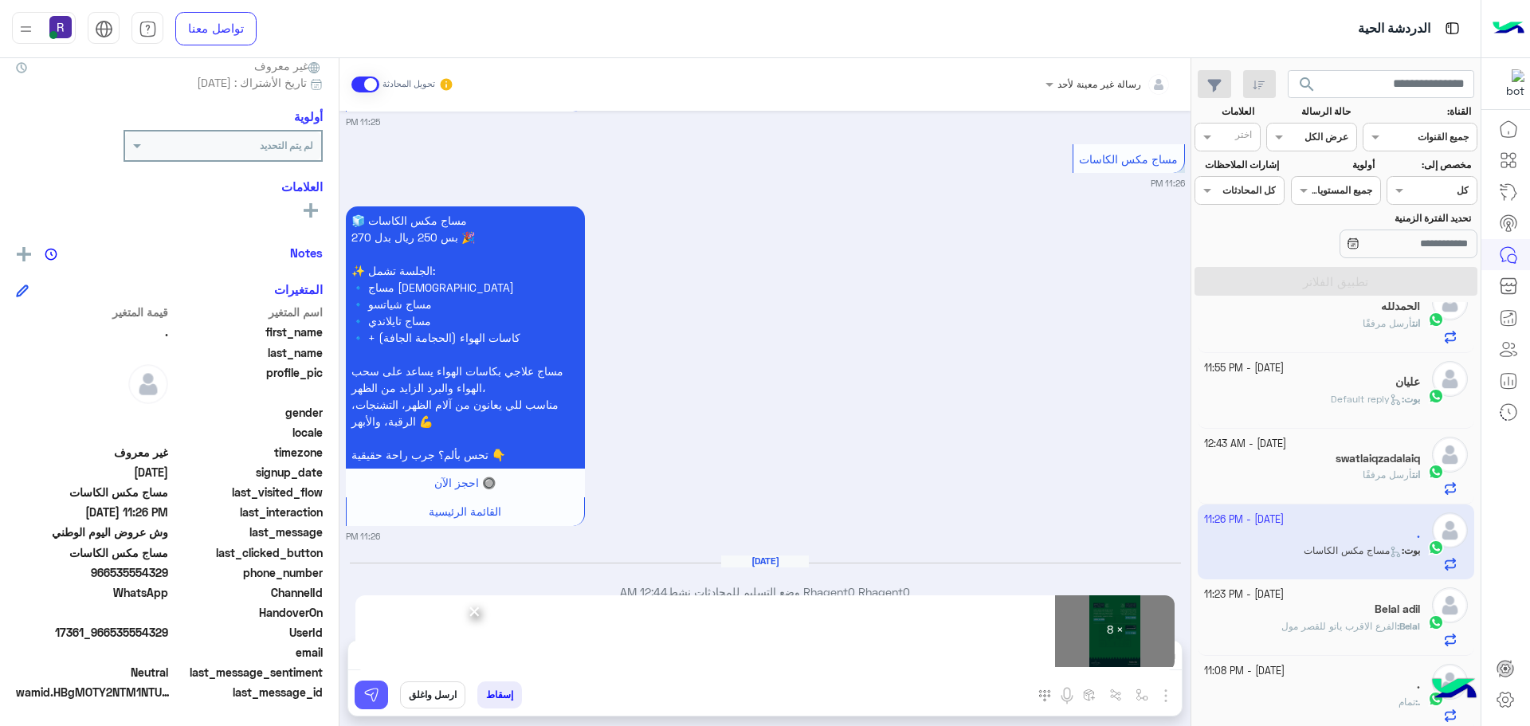
click at [363, 698] on img at bounding box center [371, 695] width 16 height 16
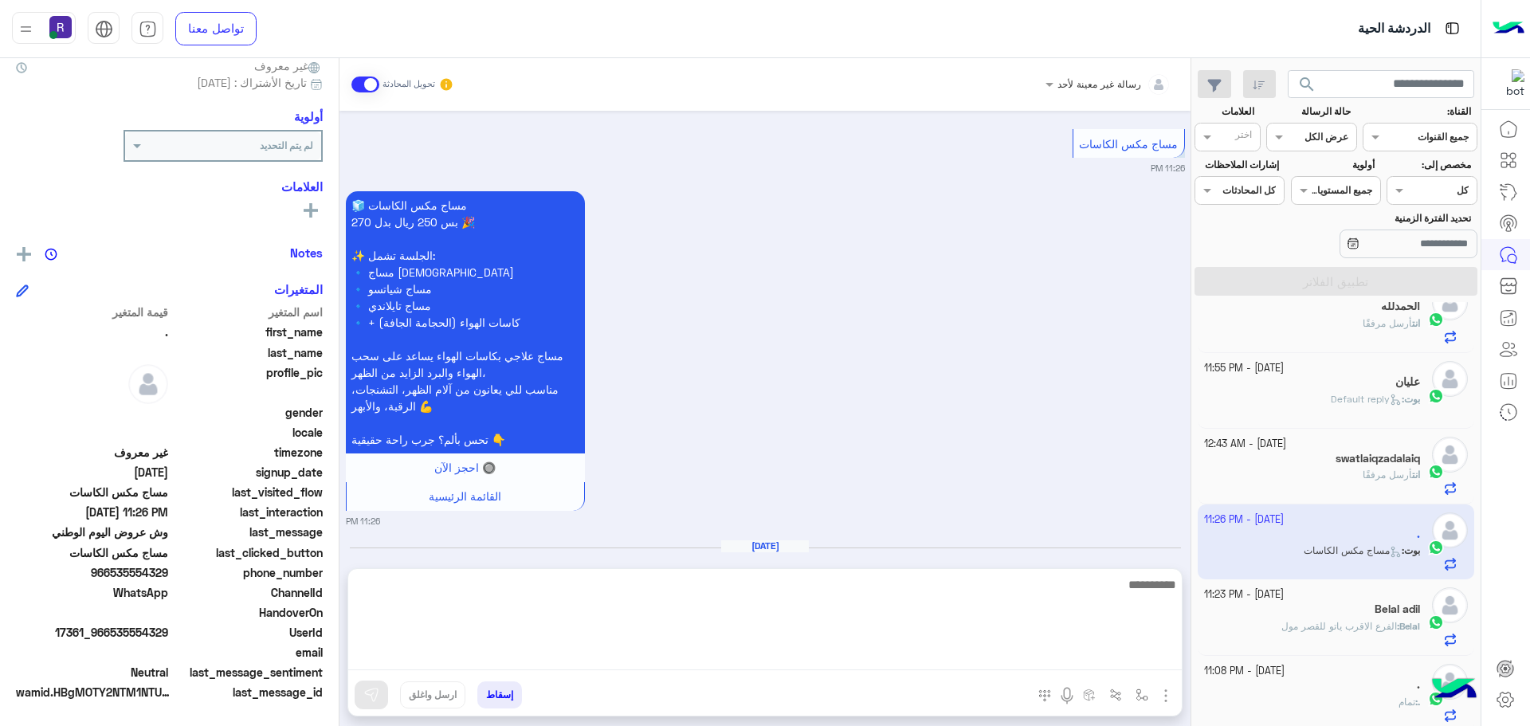
click at [828, 661] on textarea at bounding box center [765, 623] width 834 height 96
paste textarea "**********"
type textarea "**********"
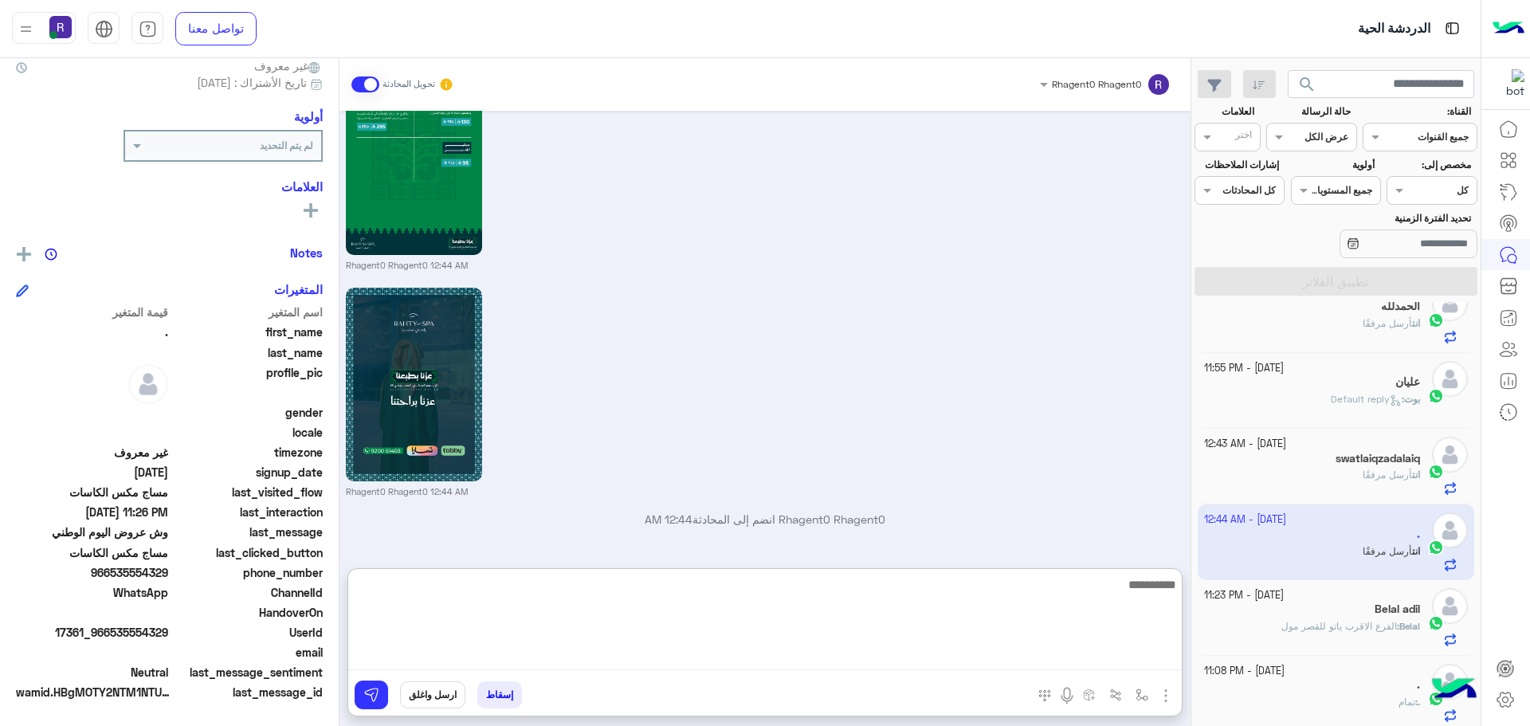
scroll to position [4926, 0]
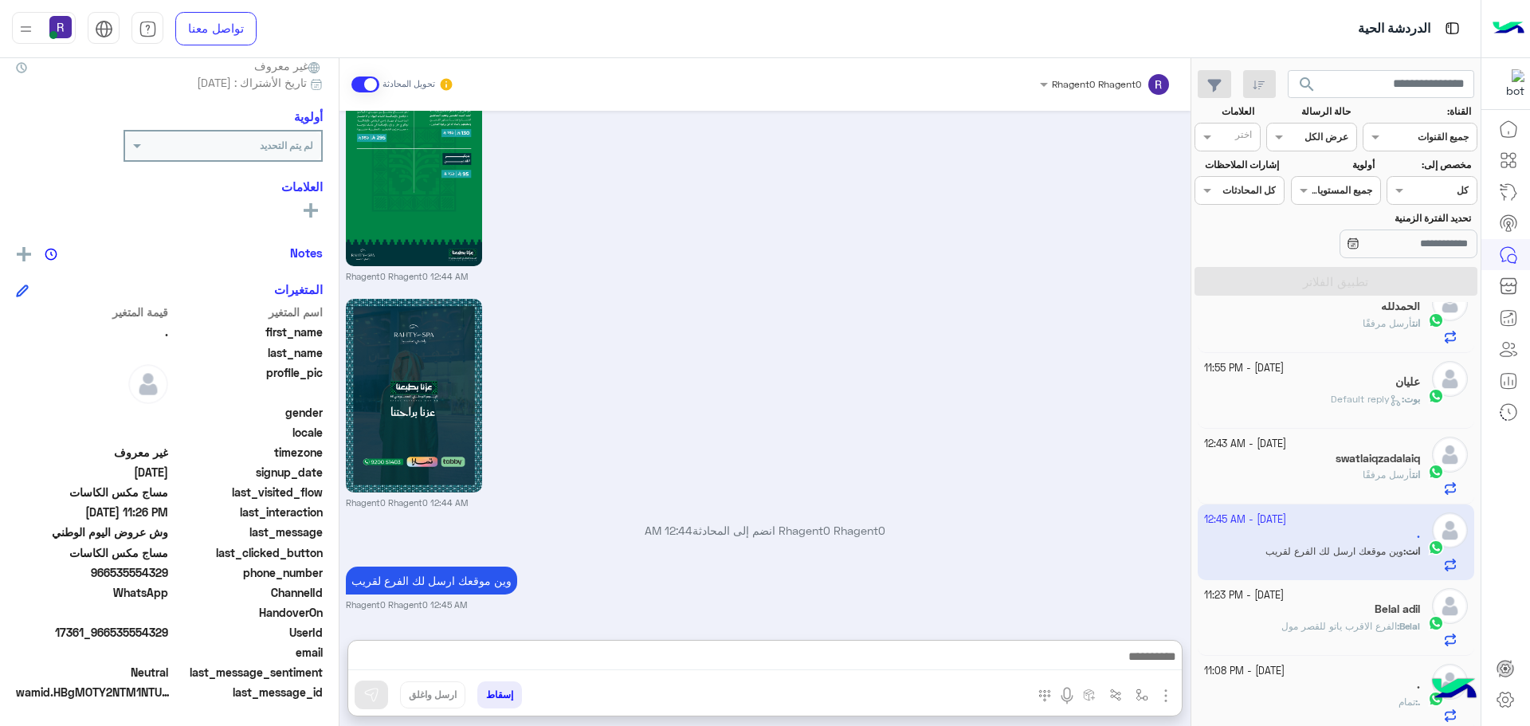
click at [1053, 452] on div "[DATE] السلام عليكم 11:23 PM أهلاً . 👋 شكرًا لتواصلك مع ركن راحتي! وش حاب نساعد…" at bounding box center [765, 367] width 851 height 513
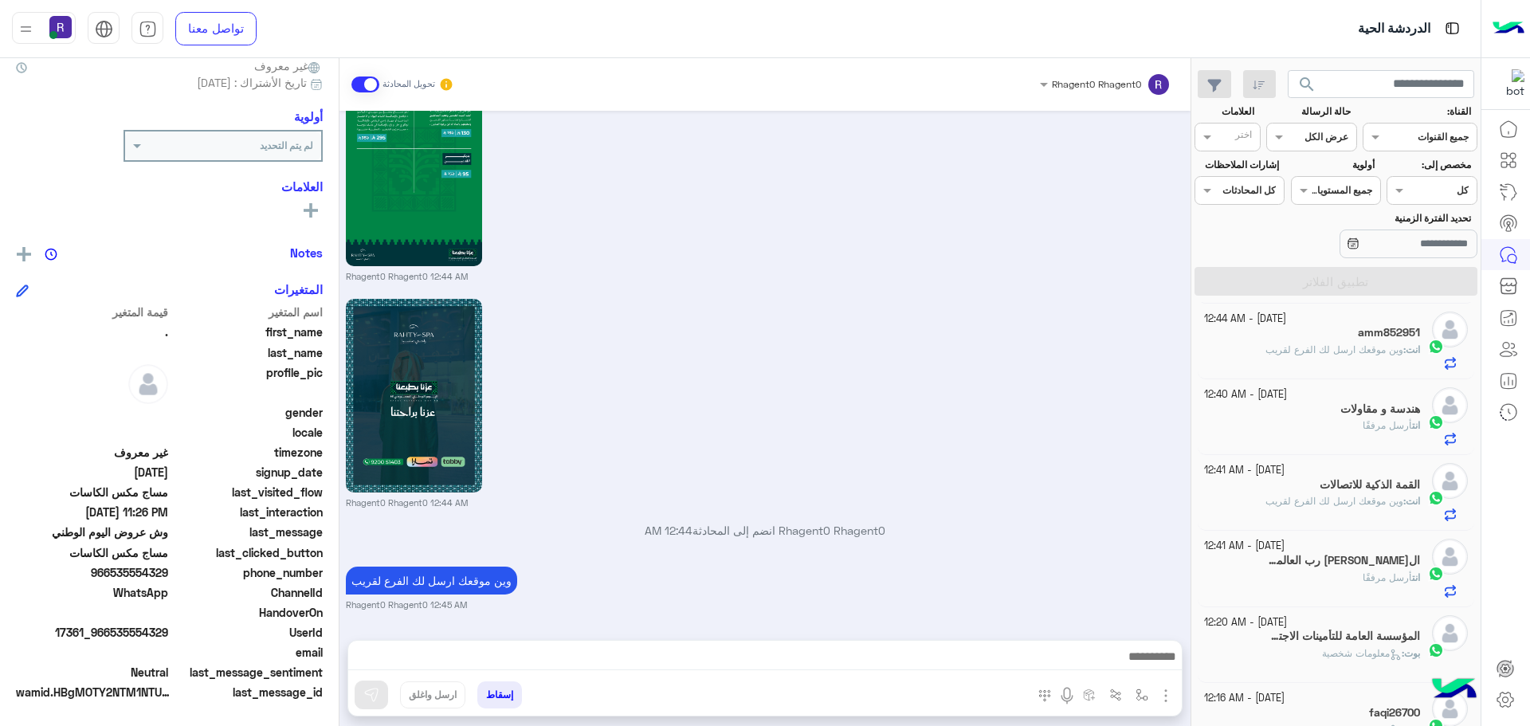
scroll to position [0, 0]
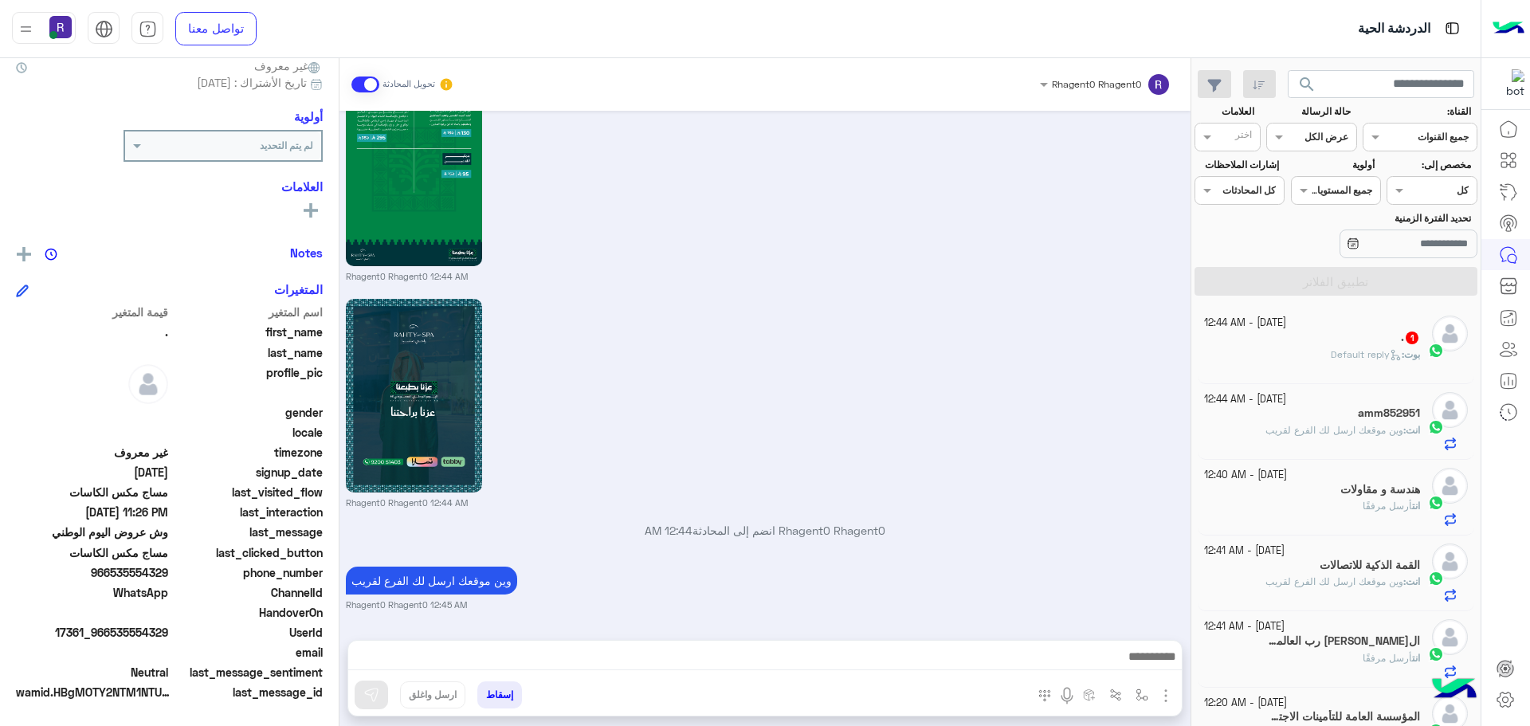
click at [1331, 352] on span "Default reply" at bounding box center [1366, 354] width 71 height 12
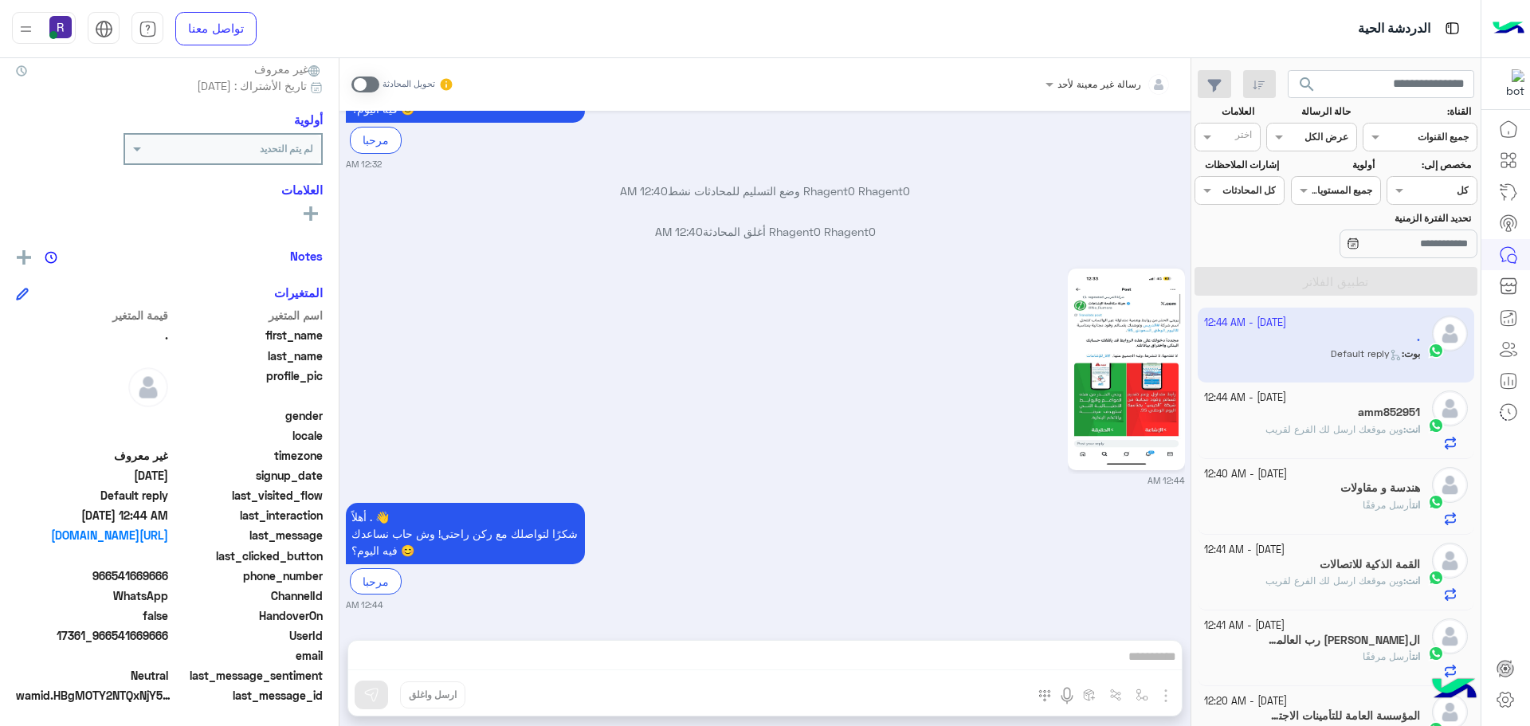
scroll to position [152, 0]
click at [1072, 339] on img at bounding box center [1126, 370] width 109 height 194
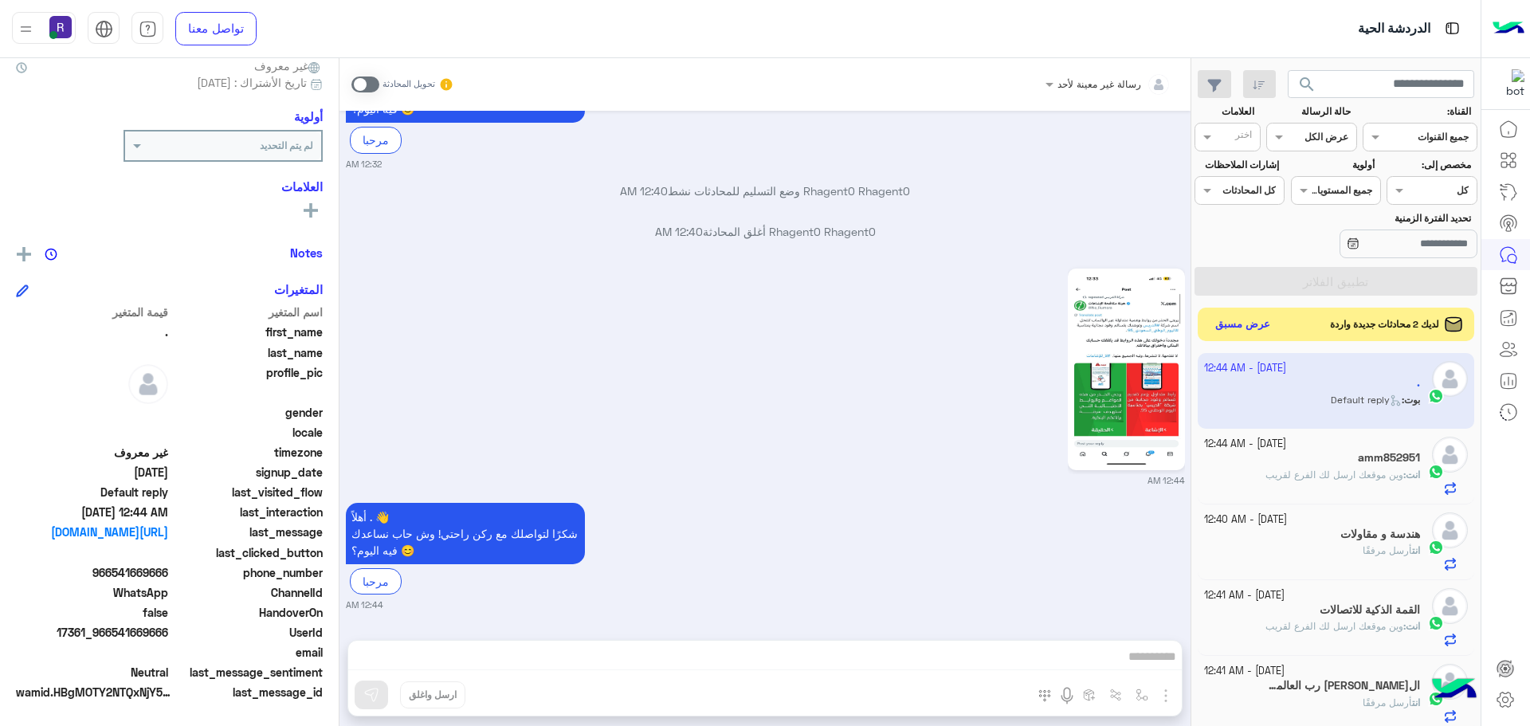
click at [1219, 321] on button "عرض مسبق" at bounding box center [1243, 325] width 67 height 22
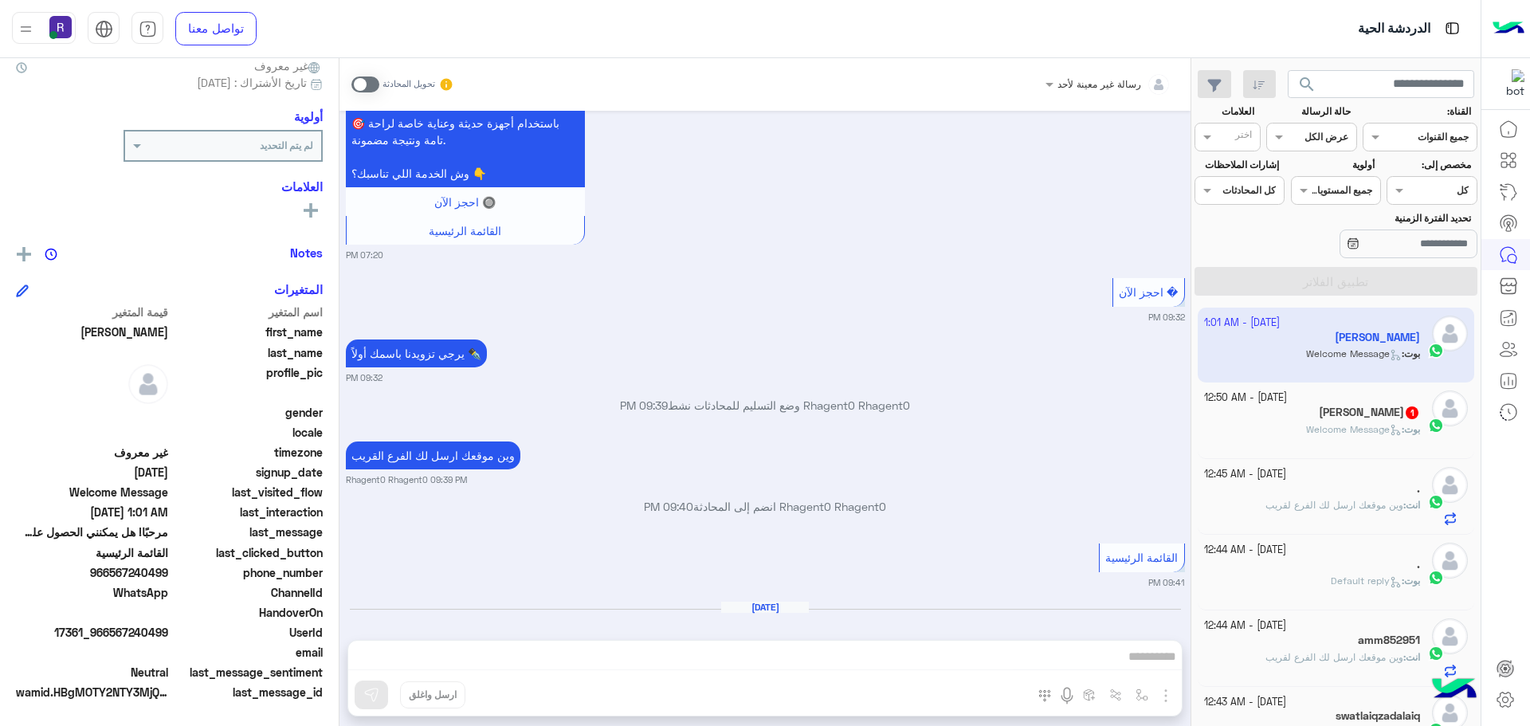
scroll to position [1885, 0]
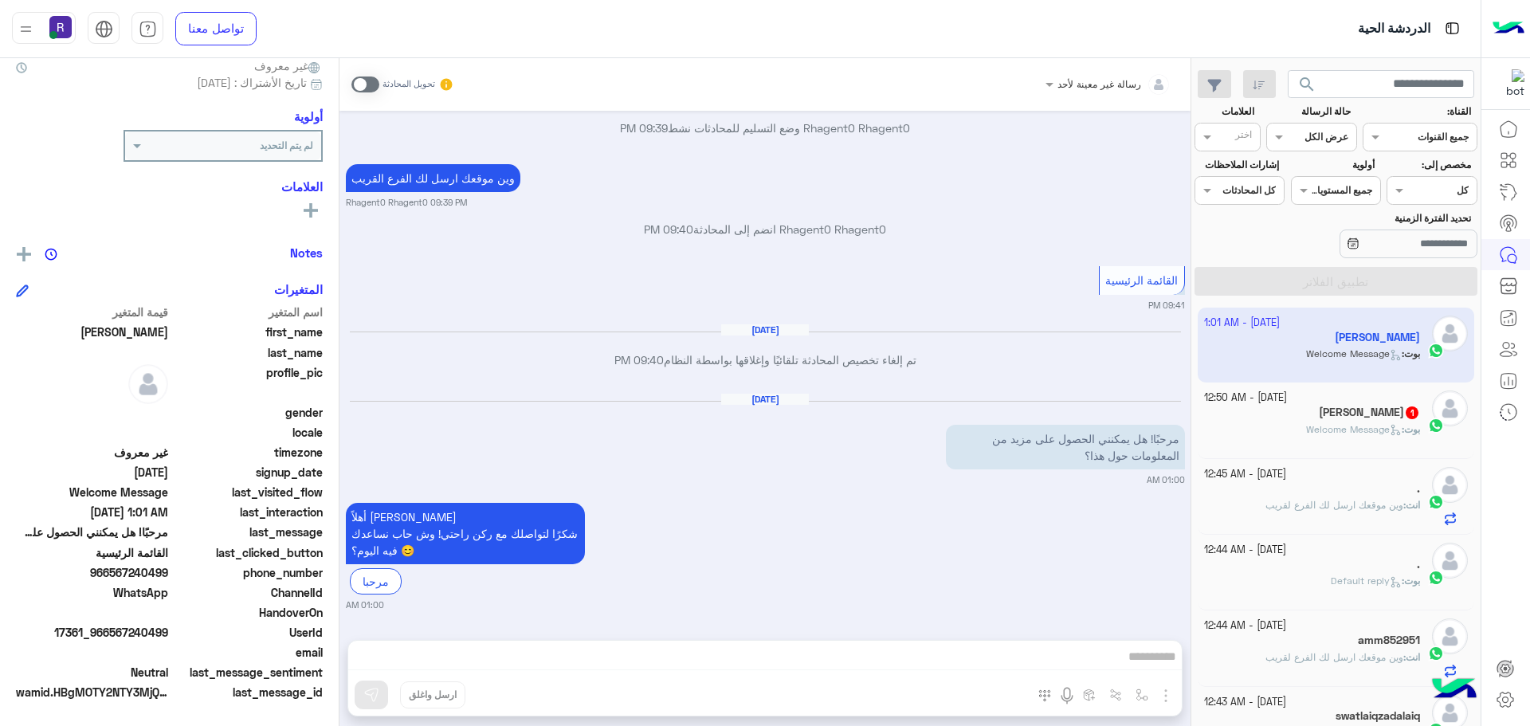
click at [354, 84] on span at bounding box center [366, 85] width 28 height 16
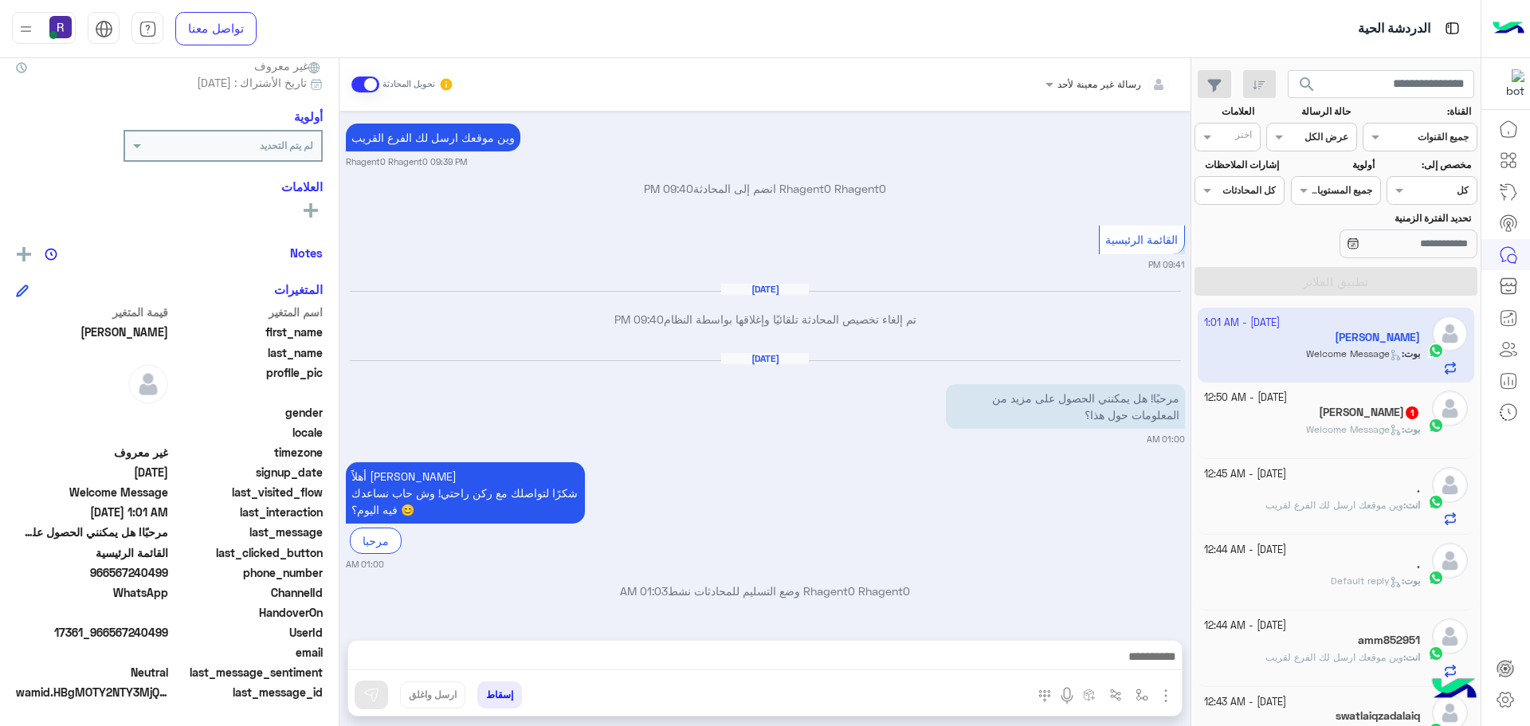
click at [1157, 690] on img "button" at bounding box center [1166, 695] width 19 height 19
click at [1121, 663] on span "الصور" at bounding box center [1135, 661] width 29 height 18
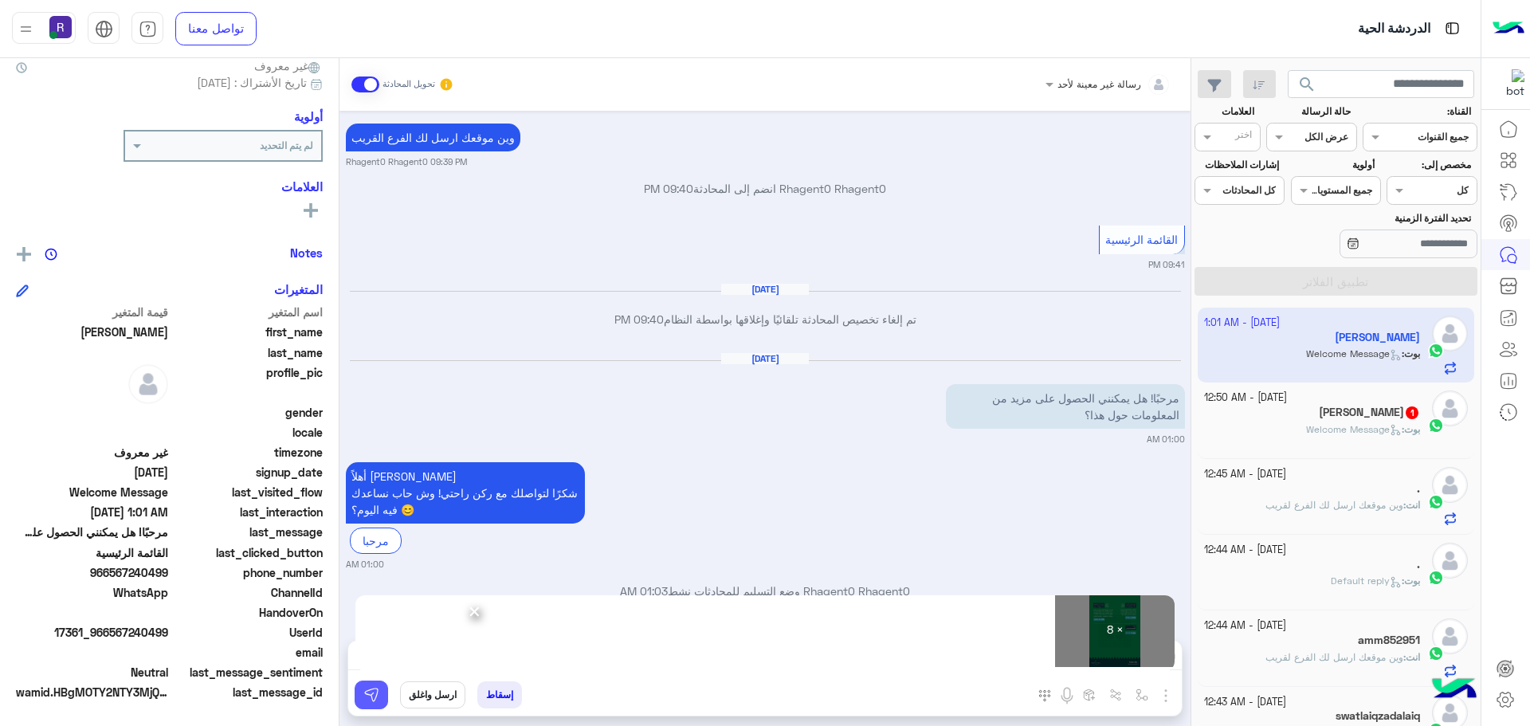
click at [356, 683] on button at bounding box center [371, 695] width 33 height 29
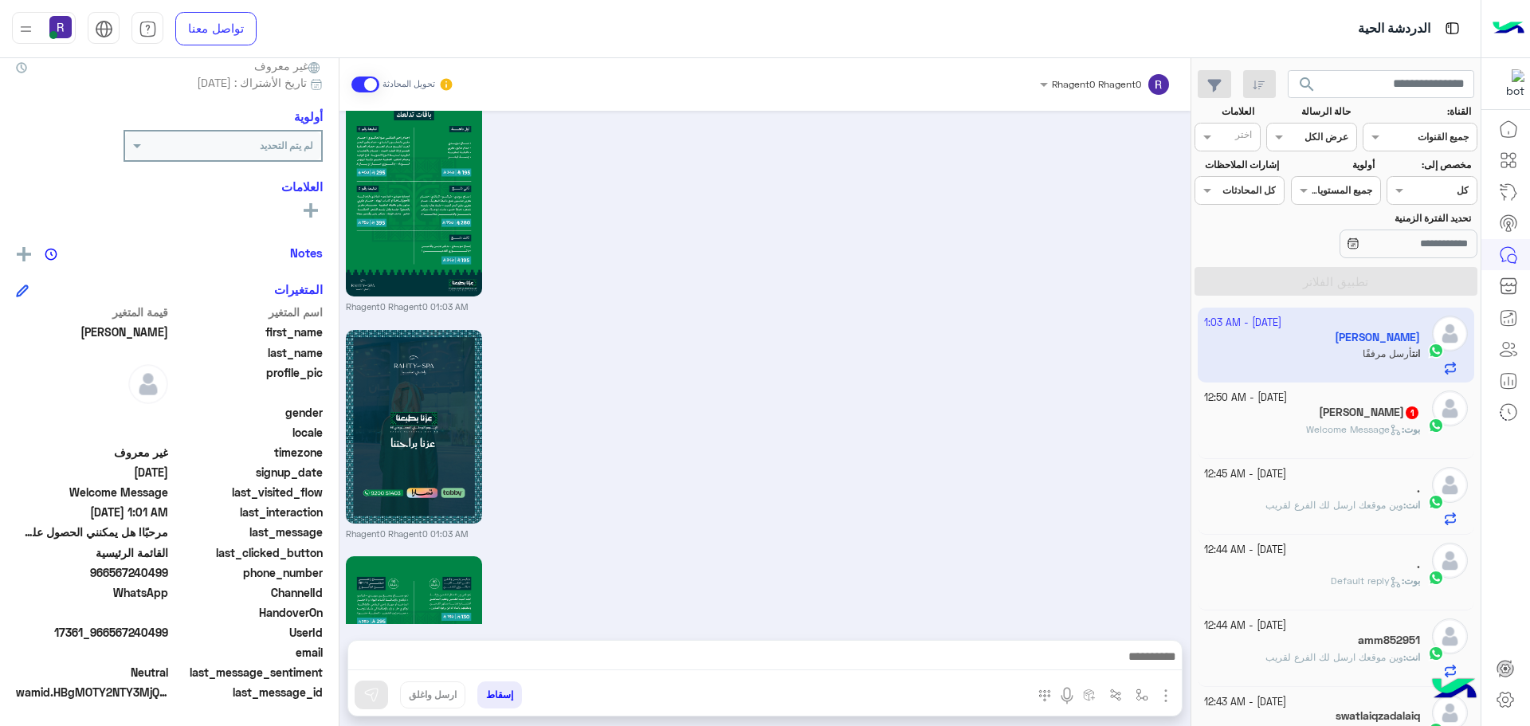
scroll to position [3780, 0]
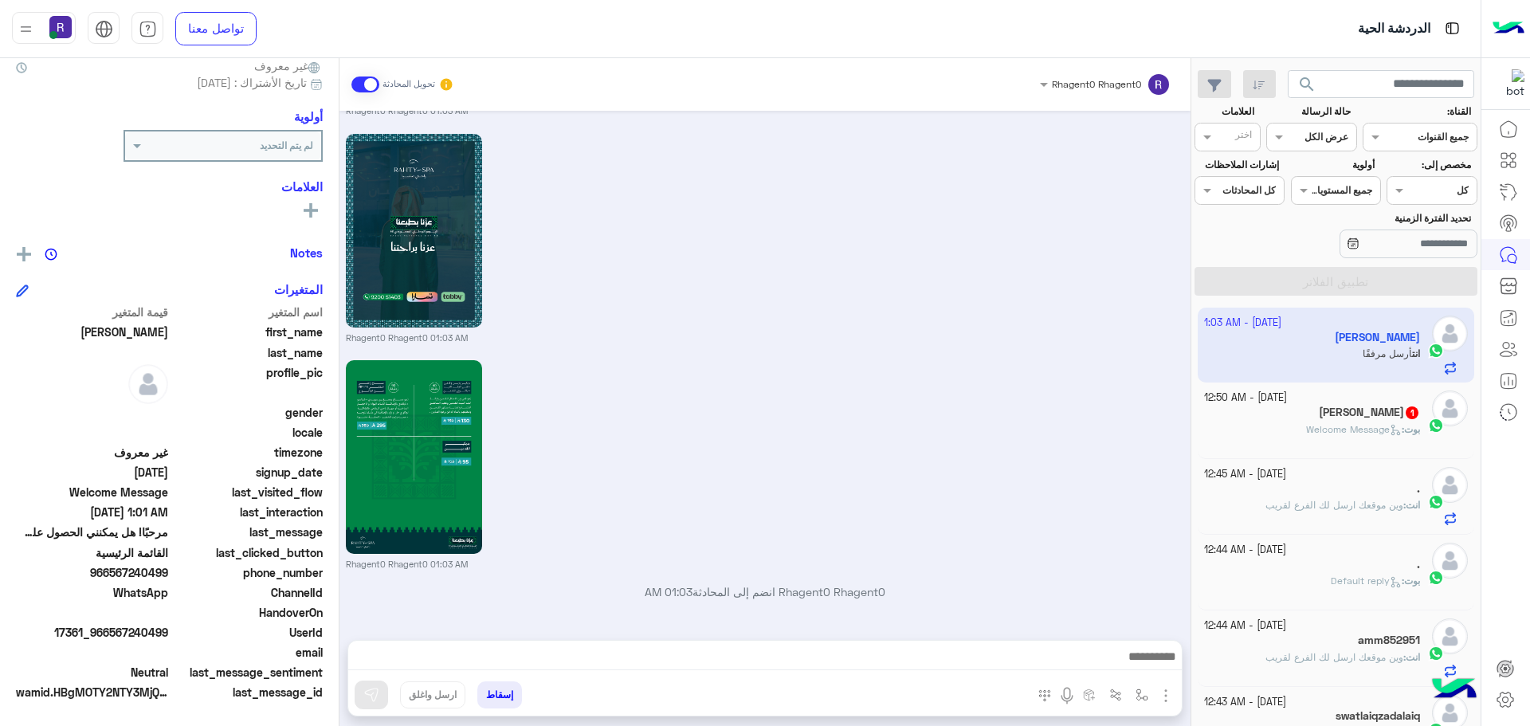
click at [1326, 413] on h5 "[PERSON_NAME] 1" at bounding box center [1369, 413] width 101 height 14
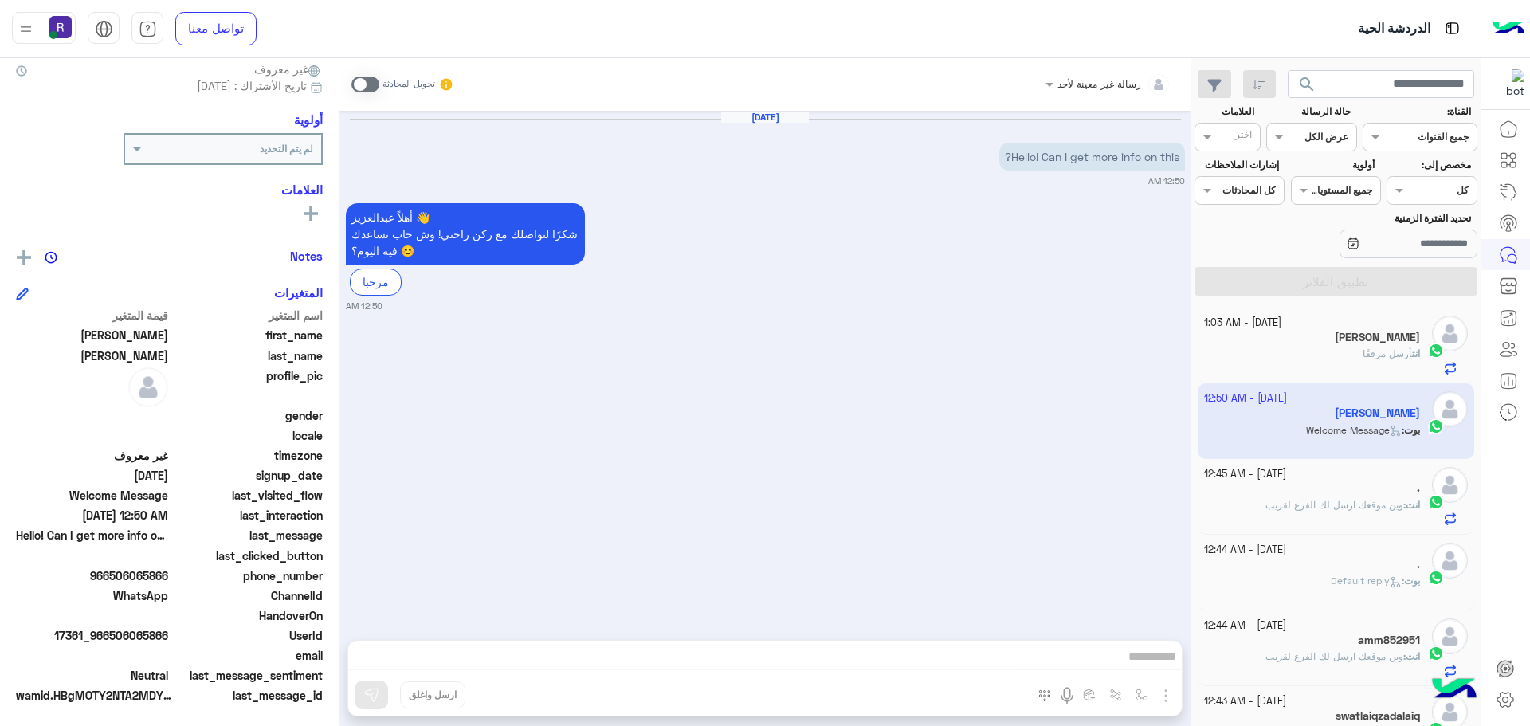
scroll to position [152, 0]
click at [352, 88] on span at bounding box center [366, 85] width 28 height 16
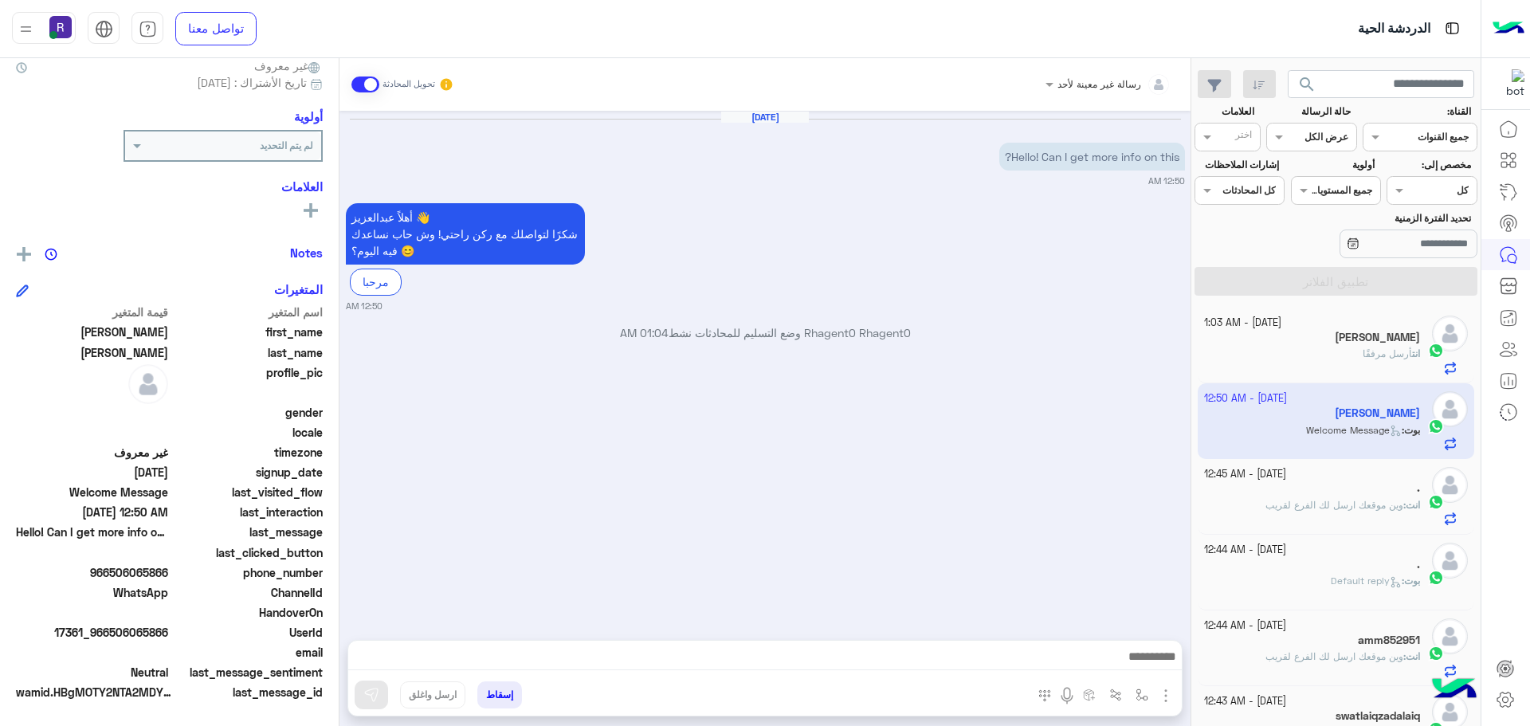
click at [1157, 693] on img "button" at bounding box center [1166, 695] width 19 height 19
click at [1121, 659] on span "الصور" at bounding box center [1135, 661] width 29 height 18
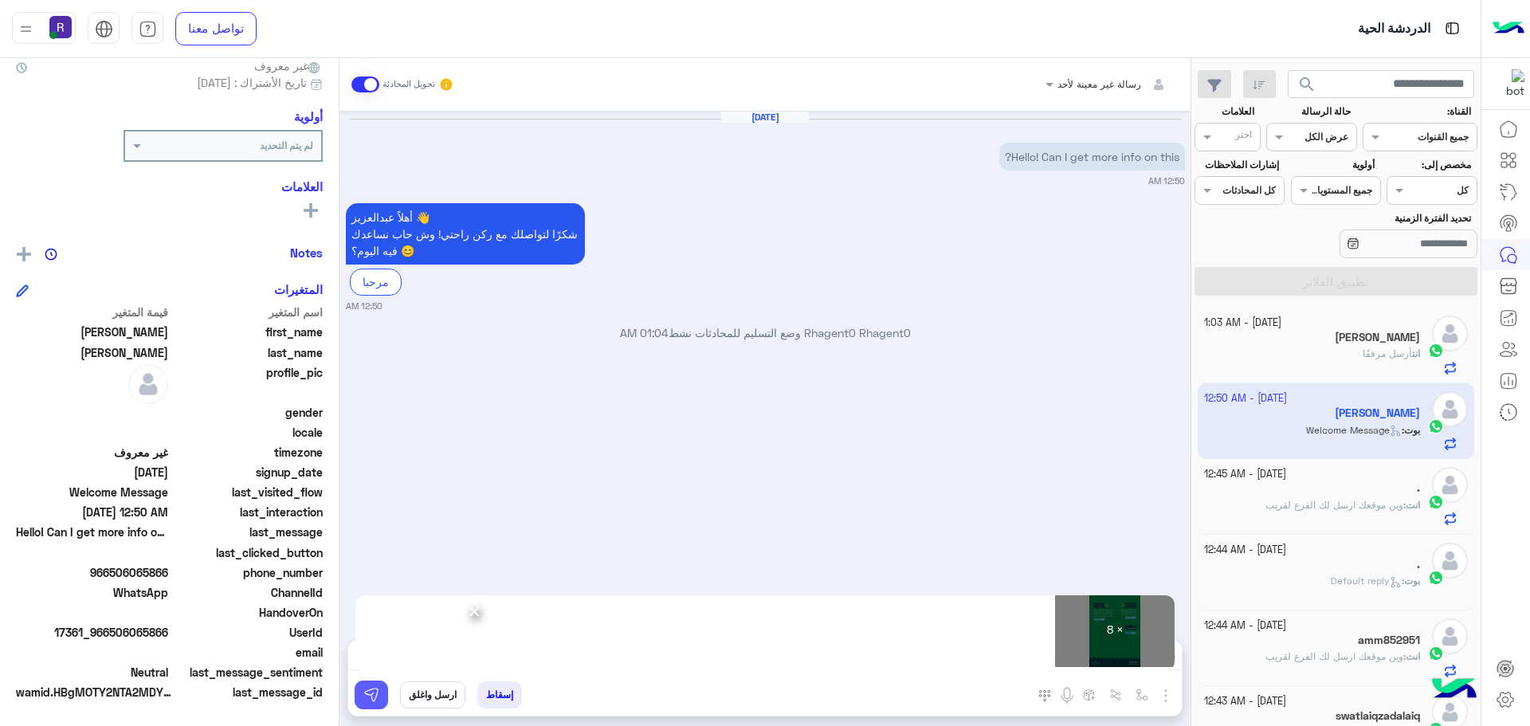
click at [363, 701] on img at bounding box center [371, 695] width 16 height 16
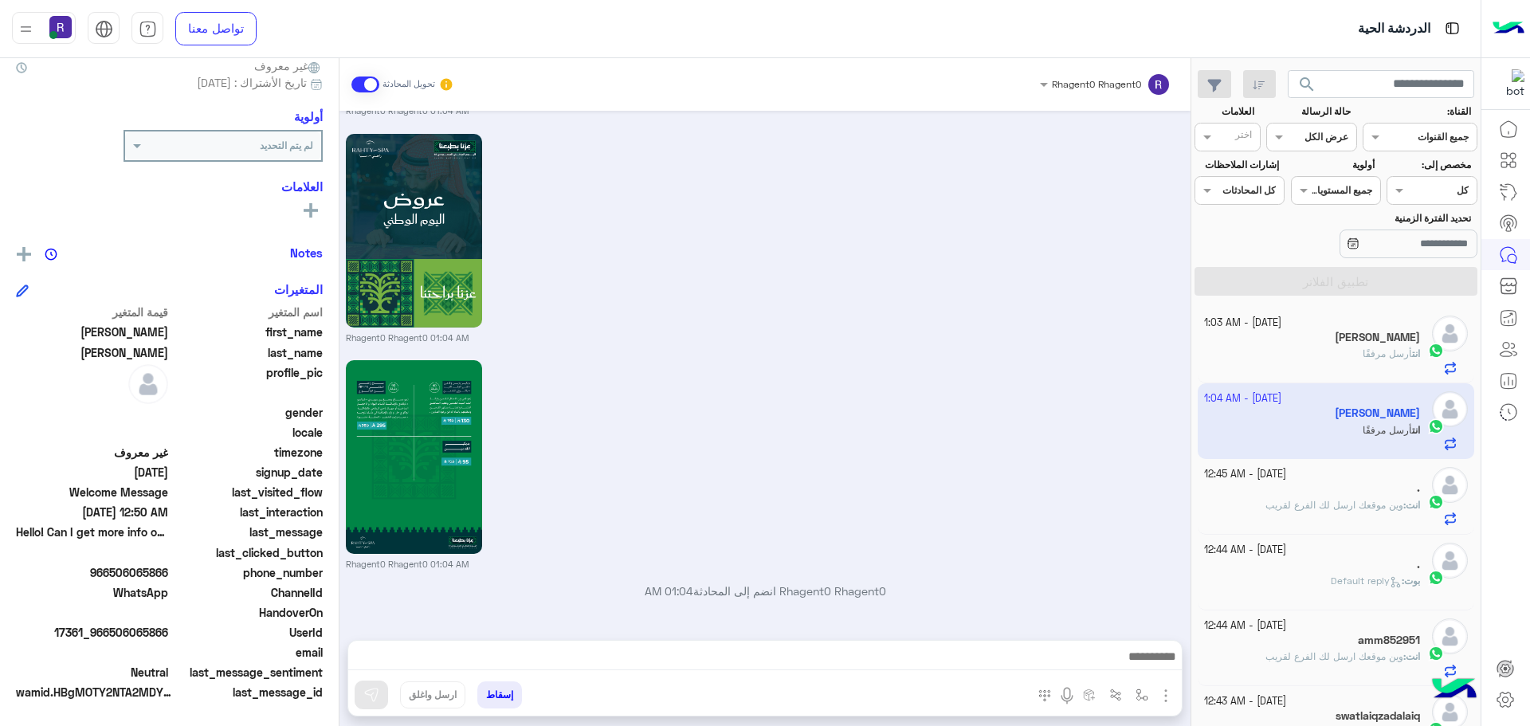
scroll to position [1657, 0]
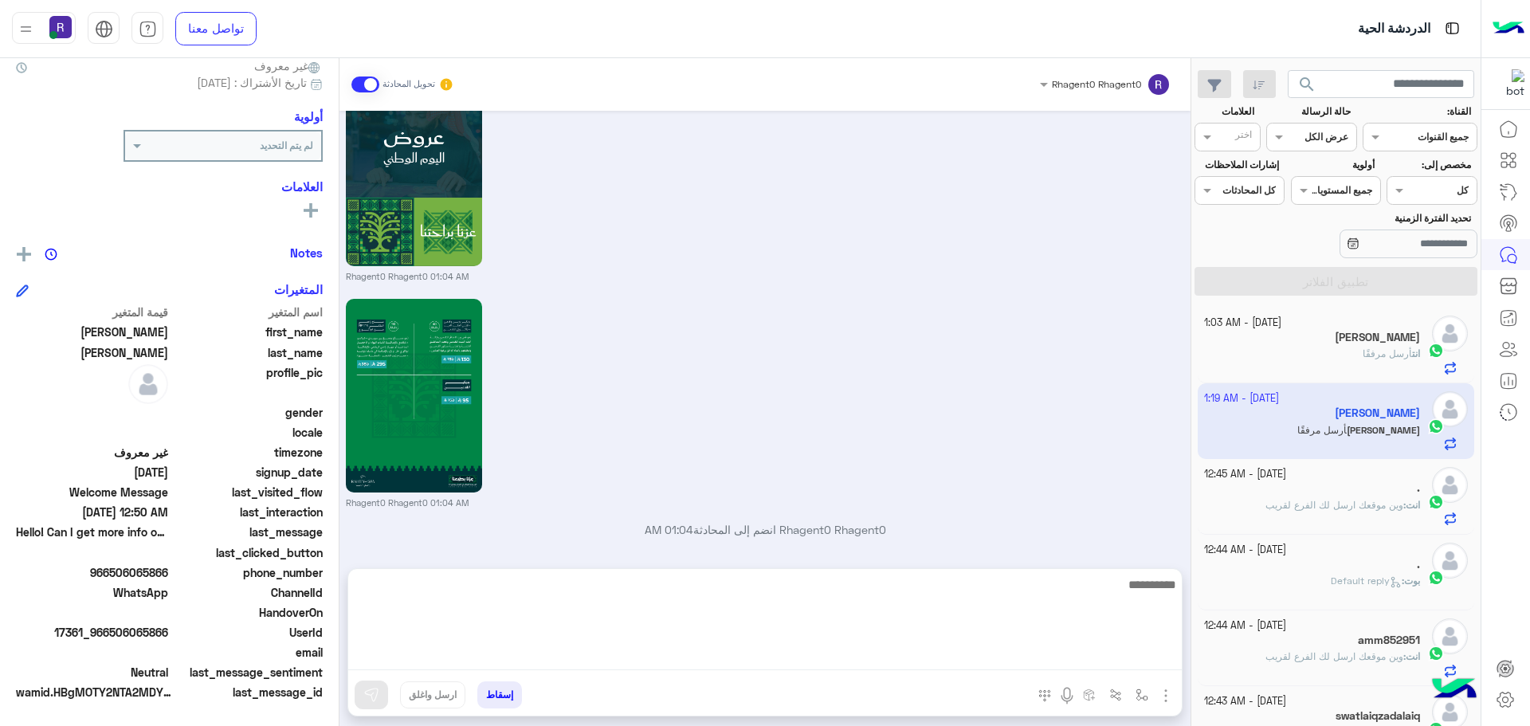
click at [667, 668] on textarea at bounding box center [765, 623] width 834 height 96
paste textarea "**********"
type textarea "**********"
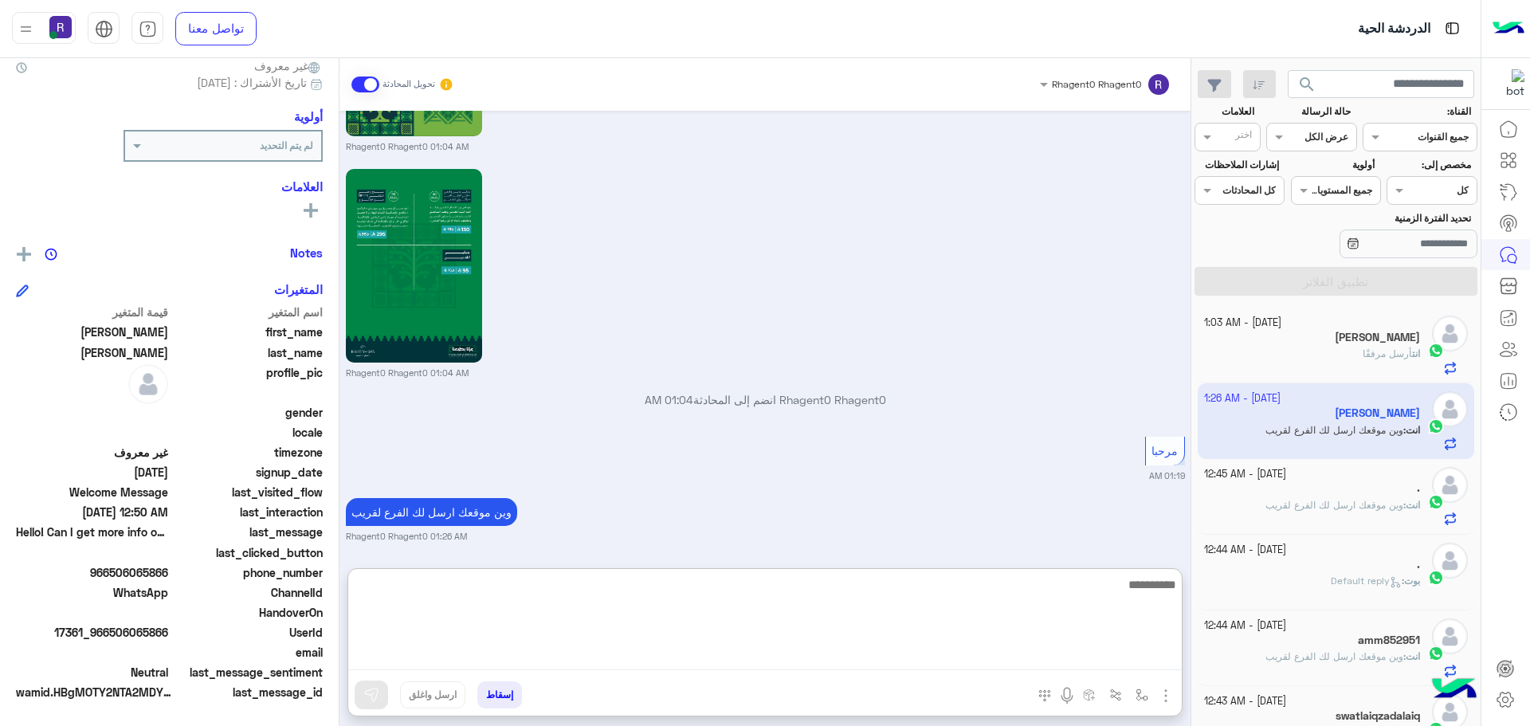
scroll to position [1790, 0]
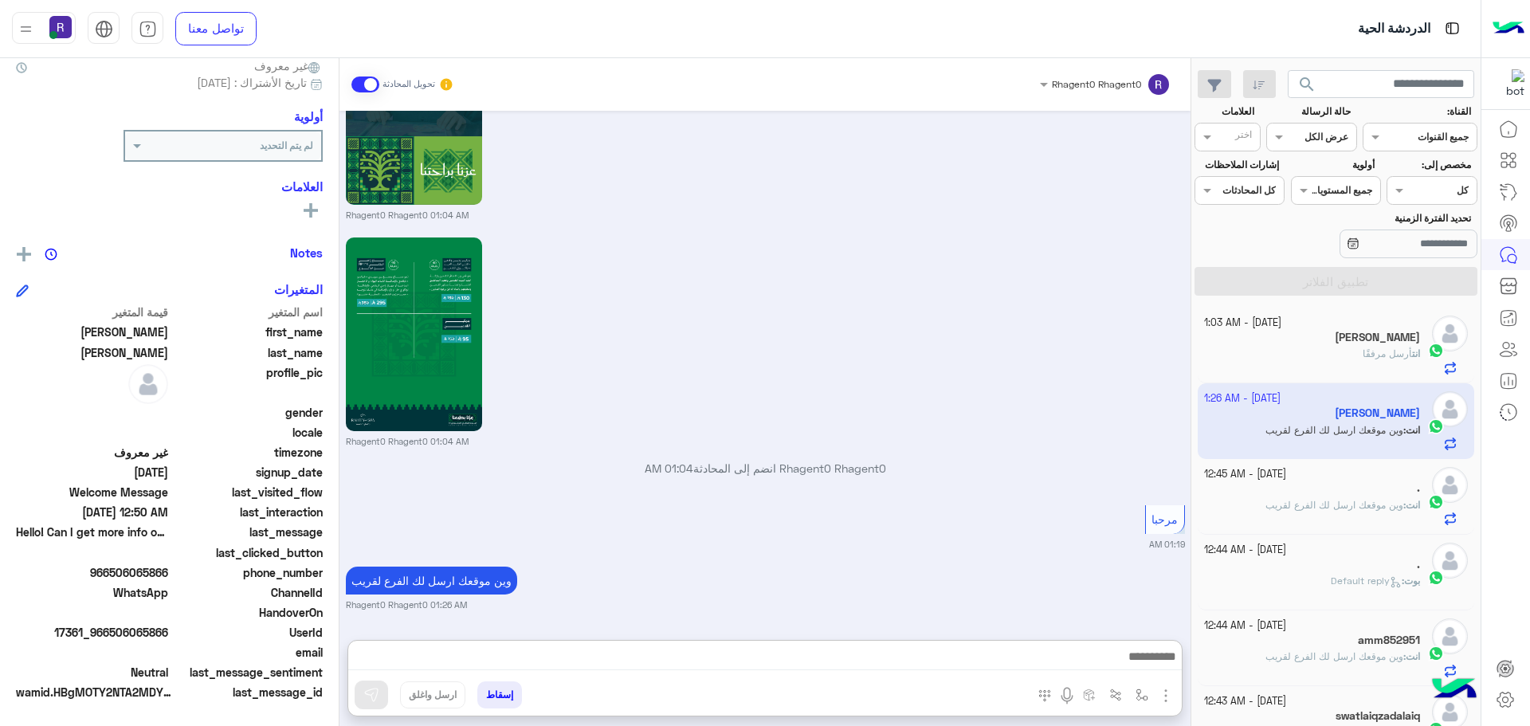
click at [981, 307] on div "Rhagent0 Rhagent0 01:04 AM" at bounding box center [765, 341] width 839 height 214
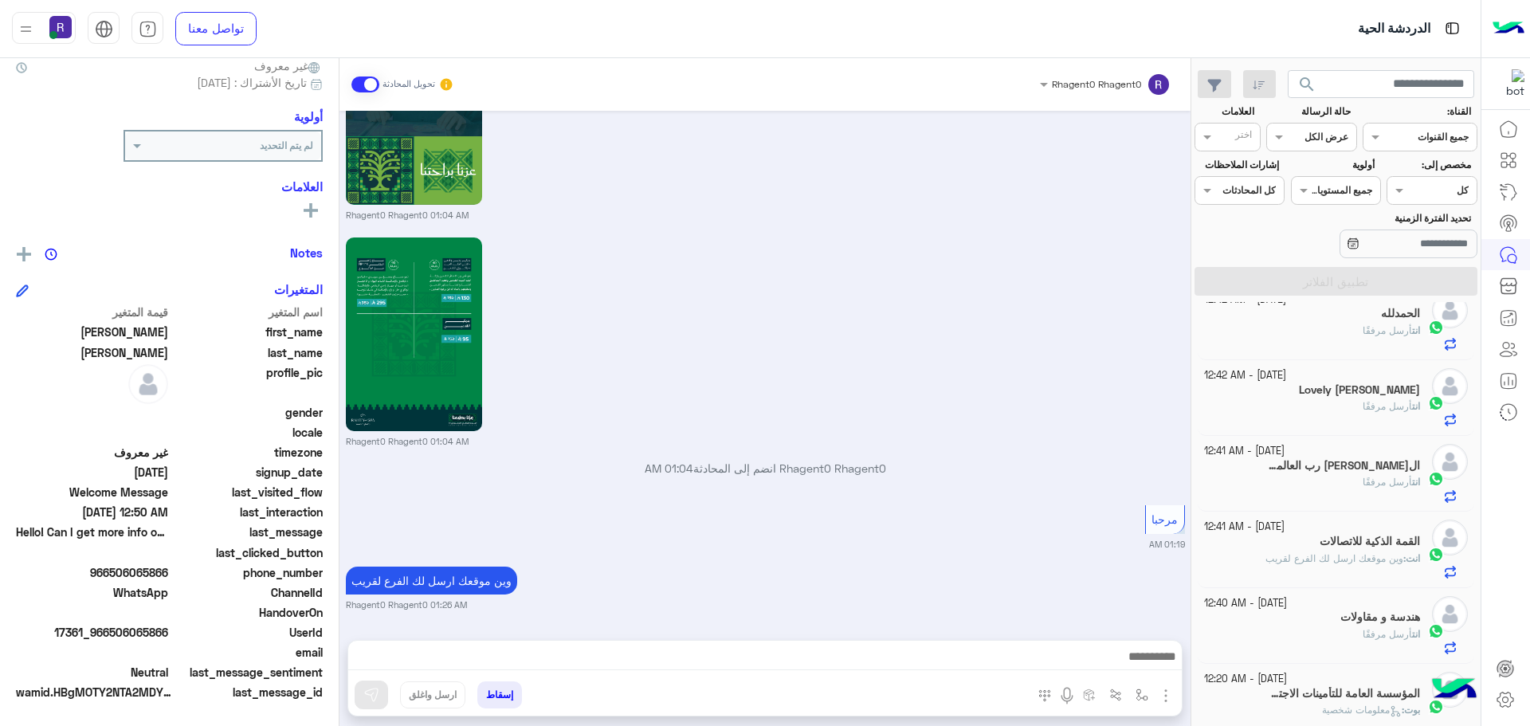
scroll to position [0, 0]
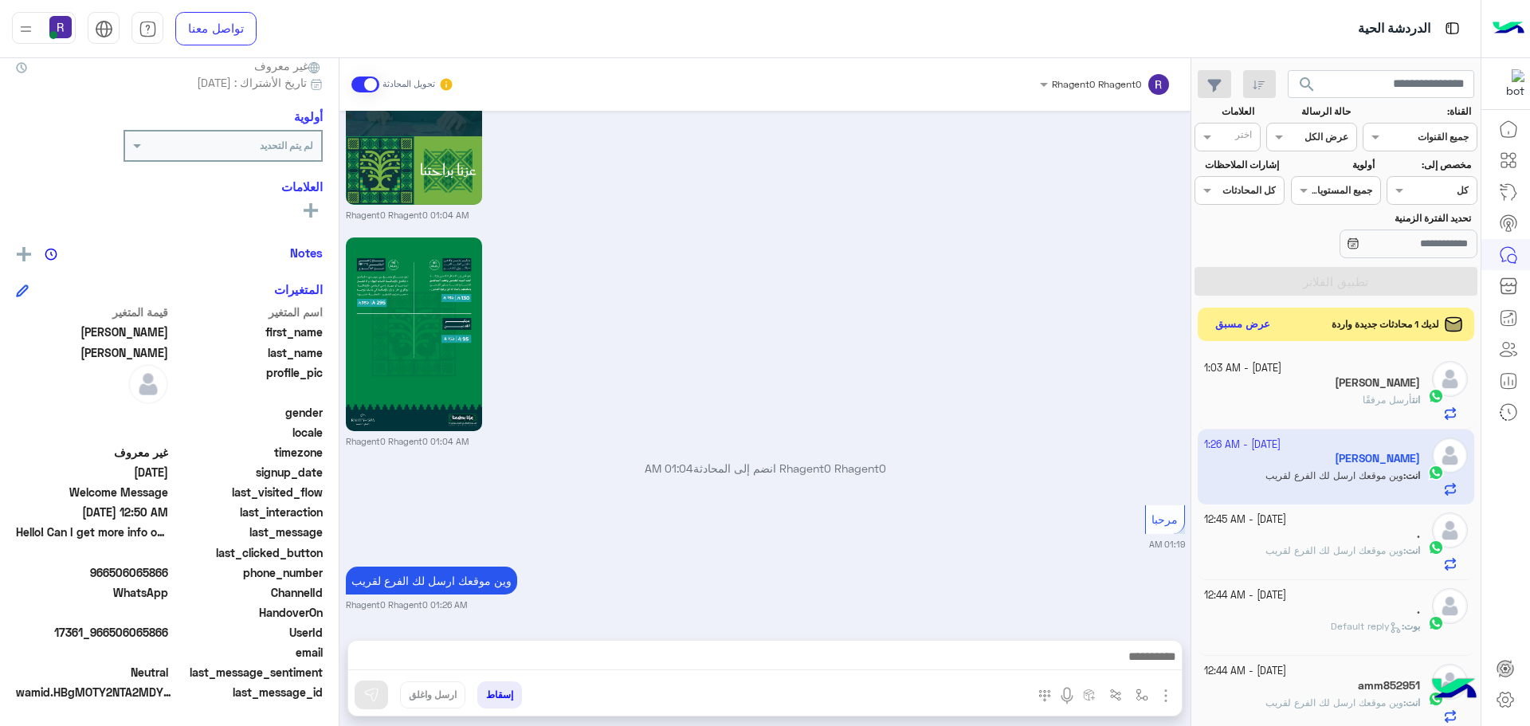
click at [1236, 327] on button "عرض مسبق" at bounding box center [1243, 325] width 67 height 22
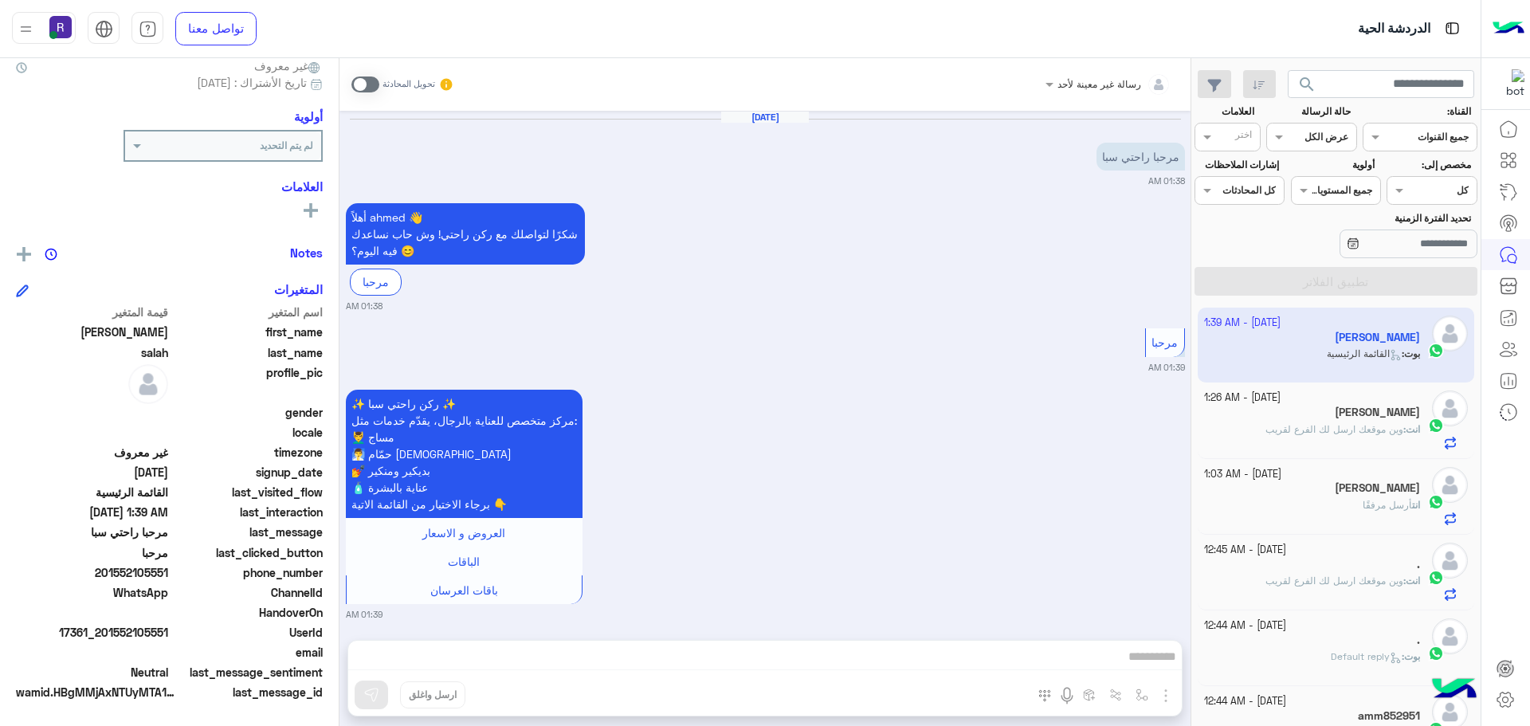
click at [352, 89] on span at bounding box center [366, 85] width 28 height 16
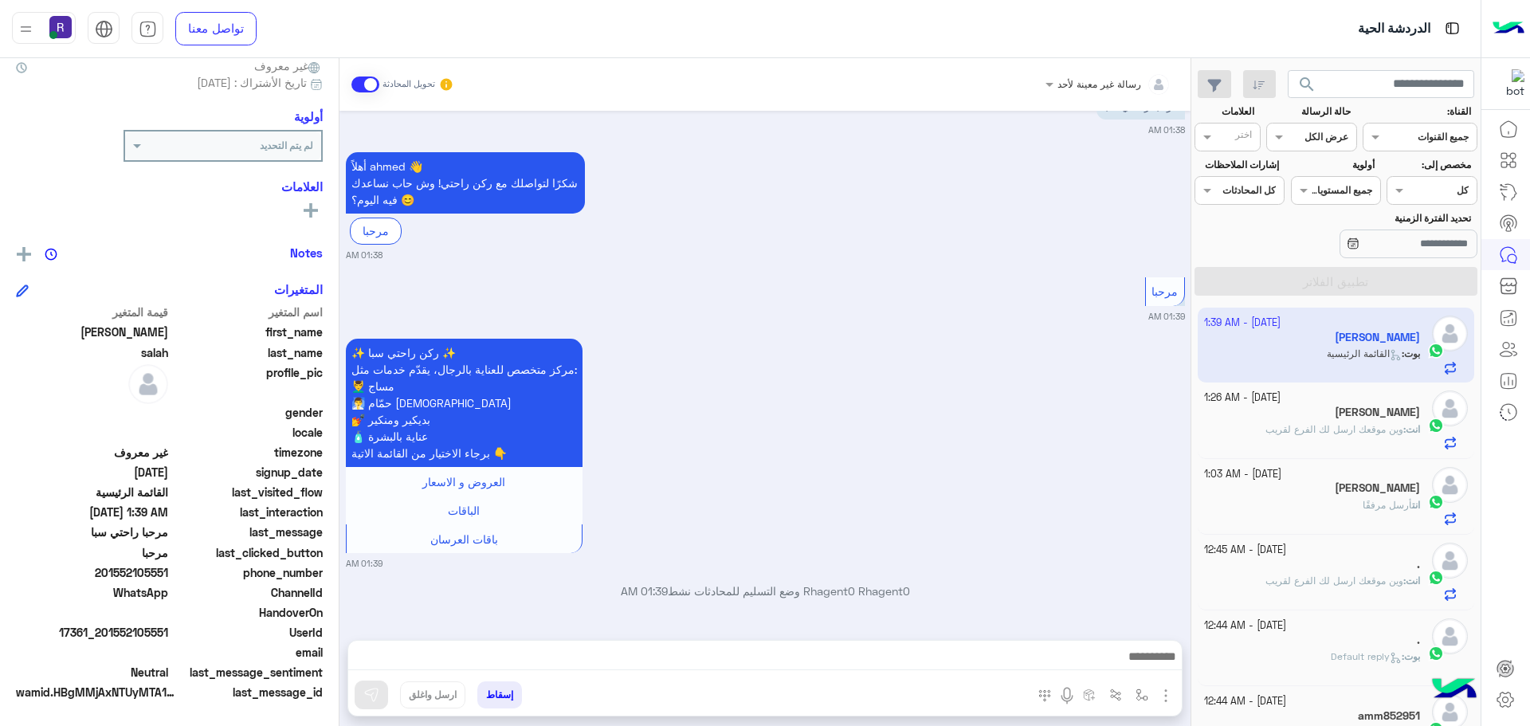
click at [1157, 693] on img "button" at bounding box center [1166, 695] width 19 height 19
click at [1124, 660] on span "الصور" at bounding box center [1135, 661] width 29 height 18
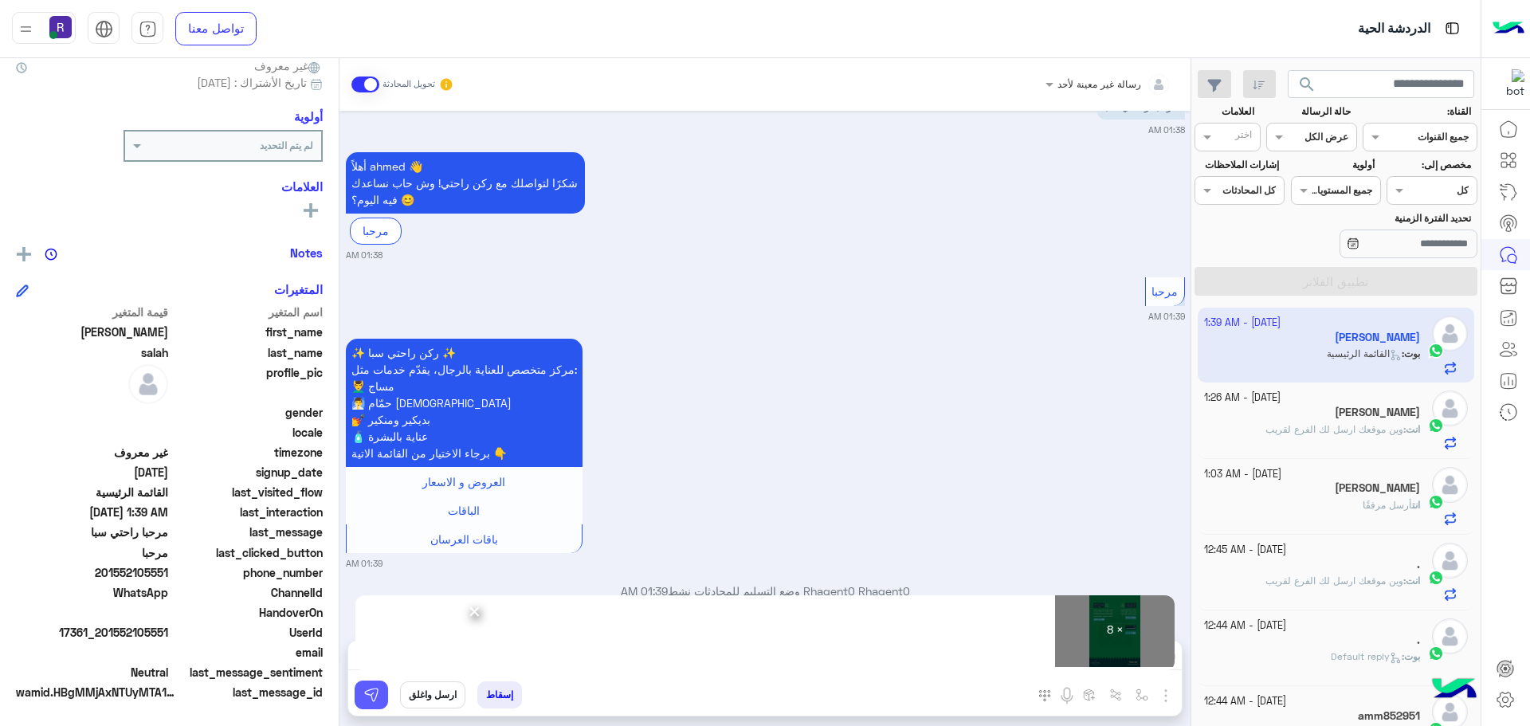
click at [363, 688] on button at bounding box center [371, 695] width 33 height 29
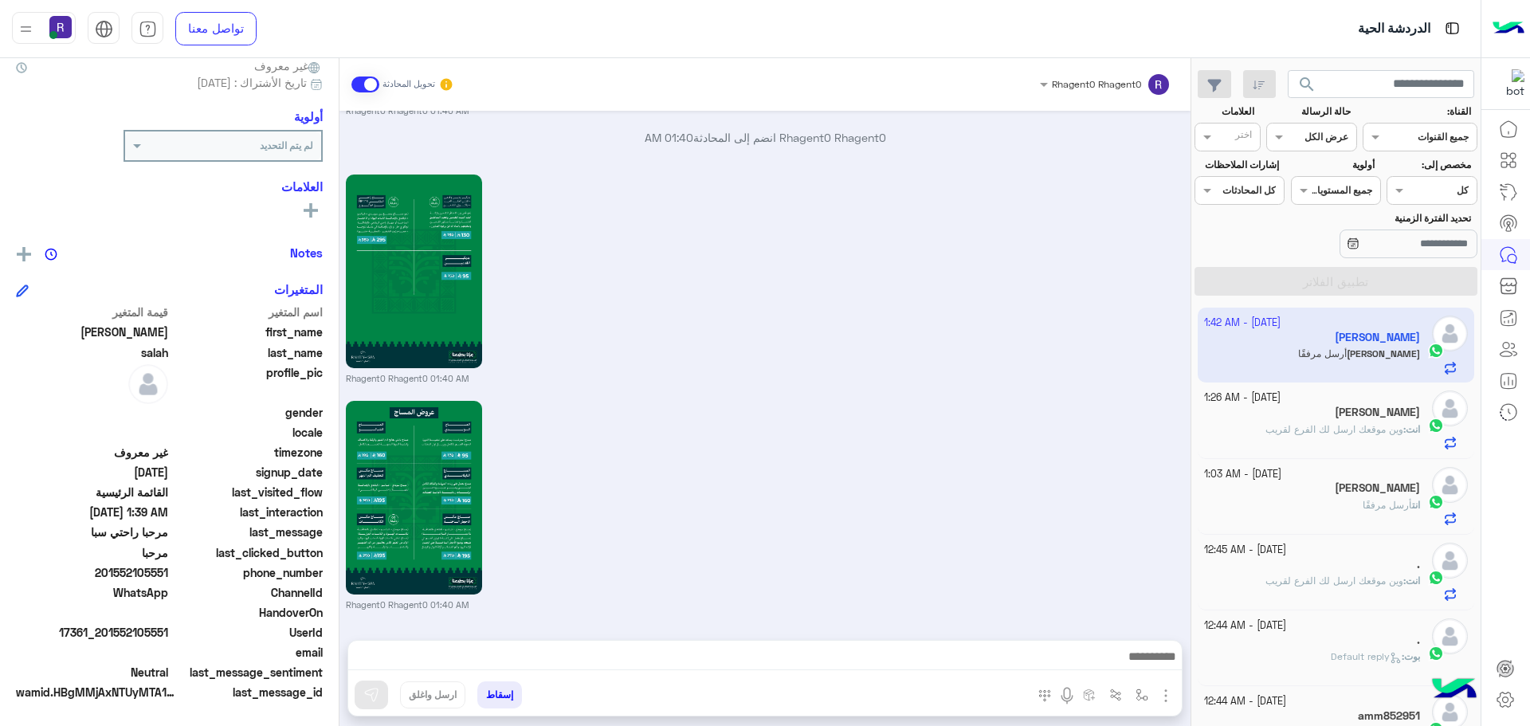
scroll to position [1966, 0]
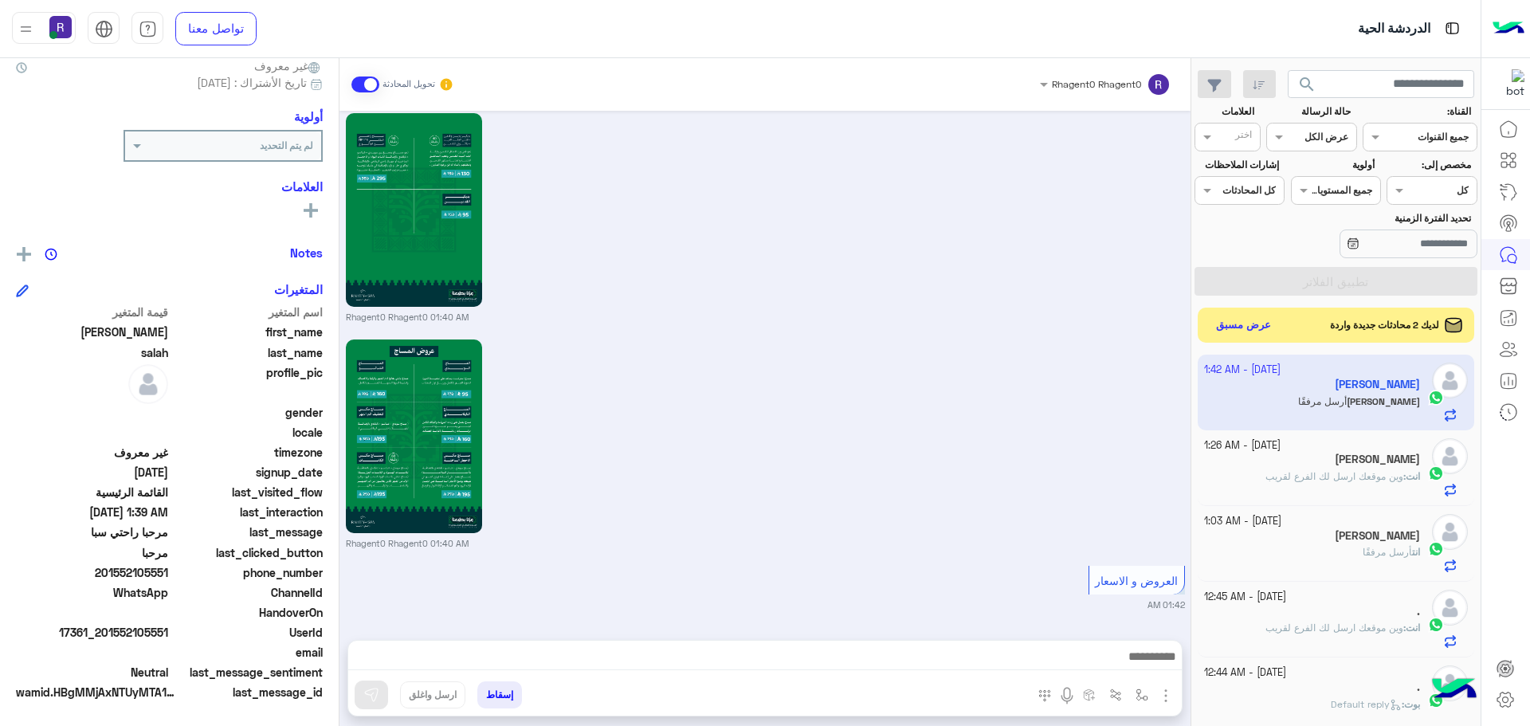
click at [1100, 305] on div "Rhagent0 Rhagent0 01:40 AM" at bounding box center [765, 216] width 839 height 214
click at [1223, 328] on button "عرض مسبق" at bounding box center [1243, 325] width 67 height 22
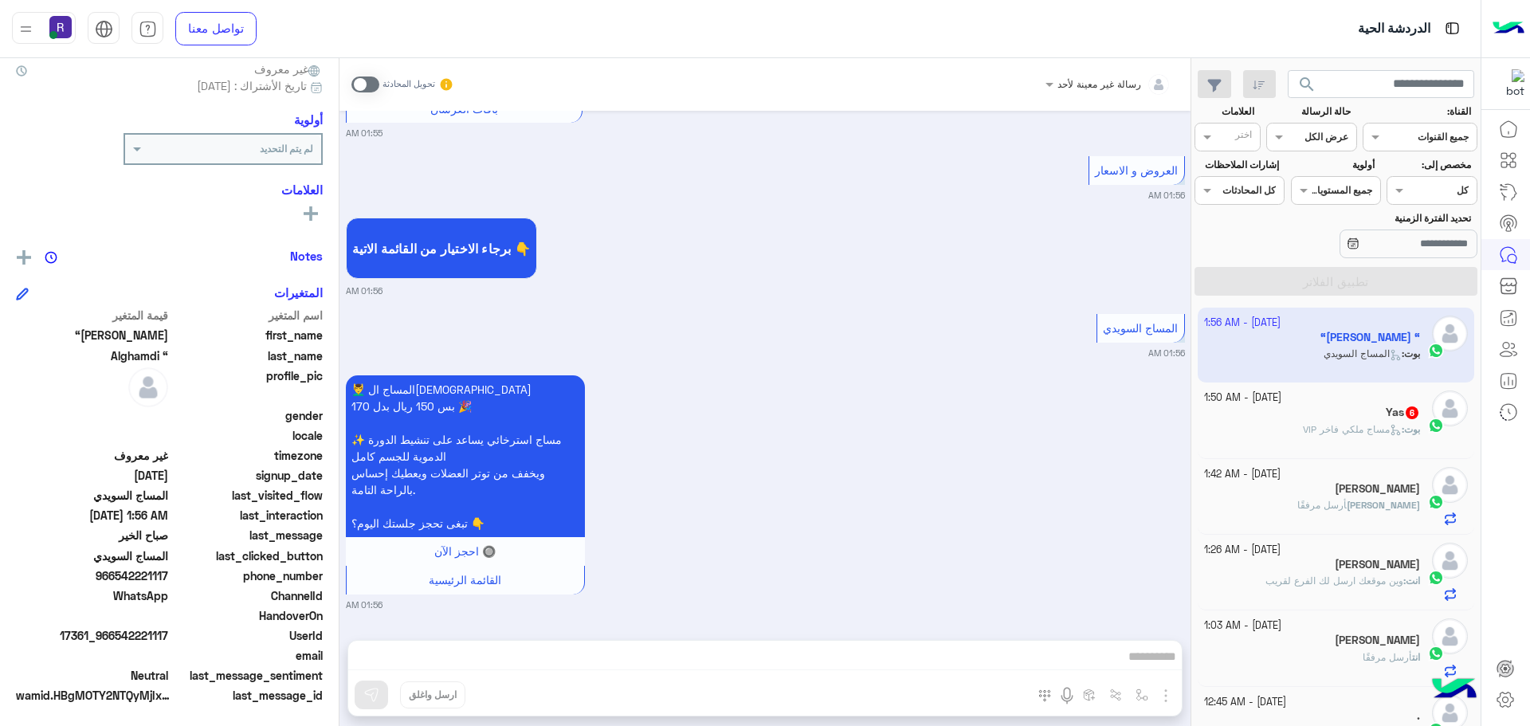
scroll to position [152, 0]
click at [352, 85] on span at bounding box center [366, 85] width 28 height 16
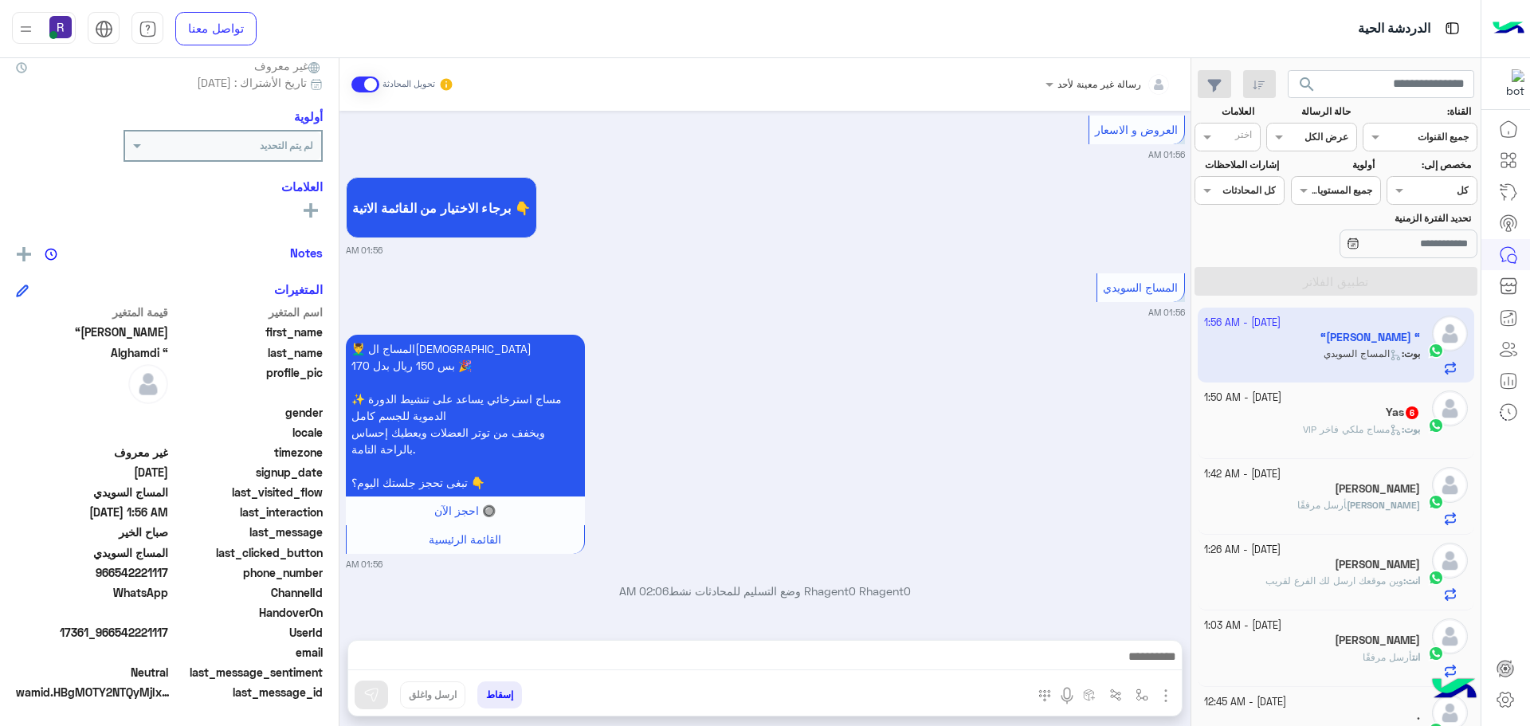
click at [1157, 693] on img "button" at bounding box center [1166, 695] width 19 height 19
click at [1121, 665] on span "الصور" at bounding box center [1135, 661] width 29 height 18
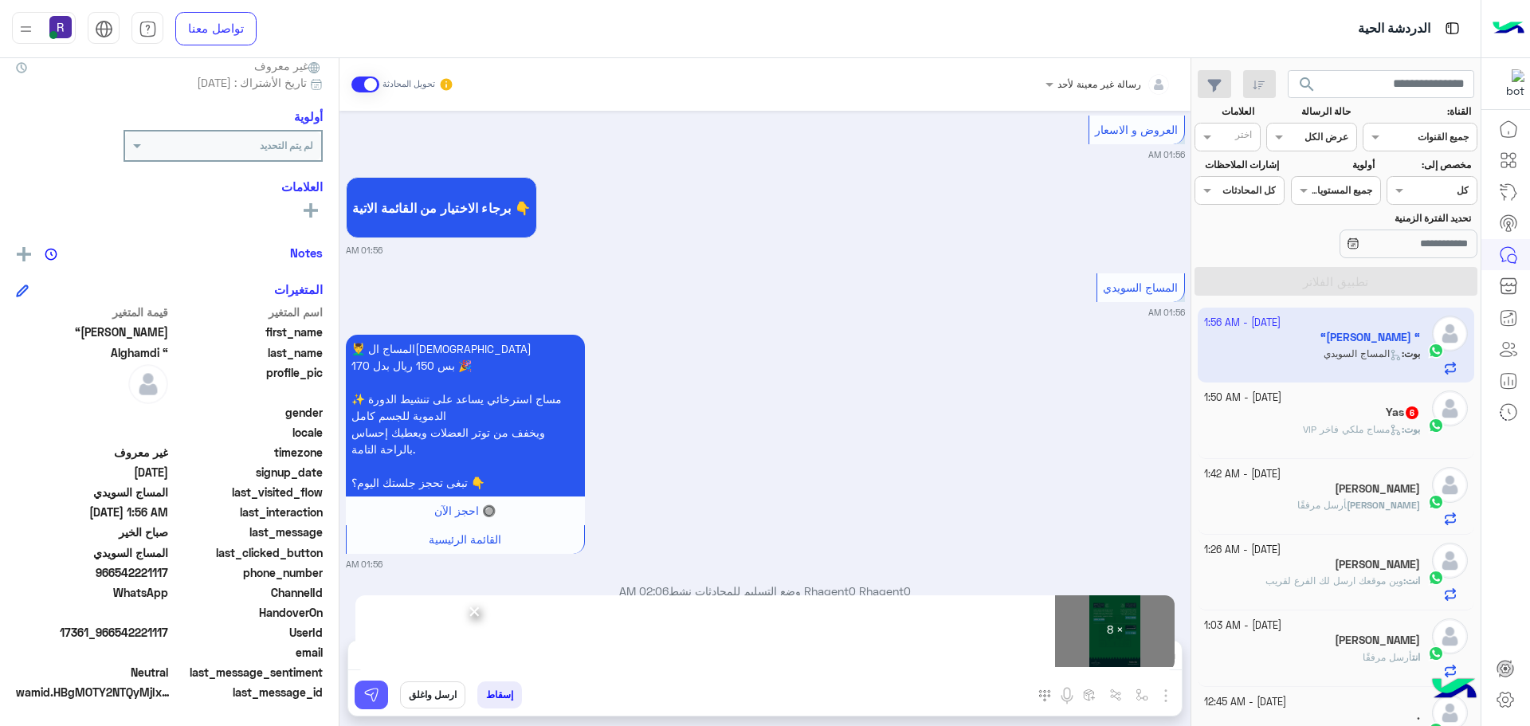
click at [363, 691] on img at bounding box center [371, 695] width 16 height 16
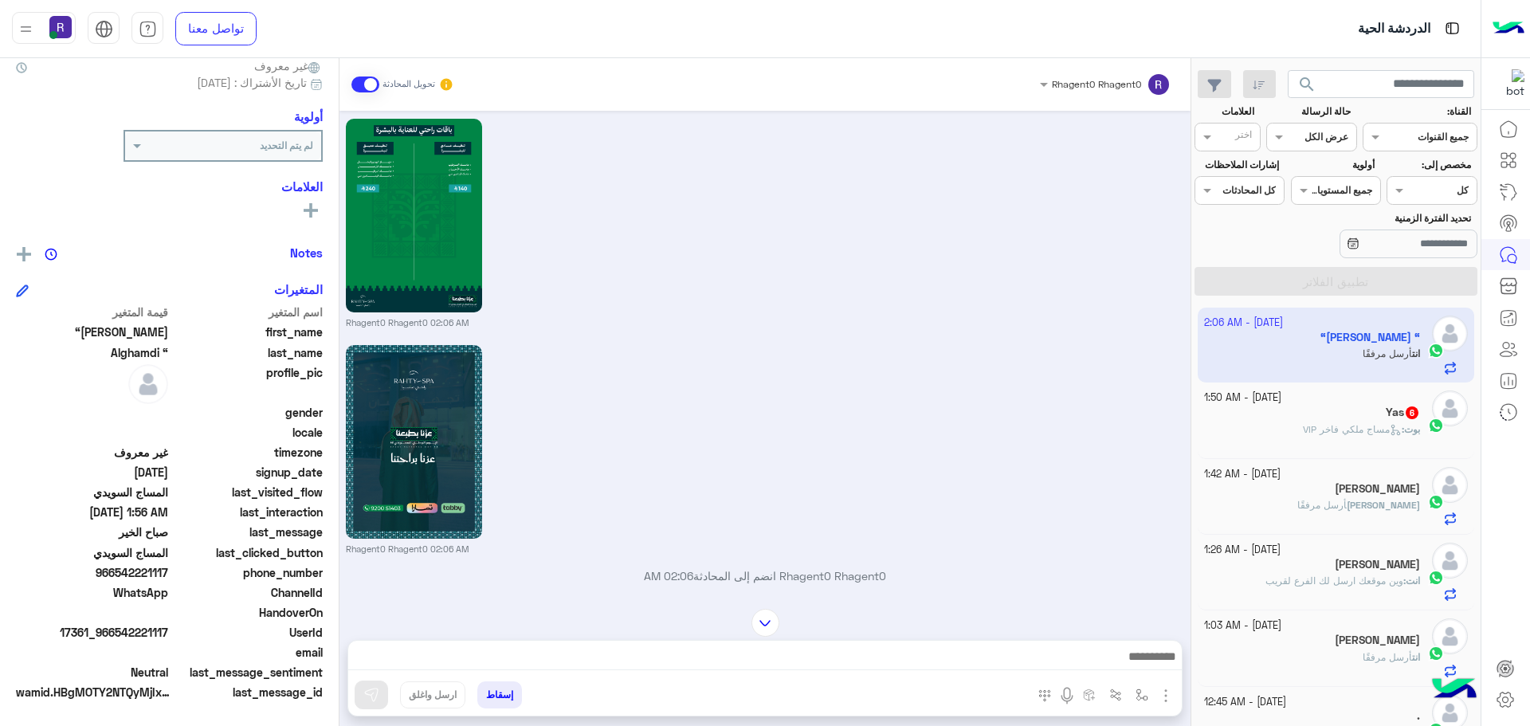
scroll to position [2351, 0]
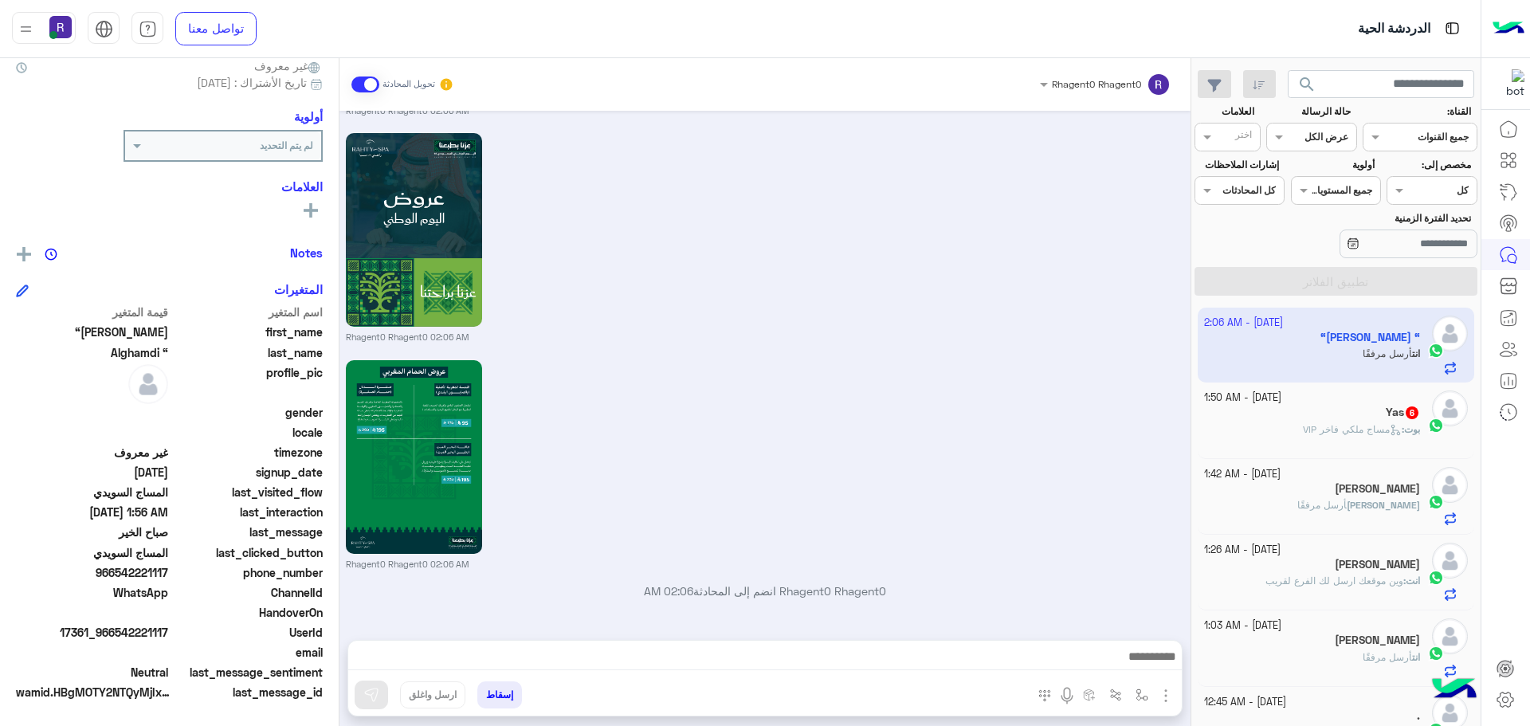
click at [1329, 425] on span "مساج ملكي فاخر VIP" at bounding box center [1352, 429] width 99 height 12
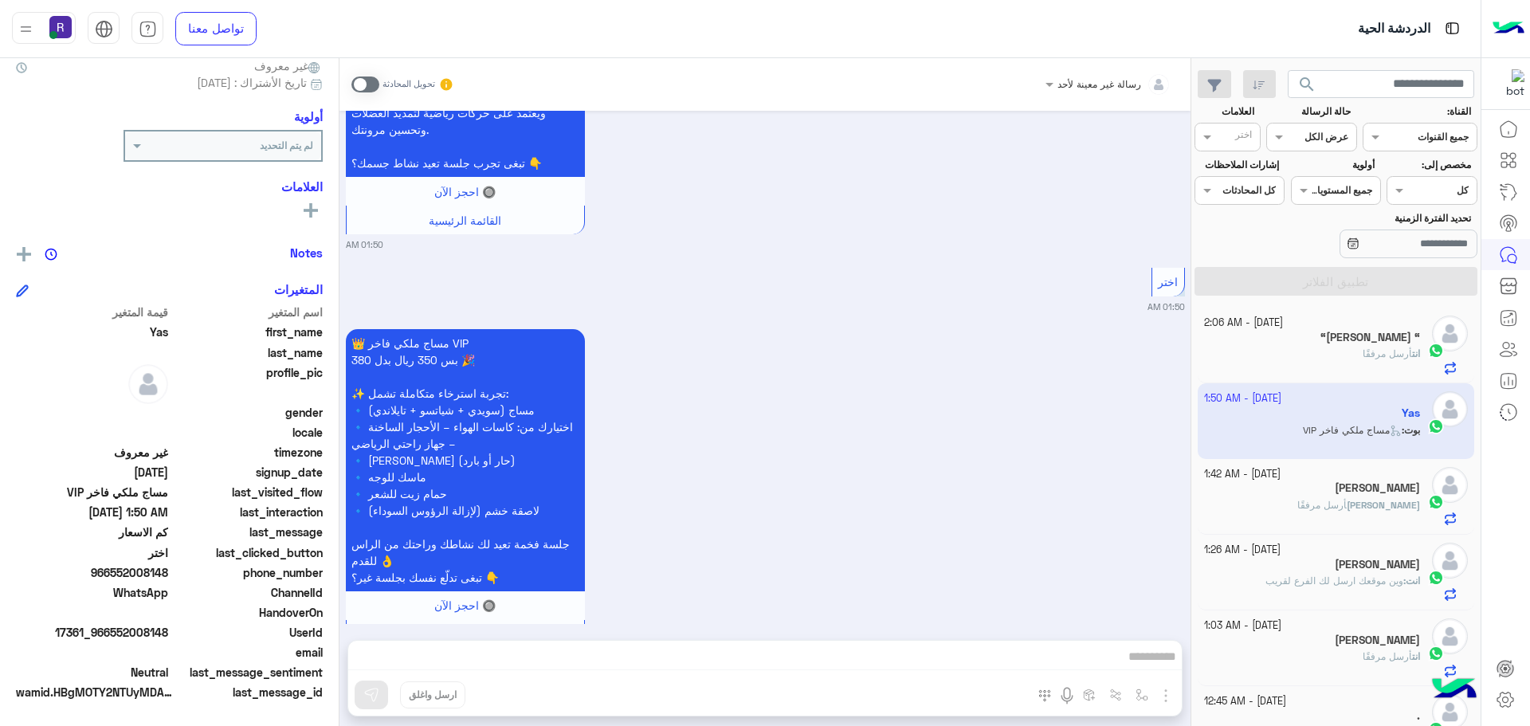
scroll to position [1078, 0]
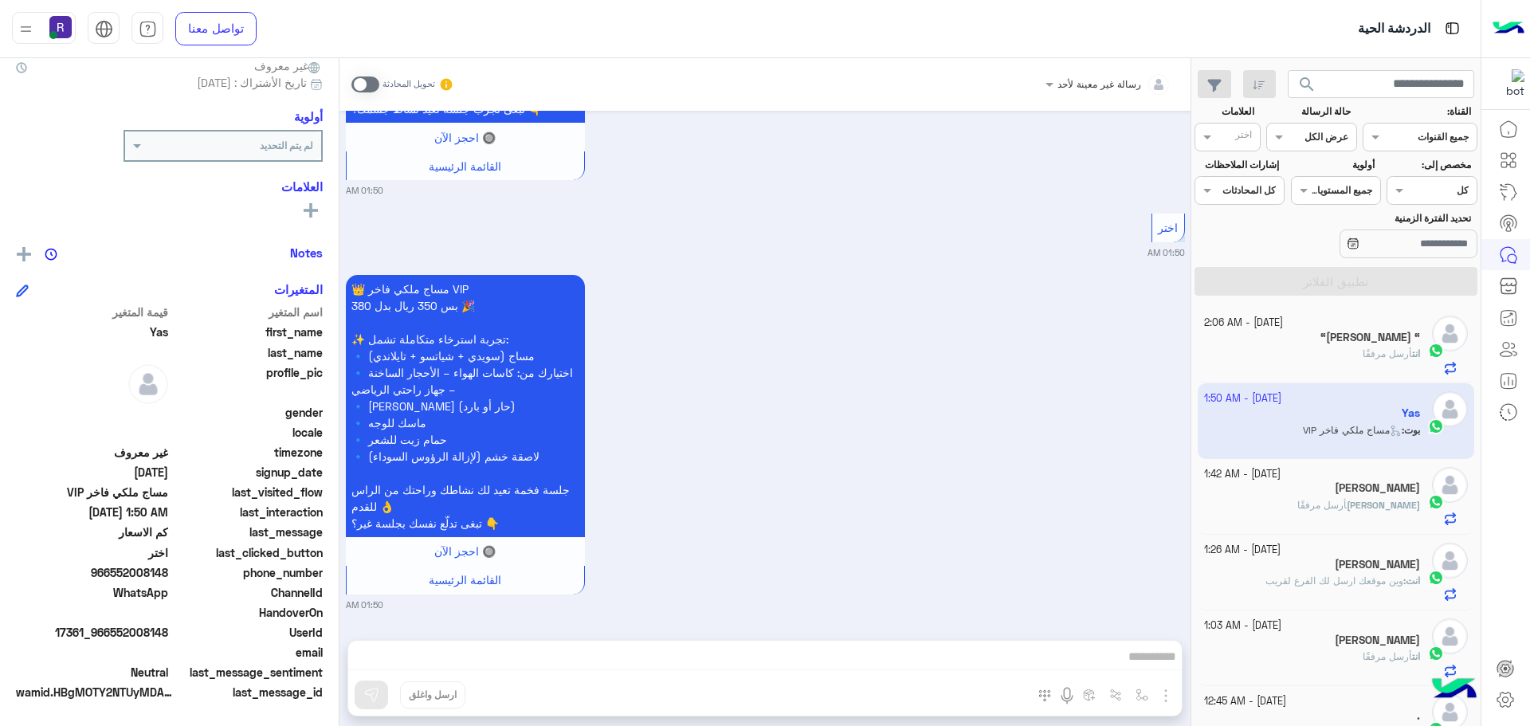
click at [352, 92] on span at bounding box center [366, 85] width 28 height 16
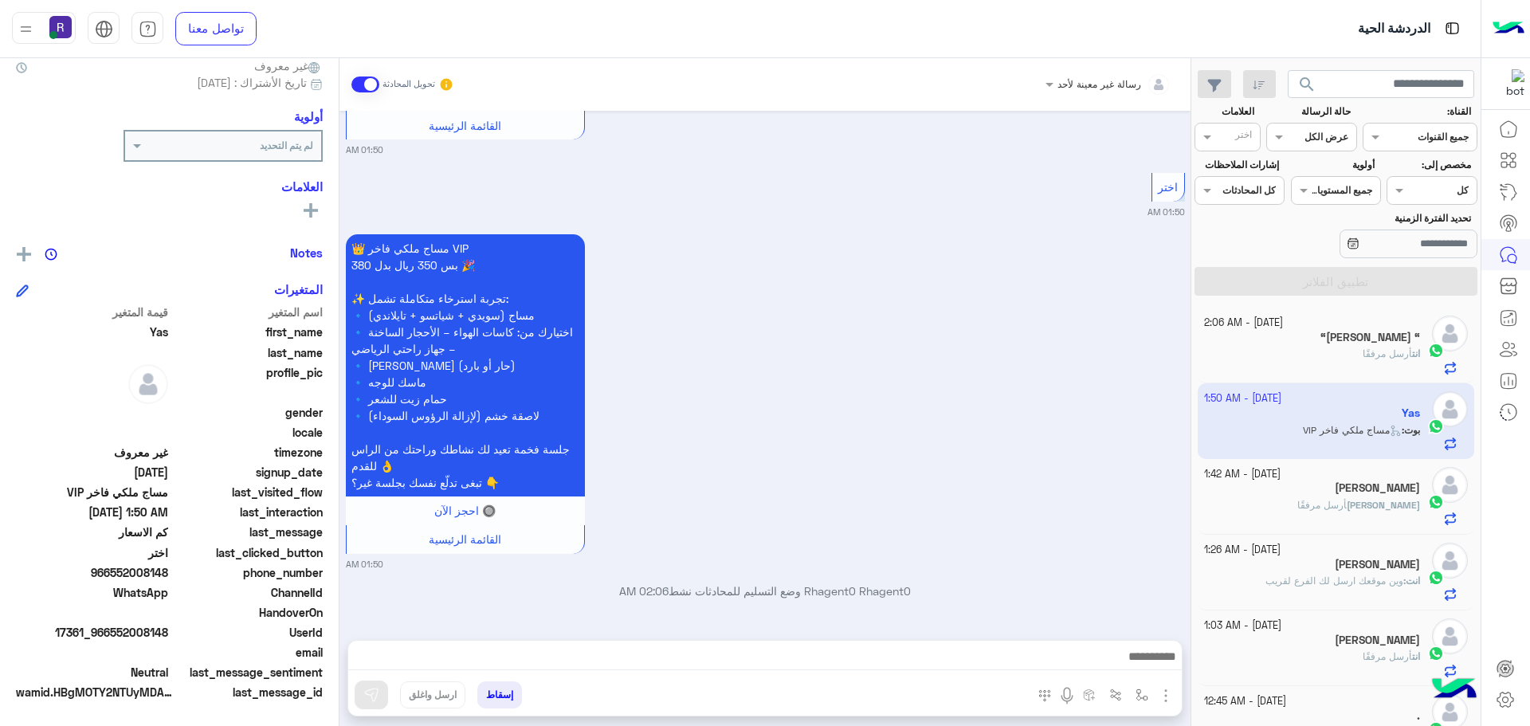
click at [1157, 694] on img "button" at bounding box center [1166, 695] width 19 height 19
click at [1121, 662] on span "الصور" at bounding box center [1135, 661] width 29 height 18
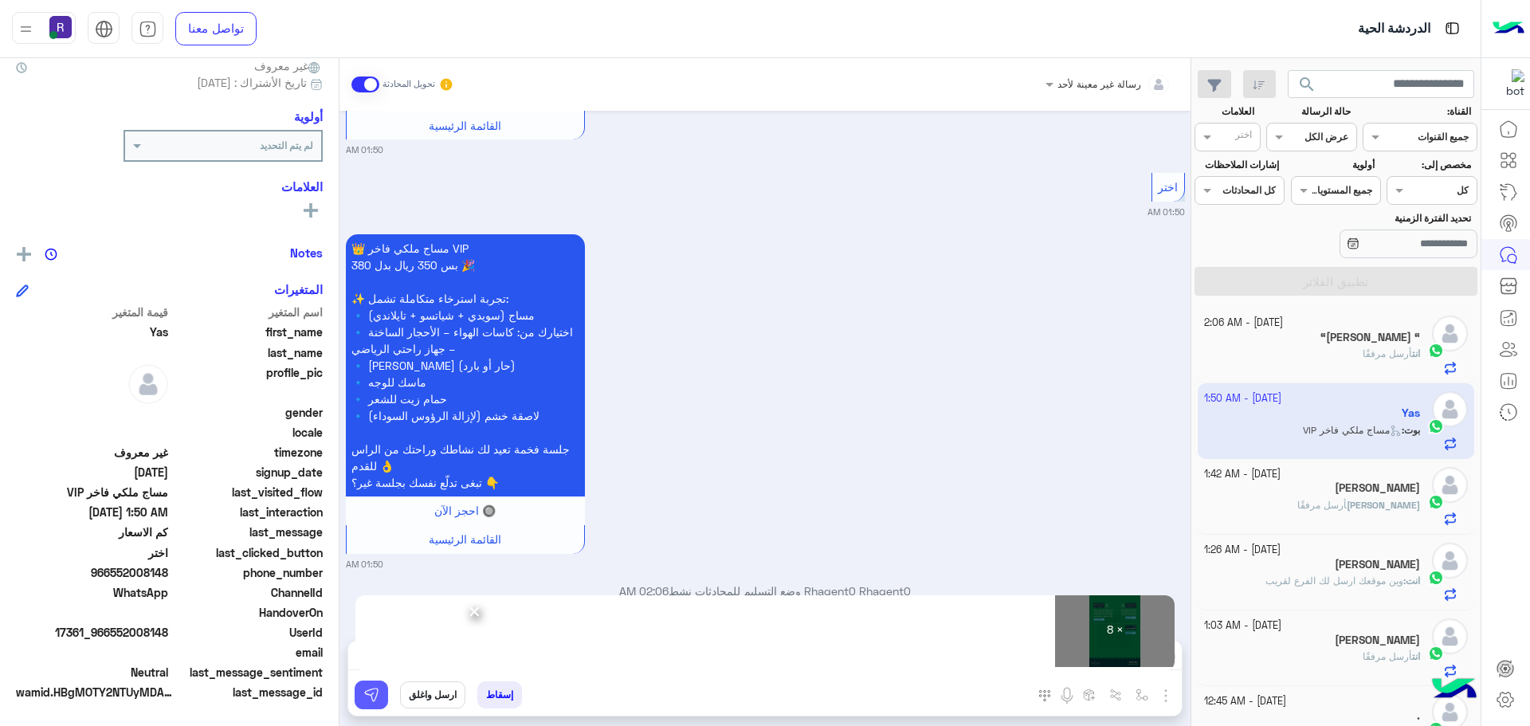
click at [363, 695] on img at bounding box center [371, 695] width 16 height 16
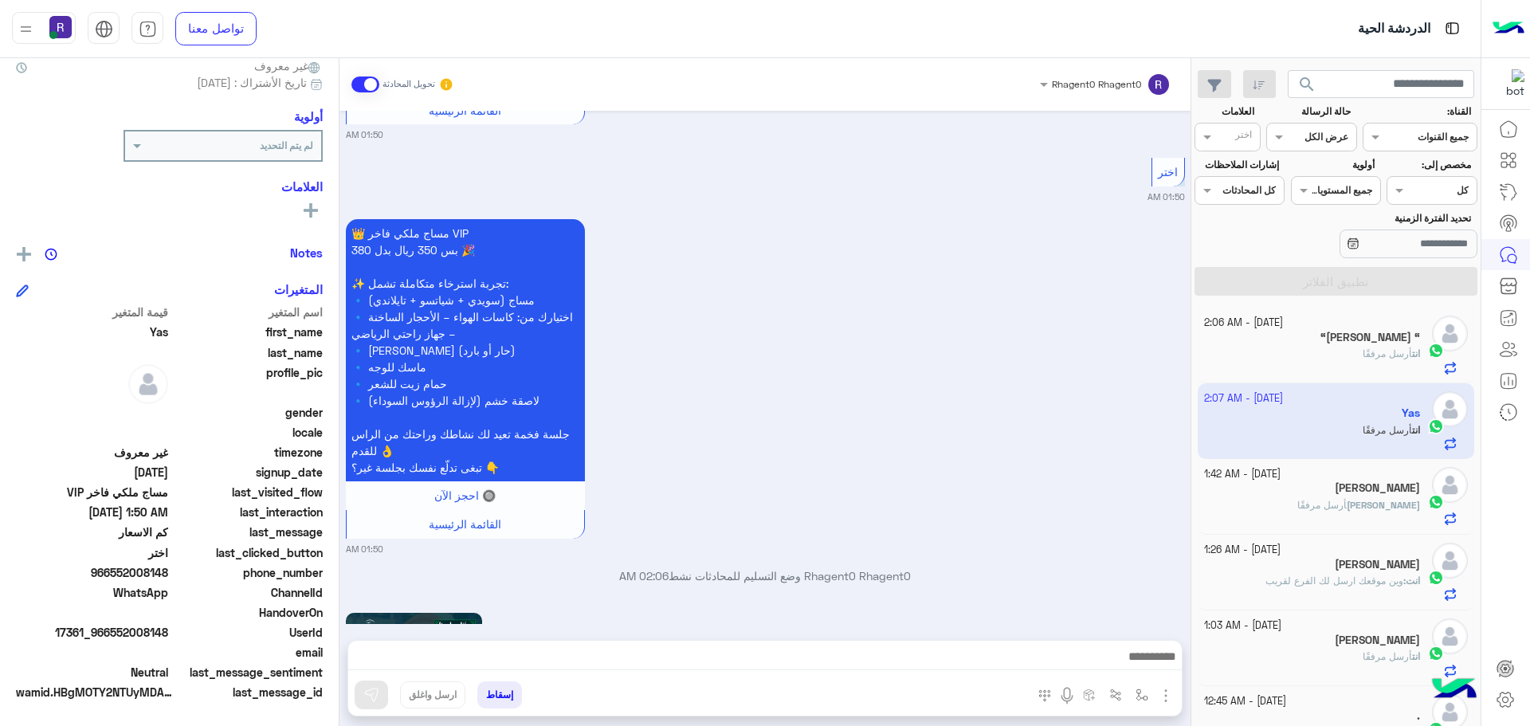
scroll to position [2974, 0]
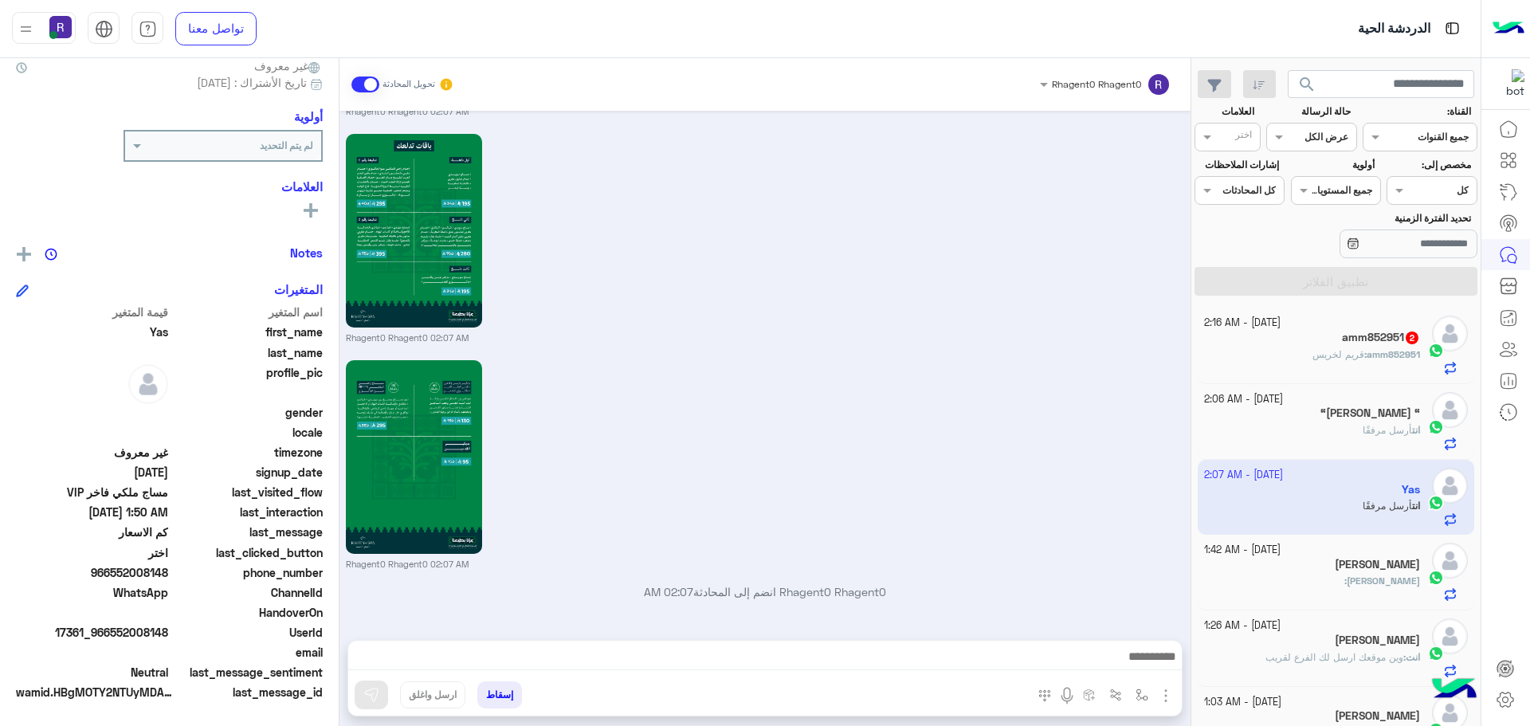
click at [1369, 323] on div "[DATE] - 2:16 AM" at bounding box center [1312, 323] width 217 height 15
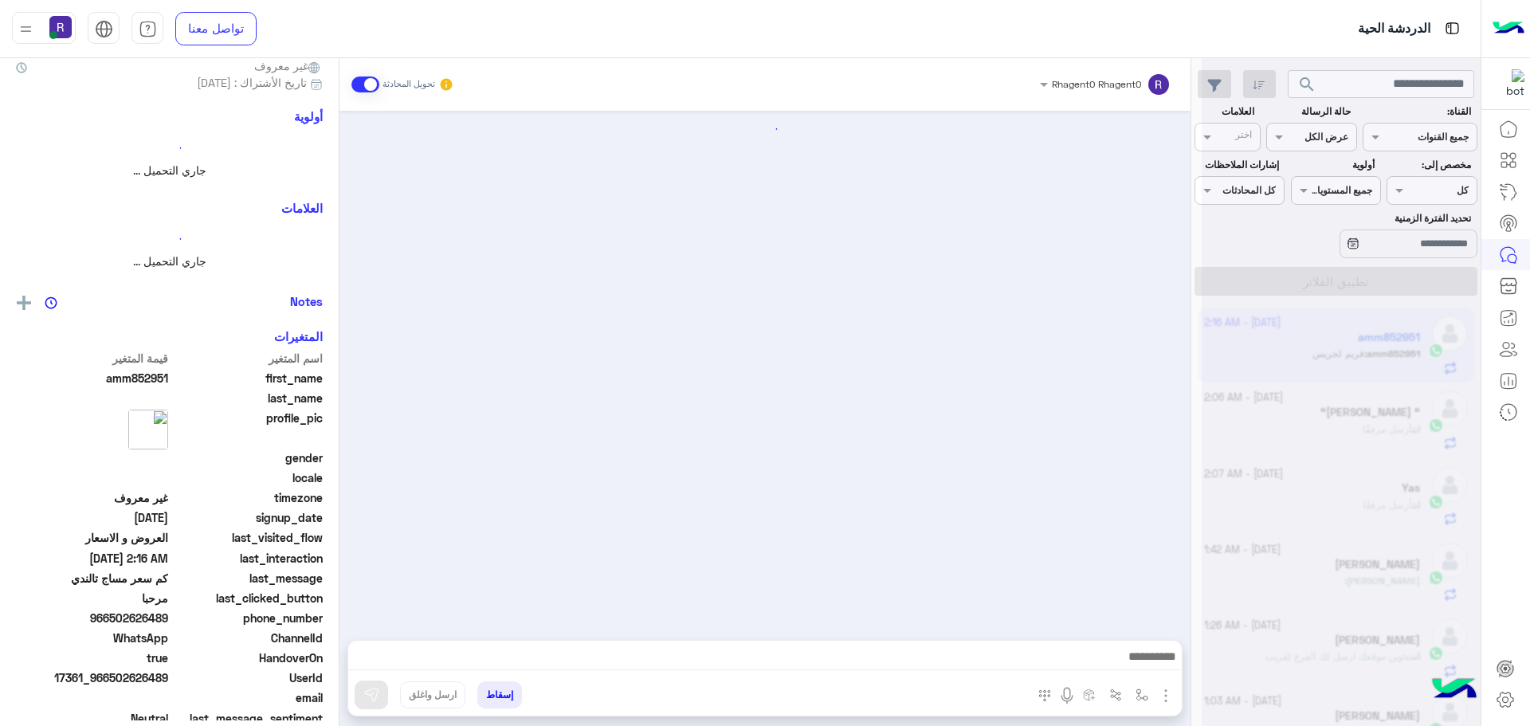
click at [1364, 359] on div at bounding box center [1341, 369] width 279 height 726
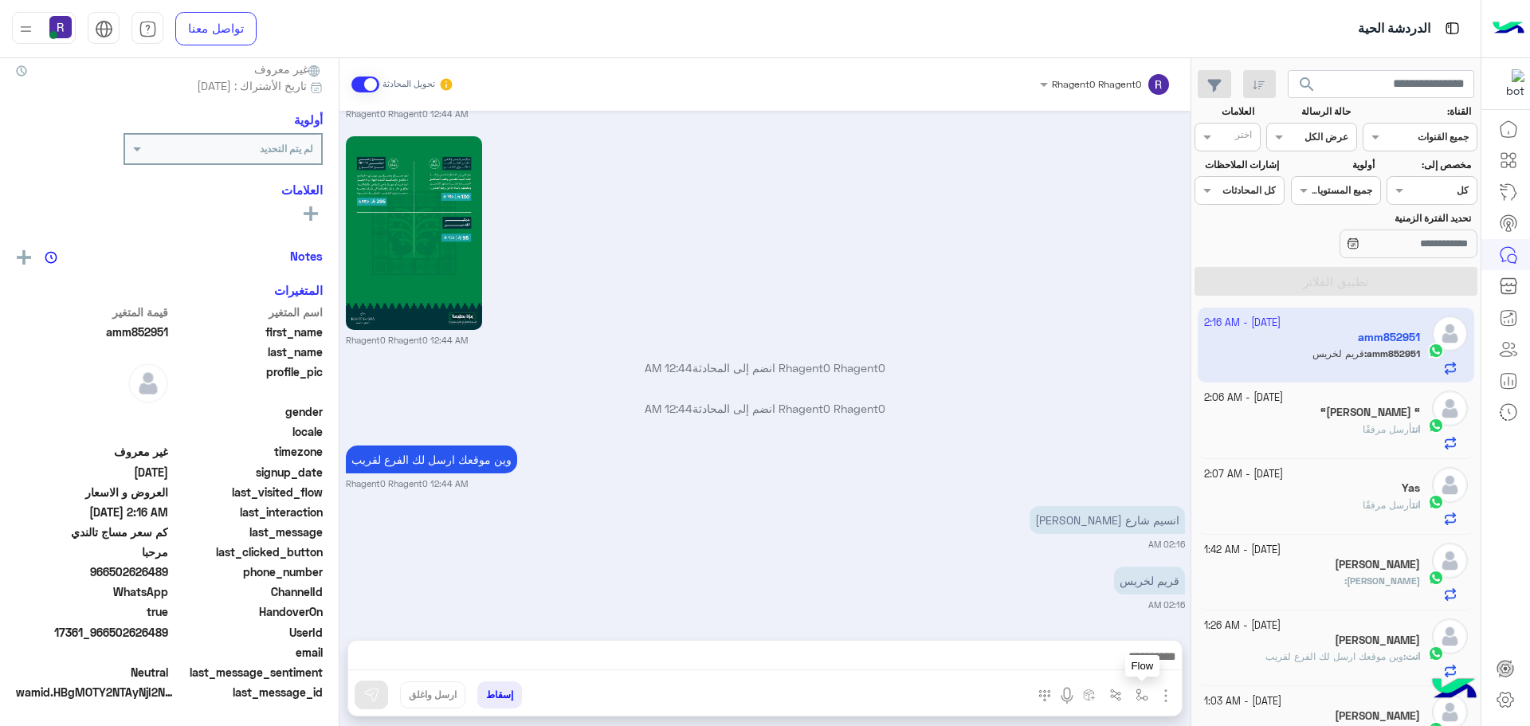
scroll to position [152, 0]
click at [1129, 685] on button "button" at bounding box center [1142, 694] width 26 height 26
click at [1098, 666] on div "أدخل اسم مجموعة الرسائل" at bounding box center [1092, 660] width 109 height 14
type input "*****"
click at [1103, 627] on span "الجنادرية" at bounding box center [1125, 631] width 44 height 14
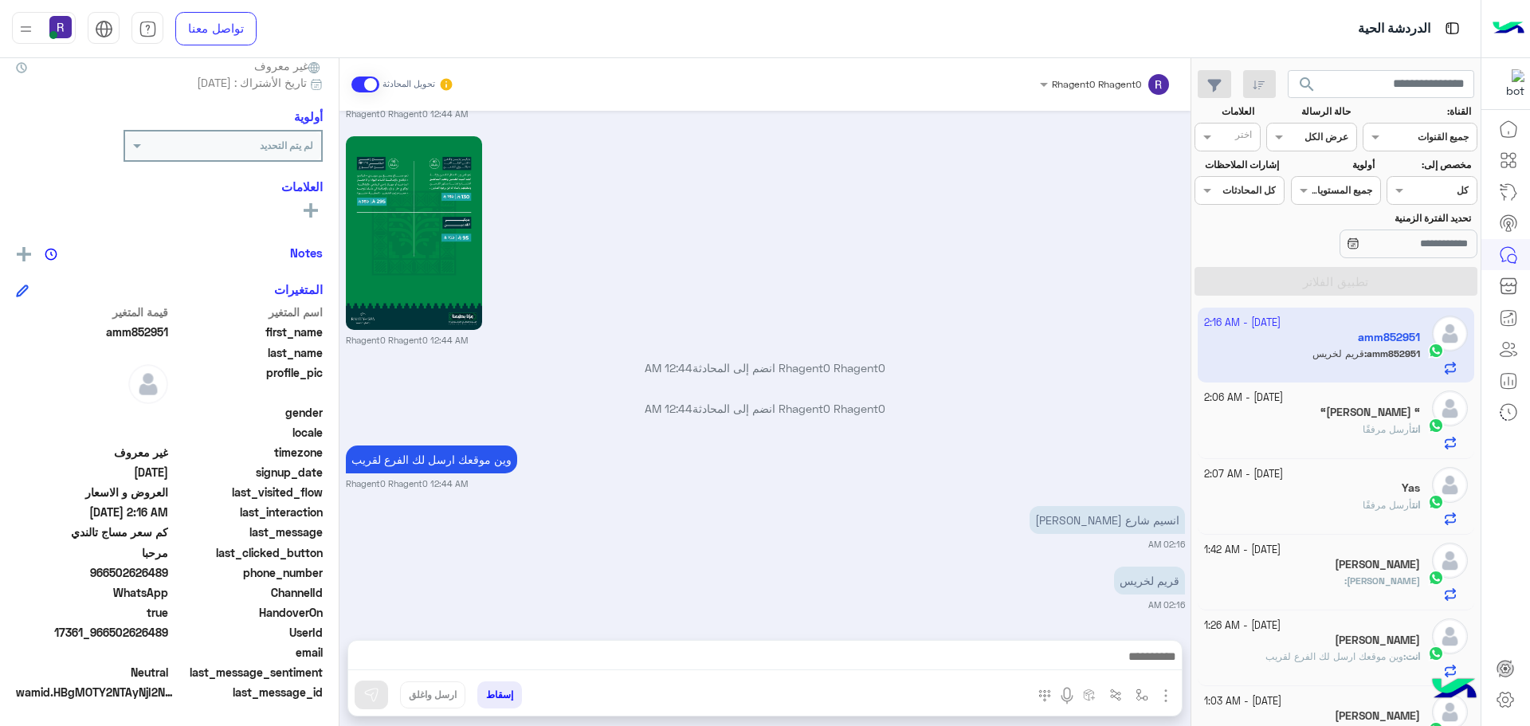
type textarea "*********"
drag, startPoint x: 348, startPoint y: 702, endPoint x: 753, endPoint y: 682, distance: 405.4
click at [363, 702] on img at bounding box center [371, 695] width 16 height 16
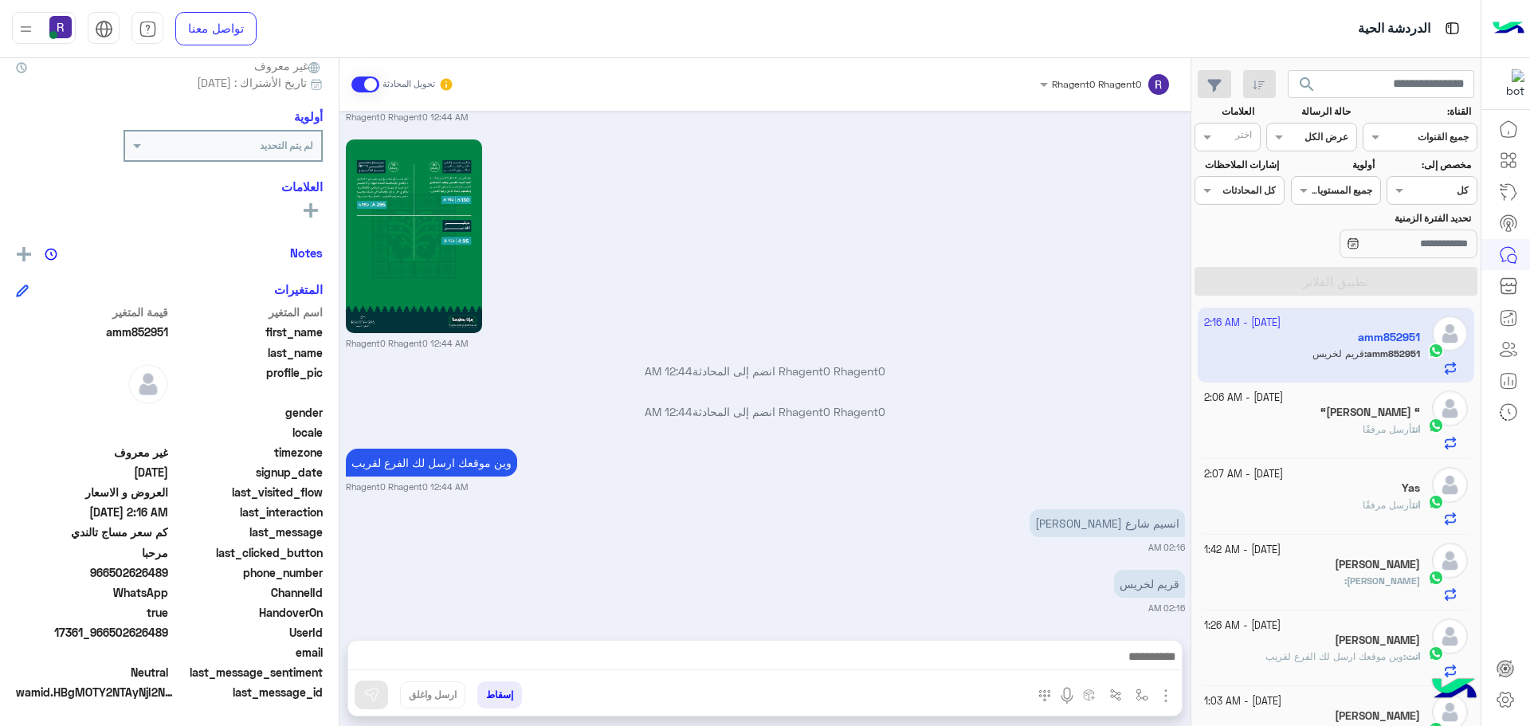
scroll to position [2325, 0]
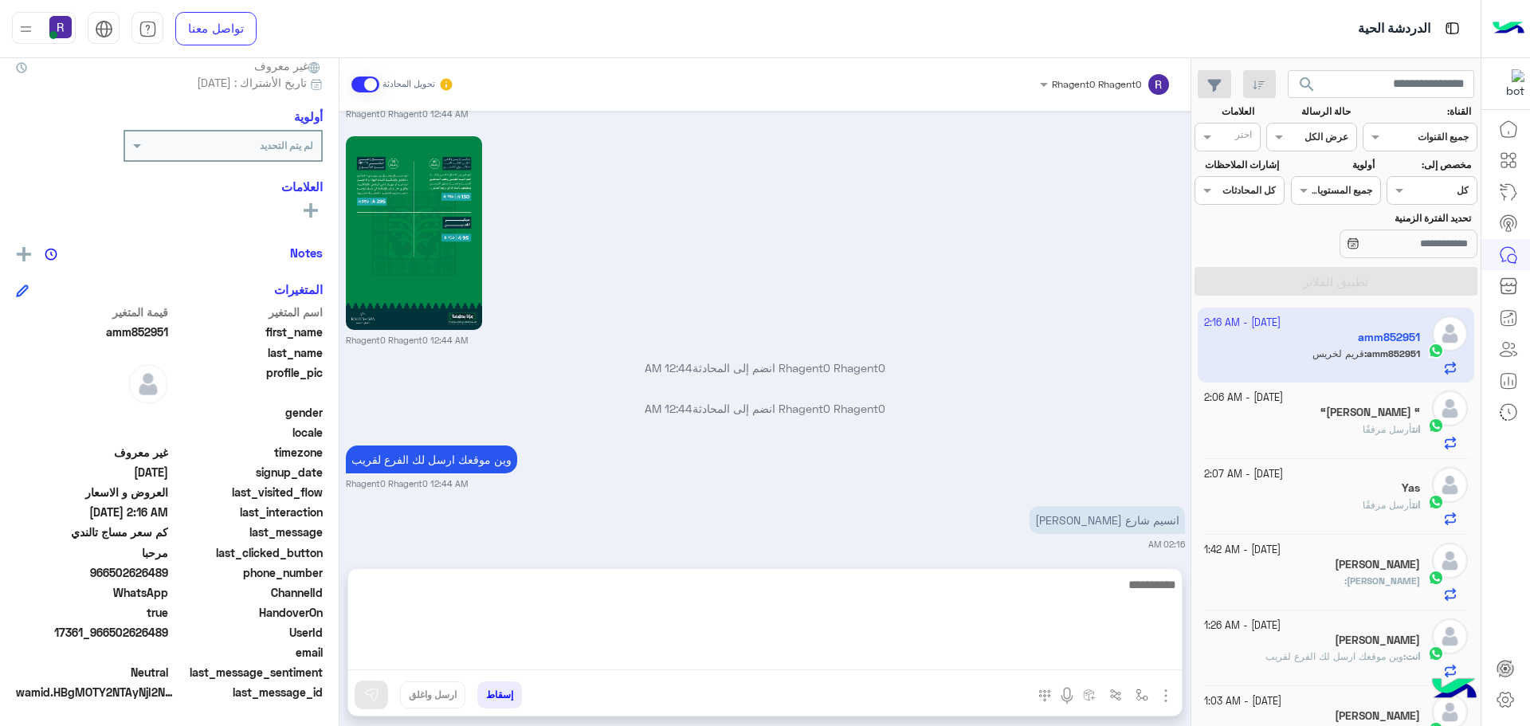
click at [869, 668] on textarea at bounding box center [765, 623] width 834 height 96
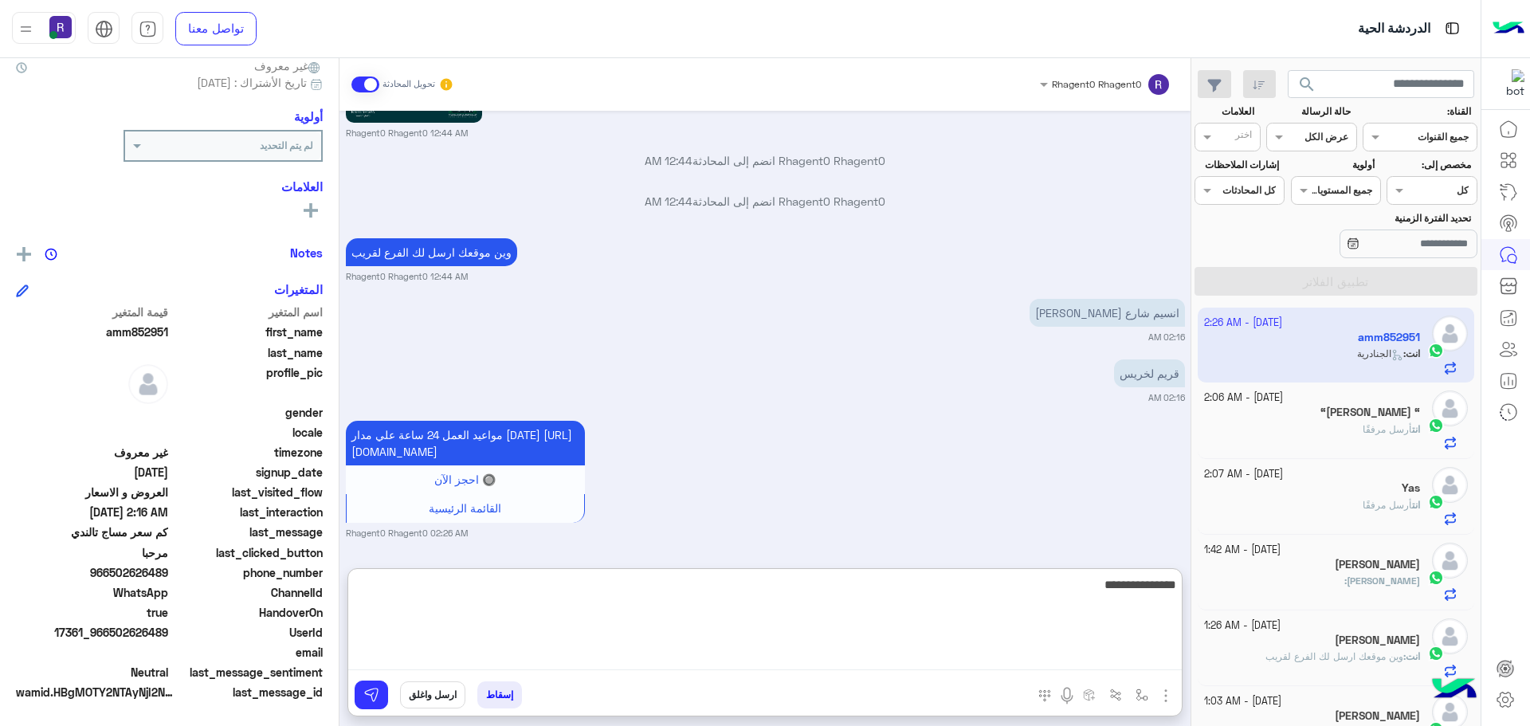
type textarea "**********"
